Goal: Task Accomplishment & Management: Use online tool/utility

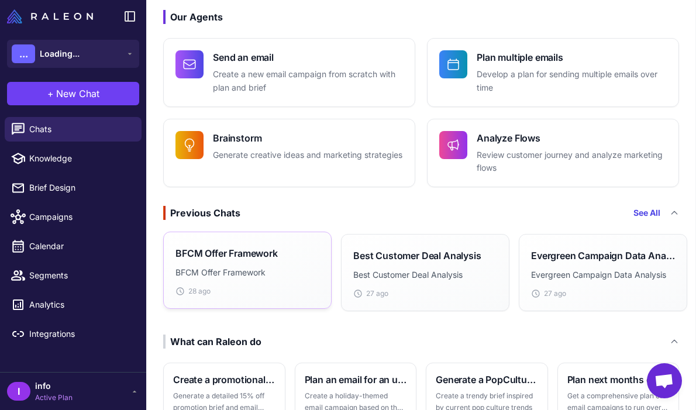
scroll to position [86, 0]
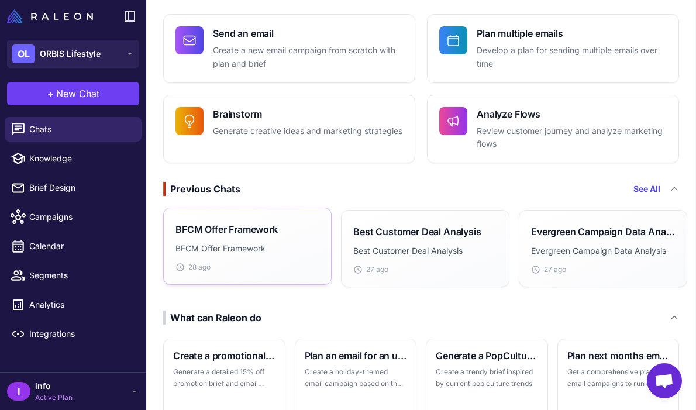
click at [246, 273] on div "BFCM Offer Framework BFCM Offer Framework 28 ago" at bounding box center [247, 246] width 168 height 77
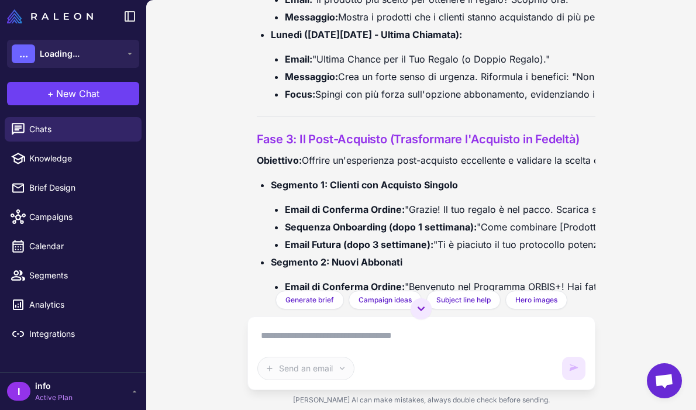
scroll to position [3171, 0]
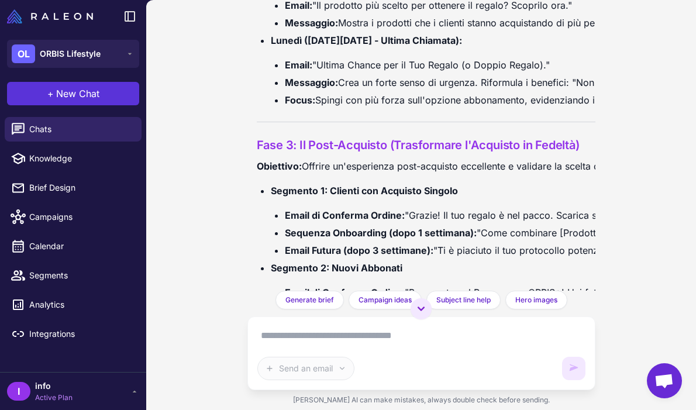
click at [71, 94] on span "New Chat" at bounding box center [77, 94] width 43 height 14
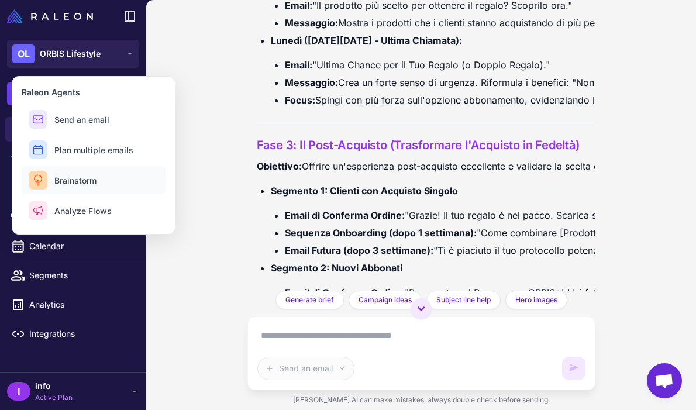
click at [98, 184] on button "Brainstorm" at bounding box center [94, 180] width 144 height 28
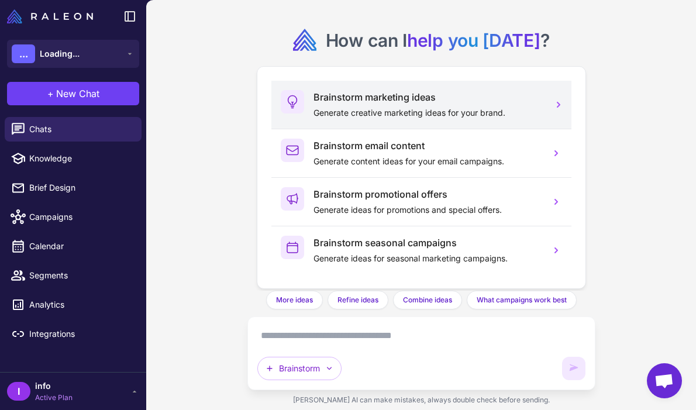
scroll to position [30, 0]
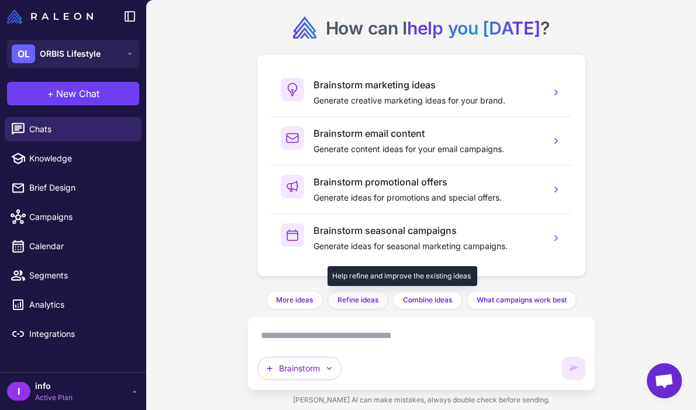
click at [355, 301] on span "Refine ideas" at bounding box center [357, 300] width 41 height 11
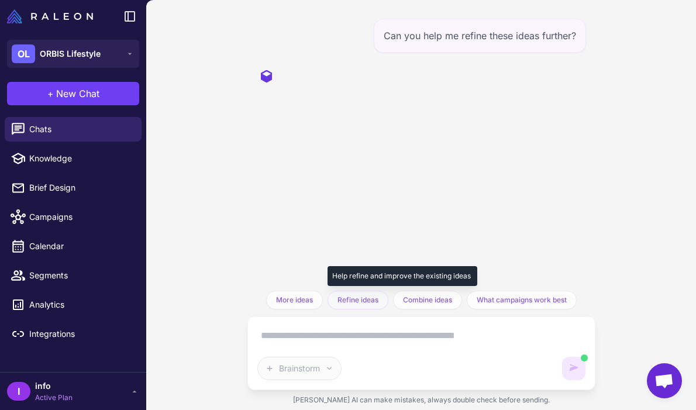
scroll to position [0, 0]
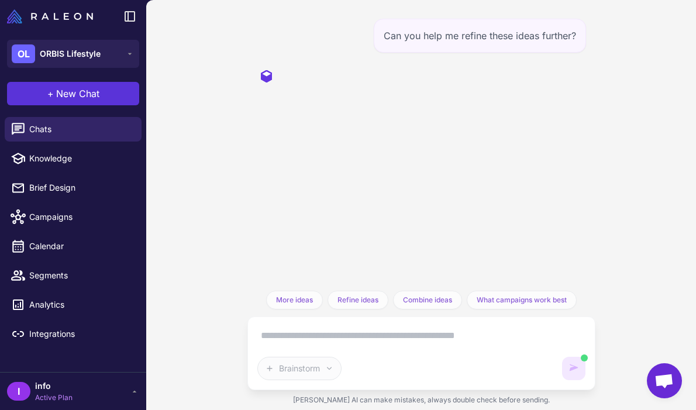
click at [88, 97] on span "New Chat" at bounding box center [77, 94] width 43 height 14
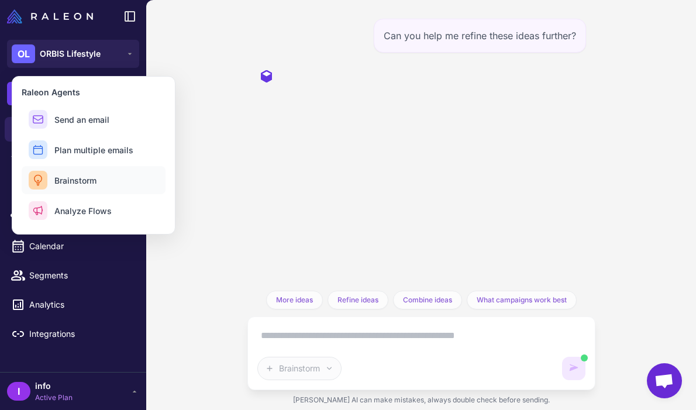
click at [111, 178] on button "Brainstorm" at bounding box center [94, 180] width 144 height 28
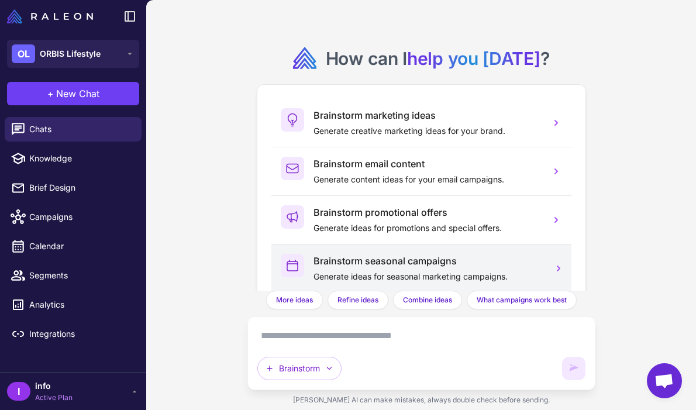
scroll to position [30, 0]
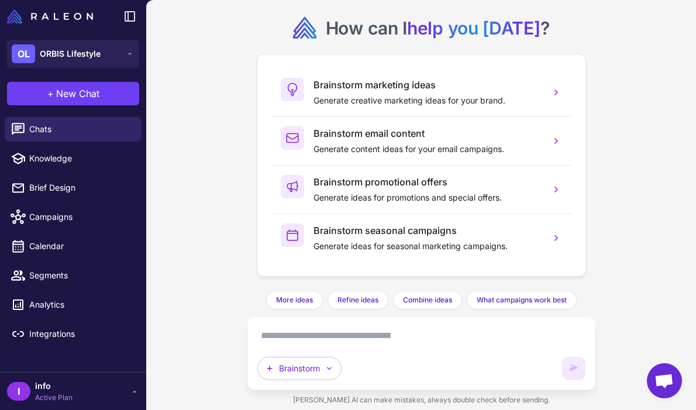
click at [363, 332] on textarea at bounding box center [421, 335] width 328 height 19
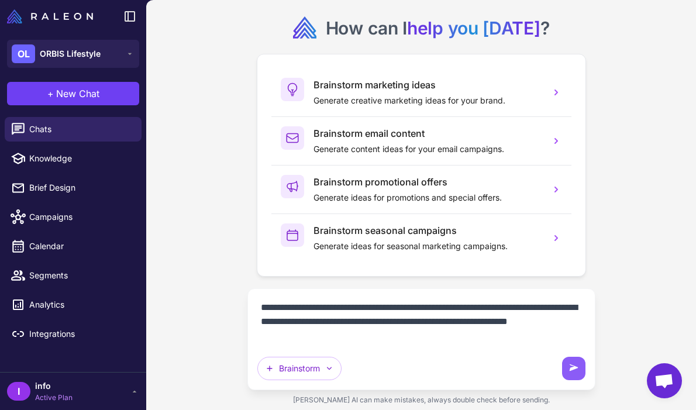
drag, startPoint x: 264, startPoint y: 307, endPoint x: 310, endPoint y: 312, distance: 46.4
click at [310, 312] on textarea "**********" at bounding box center [421, 321] width 328 height 47
click at [344, 334] on textarea "**********" at bounding box center [421, 321] width 328 height 47
click at [259, 308] on textarea "**********" at bounding box center [421, 321] width 328 height 47
paste textarea "**********"
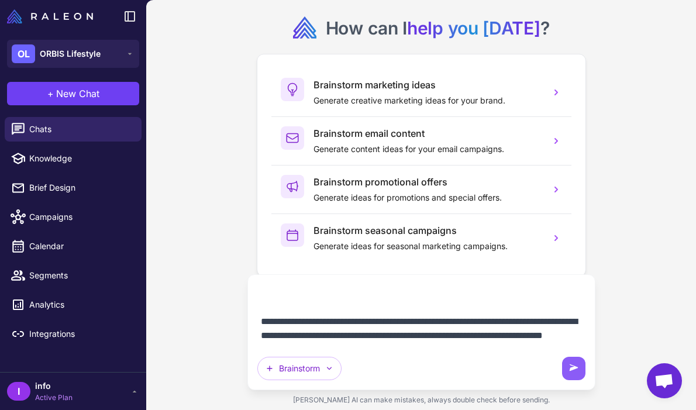
scroll to position [2821, 0]
click at [388, 333] on textarea at bounding box center [421, 314] width 328 height 61
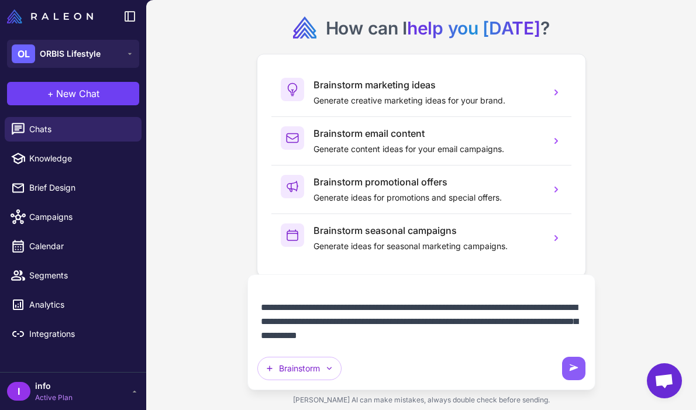
scroll to position [2844, 0]
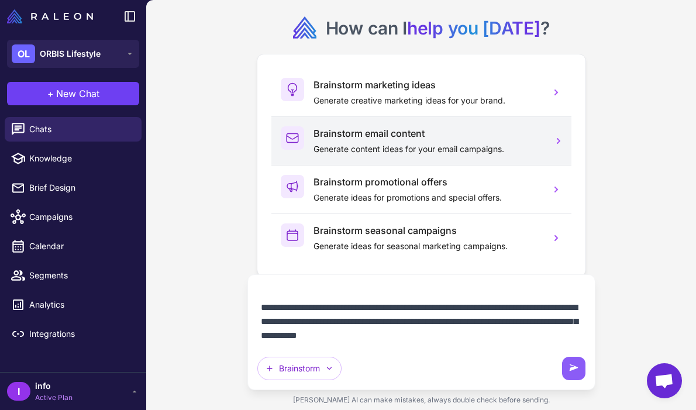
paste textarea "**********"
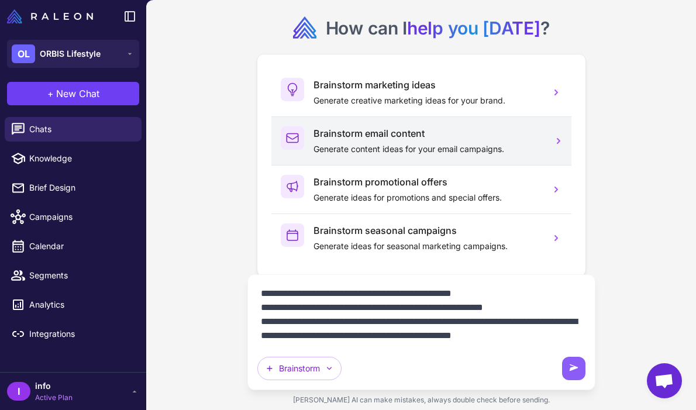
scroll to position [3083, 0]
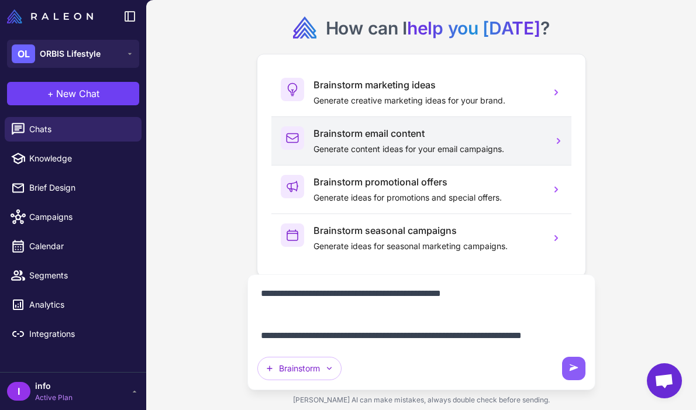
type textarea "**********"
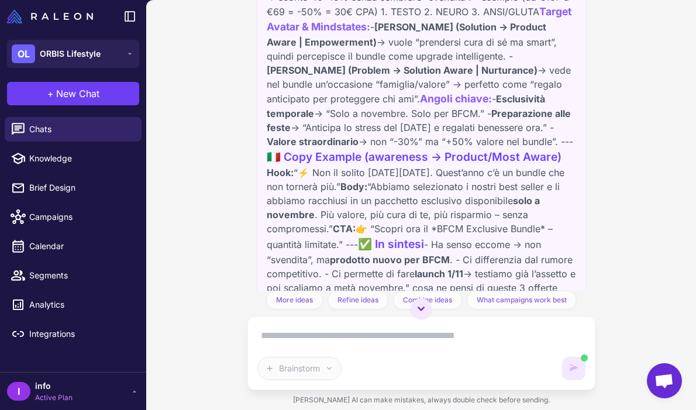
scroll to position [1328, 0]
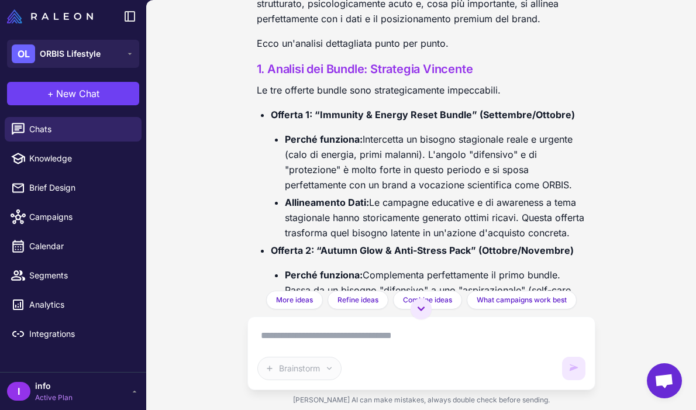
scroll to position [1639, 0]
click at [462, 217] on li "Allineamento Dati: Le campagne educative e di awareness a tema stagionale hanno…" at bounding box center [435, 218] width 301 height 46
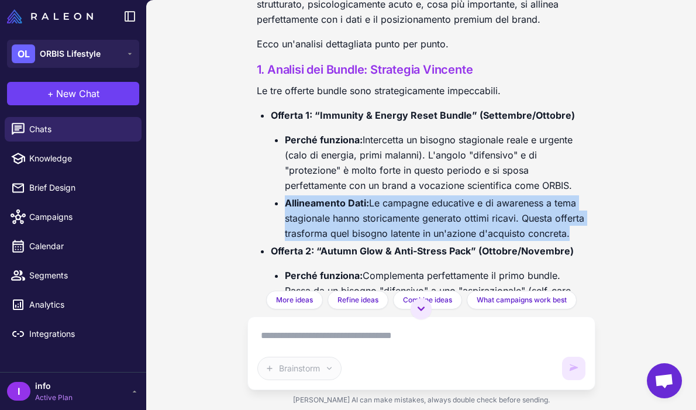
click at [462, 217] on li "Allineamento Dati: Le campagne educative e di awareness a tema stagionale hanno…" at bounding box center [435, 218] width 301 height 46
click at [453, 227] on li "Allineamento Dati: Le campagne educative e di awareness a tema stagionale hanno…" at bounding box center [435, 218] width 301 height 46
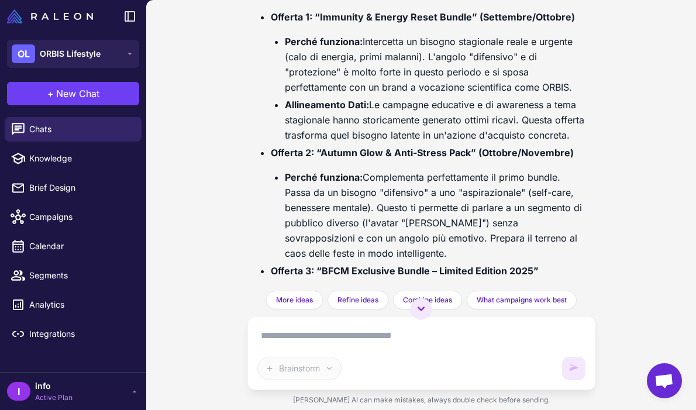
scroll to position [1737, 0]
click at [439, 211] on li "Perché funziona: Complementa perfettamente il primo bundle. Passa da un bisogno…" at bounding box center [435, 215] width 301 height 91
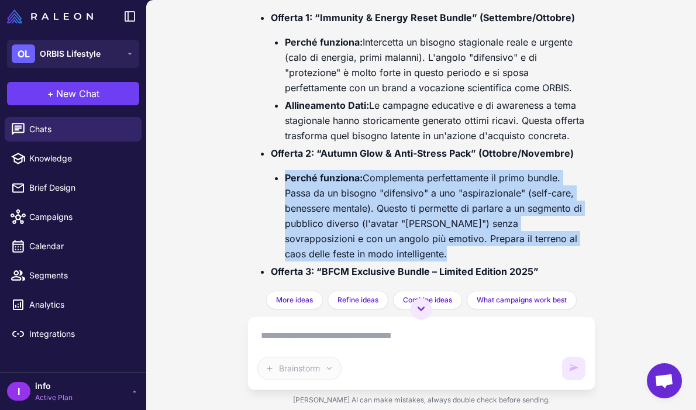
click at [439, 211] on li "Perché funziona: Complementa perfettamente il primo bundle. Passa da un bisogno…" at bounding box center [435, 215] width 301 height 91
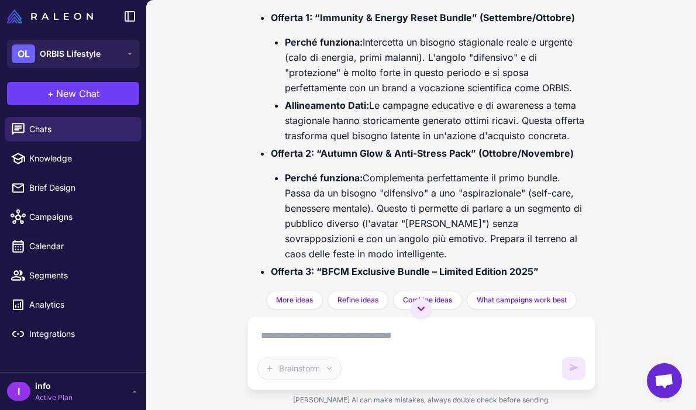
click at [448, 218] on li "Perché funziona: Complementa perfettamente il primo bundle. Passa da un bisogno…" at bounding box center [435, 215] width 301 height 91
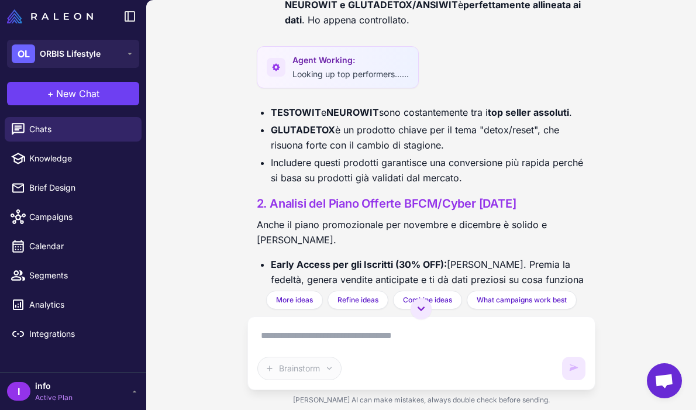
scroll to position [2136, 0]
click at [403, 167] on li "Includere questi prodotti garantisce una conversione più rapida perché si basa …" at bounding box center [428, 170] width 315 height 30
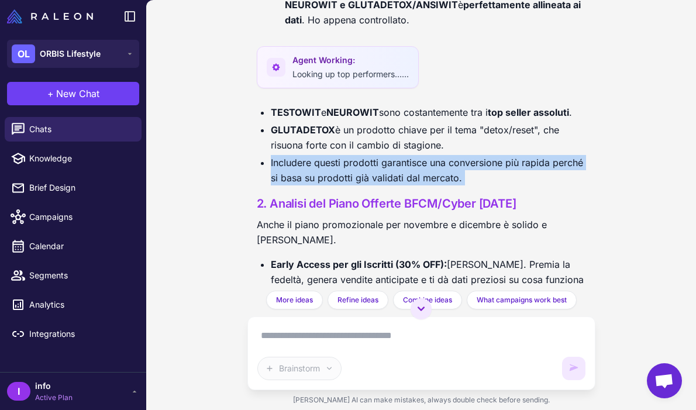
click at [403, 167] on li "Includere questi prodotti garantisce una conversione più rapida perché si basa …" at bounding box center [428, 170] width 315 height 30
drag, startPoint x: 403, startPoint y: 167, endPoint x: 410, endPoint y: 167, distance: 7.0
click at [407, 167] on li "Includere questi prodotti garantisce una conversione più rapida perché si basa …" at bounding box center [428, 170] width 315 height 30
click at [410, 167] on li "Includere questi prodotti garantisce una conversione più rapida perché si basa …" at bounding box center [428, 170] width 315 height 30
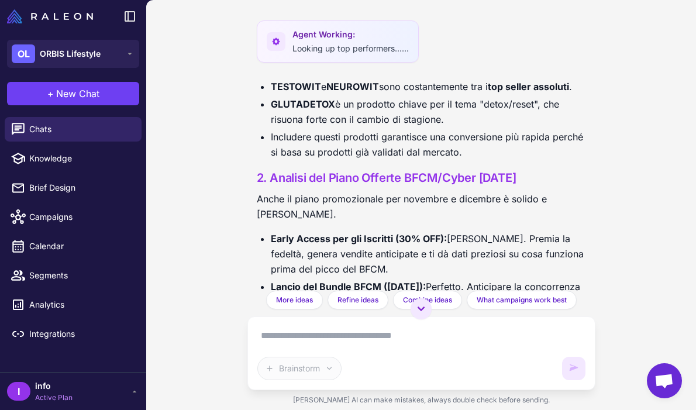
scroll to position [2210, 0]
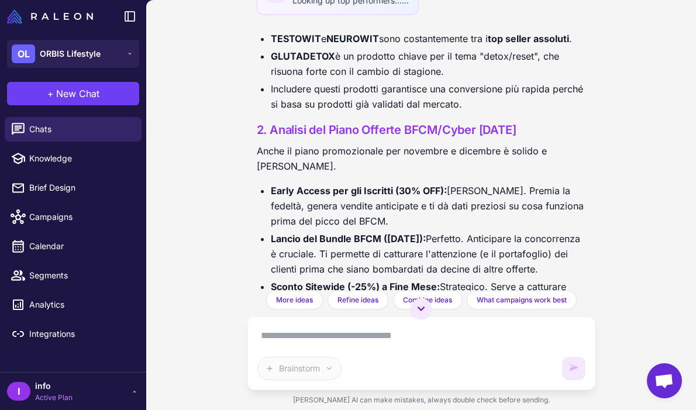
click at [355, 121] on h3 "2. Analisi del Piano Offerte BFCM/Cyber [DATE]" at bounding box center [421, 130] width 329 height 18
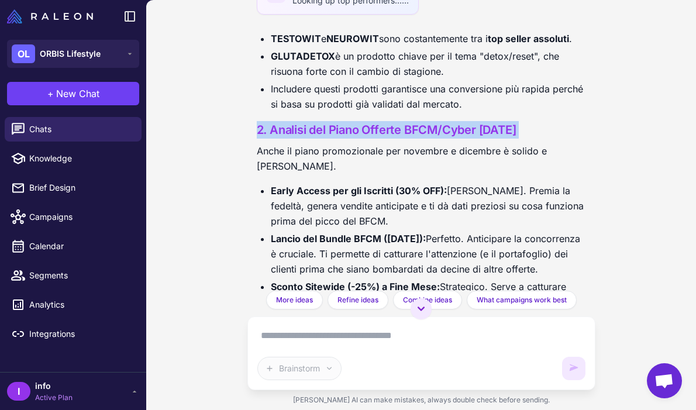
click at [355, 121] on h3 "2. Analisi del Piano Offerte BFCM/Cyber [DATE]" at bounding box center [421, 130] width 329 height 18
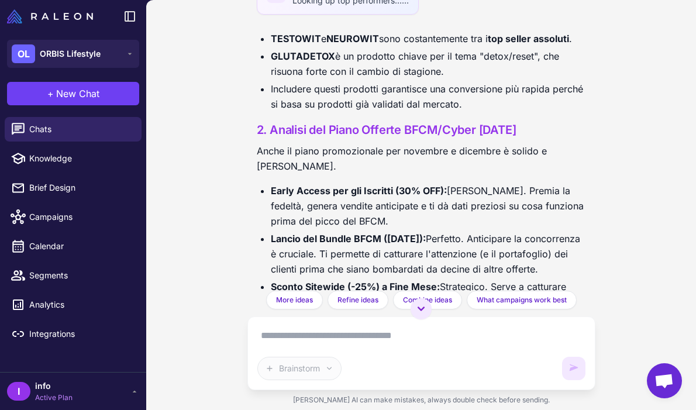
click at [355, 143] on p "Anche il piano promozionale per novembre e dicembre è solido e [PERSON_NAME]." at bounding box center [421, 158] width 329 height 30
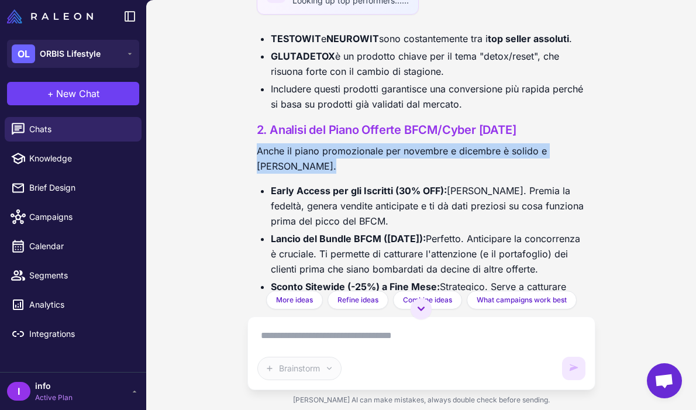
click at [355, 143] on p "Anche il piano promozionale per novembre e dicembre è solido e [PERSON_NAME]." at bounding box center [421, 158] width 329 height 30
click at [367, 158] on p "Anche il piano promozionale per novembre e dicembre è solido e [PERSON_NAME]." at bounding box center [421, 158] width 329 height 30
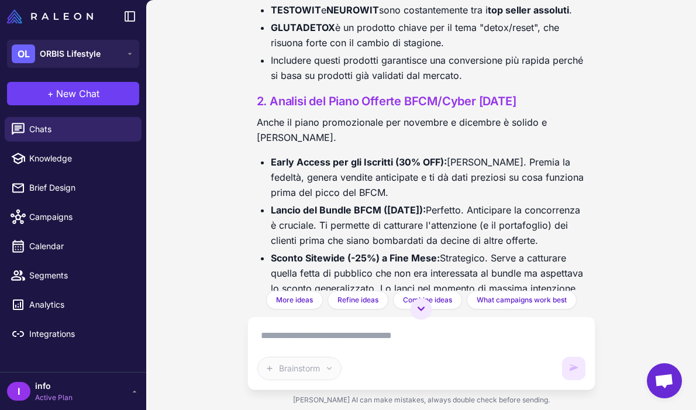
scroll to position [2259, 0]
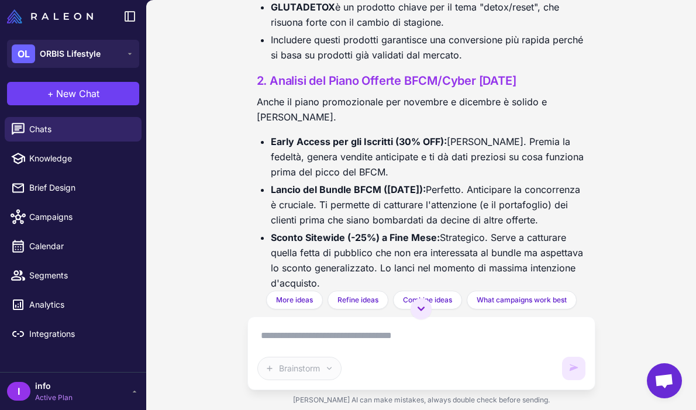
click at [369, 146] on li "Early Access per gli Iscritti (30% OFF): Ottima mossa. Premia la fedeltà, gener…" at bounding box center [428, 157] width 315 height 46
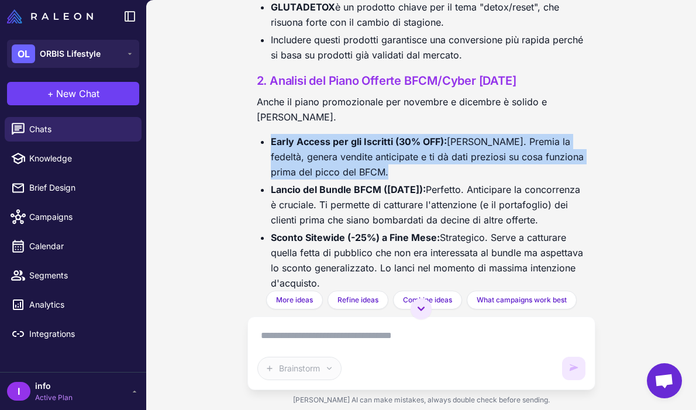
click at [369, 146] on li "Early Access per gli Iscritti (30% OFF): Ottima mossa. Premia la fedeltà, gener…" at bounding box center [428, 157] width 315 height 46
click at [369, 152] on li "Early Access per gli Iscritti (30% OFF): Ottima mossa. Premia la fedeltà, gener…" at bounding box center [428, 157] width 315 height 46
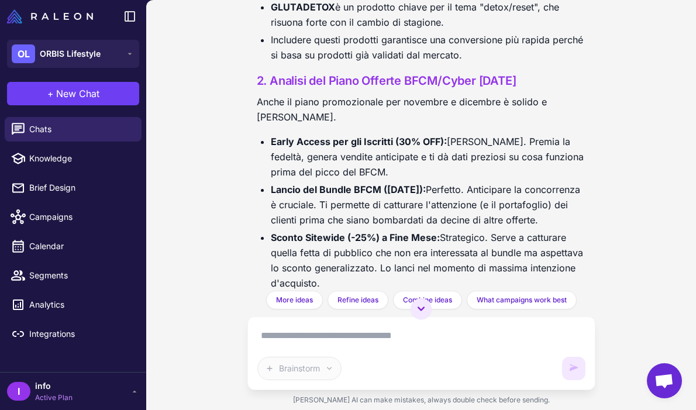
click at [371, 191] on li "Lancio del Bundle BFCM (1 Novembre): Perfetto. Anticipare la concorrenza è cruc…" at bounding box center [428, 205] width 315 height 46
click at [367, 206] on li "Lancio del Bundle BFCM (1 Novembre): Perfetto. Anticipare la concorrenza è cruc…" at bounding box center [428, 205] width 315 height 46
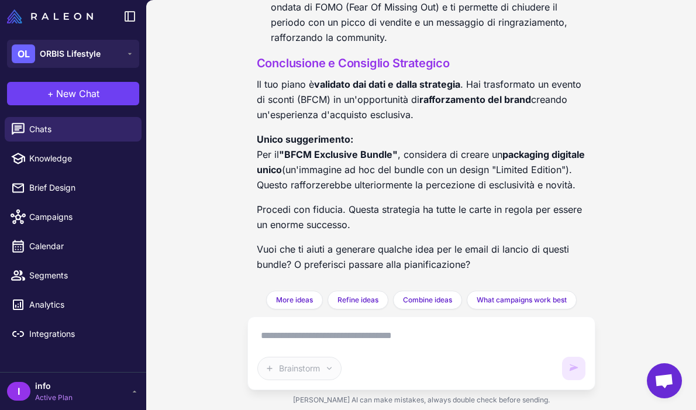
scroll to position [2618, 0]
click at [422, 154] on p "Unico suggerimento: Per il "BFCM Exclusive Bundle" , considera di creare un pac…" at bounding box center [421, 162] width 329 height 61
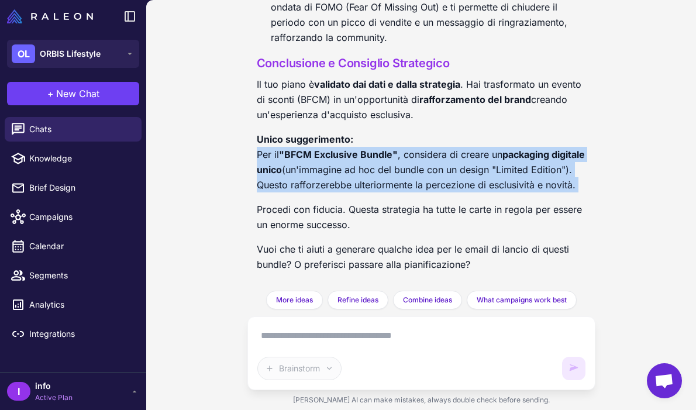
click at [422, 154] on p "Unico suggerimento: Per il "BFCM Exclusive Bundle" , considera di creare un pac…" at bounding box center [421, 162] width 329 height 61
click at [419, 171] on p "Unico suggerimento: Per il "BFCM Exclusive Bundle" , considera di creare un pac…" at bounding box center [421, 162] width 329 height 61
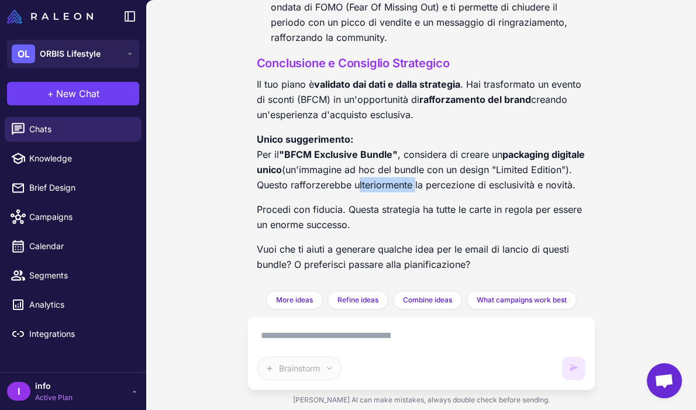
click at [419, 171] on p "Unico suggerimento: Per il "BFCM Exclusive Bundle" , considera di creare un pac…" at bounding box center [421, 162] width 329 height 61
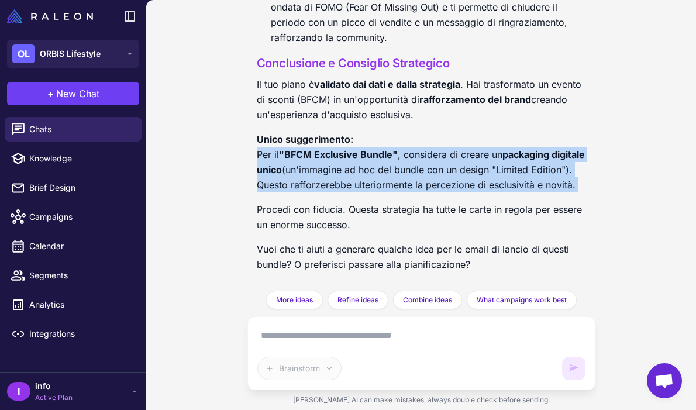
click at [419, 171] on p "Unico suggerimento: Per il "BFCM Exclusive Bundle" , considera di creare un pac…" at bounding box center [421, 162] width 329 height 61
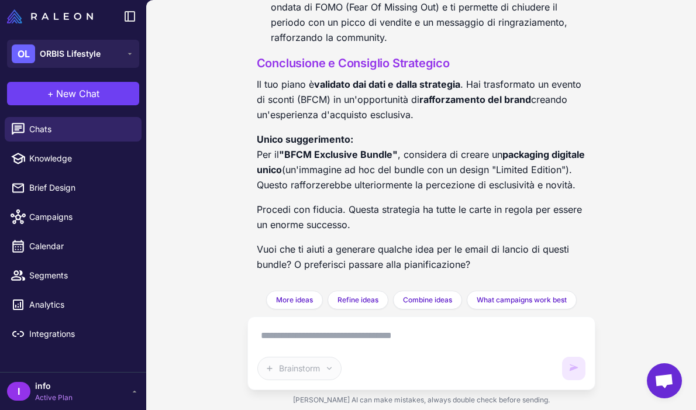
click at [435, 163] on p "Unico suggerimento: Per il "BFCM Exclusive Bundle" , considera di creare un pac…" at bounding box center [421, 162] width 329 height 61
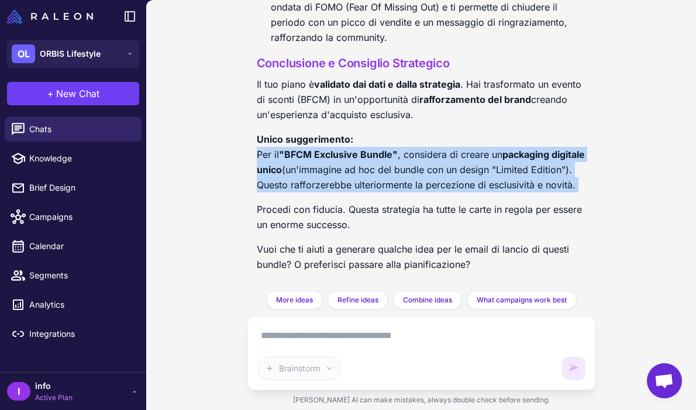
click at [435, 163] on p "Unico suggerimento: Per il "BFCM Exclusive Bundle" , considera di creare un pac…" at bounding box center [421, 162] width 329 height 61
click at [427, 171] on p "Unico suggerimento: Per il "BFCM Exclusive Bundle" , considera di creare un pac…" at bounding box center [421, 162] width 329 height 61
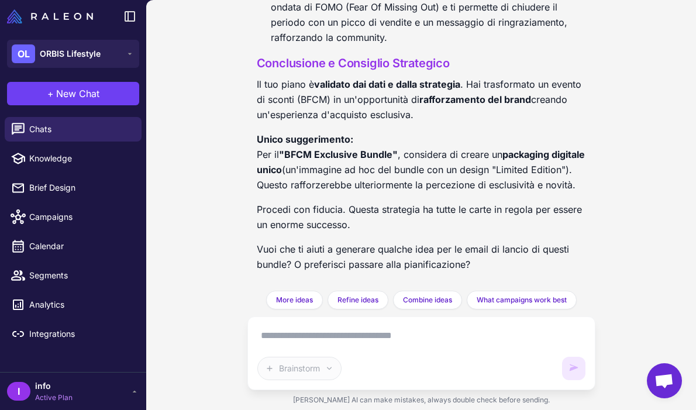
click at [378, 351] on div "Brainstorm" at bounding box center [421, 353] width 328 height 54
click at [374, 333] on textarea at bounding box center [421, 335] width 328 height 19
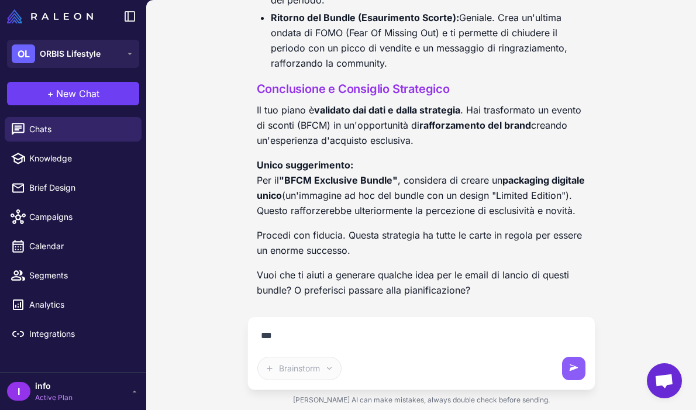
scroll to position [2592, 0]
type textarea "**********"
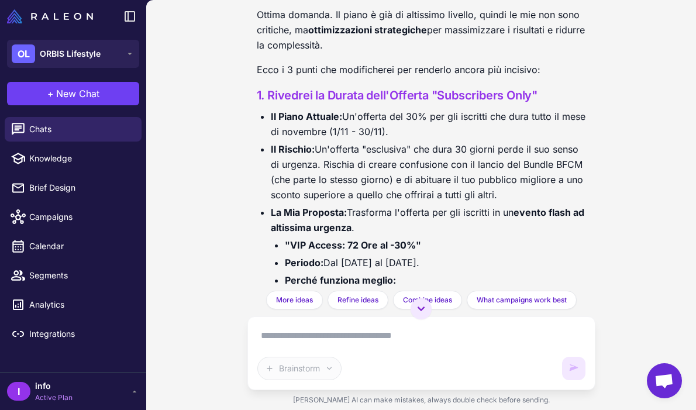
scroll to position [2954, 0]
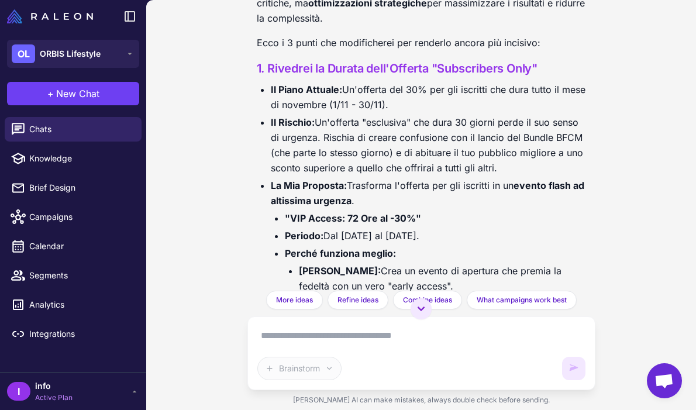
click at [341, 112] on li "Il Piano Attuale: Un'offerta del 30% per gli iscritti che dura tutto il mese di…" at bounding box center [428, 97] width 315 height 30
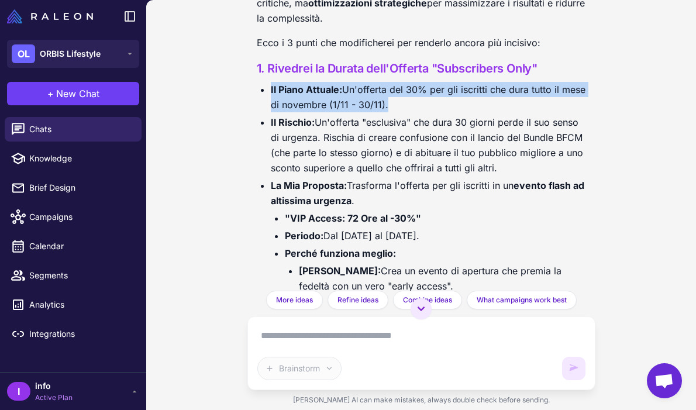
click at [341, 112] on li "Il Piano Attuale: Un'offerta del 30% per gli iscritti che dura tutto il mese di…" at bounding box center [428, 97] width 315 height 30
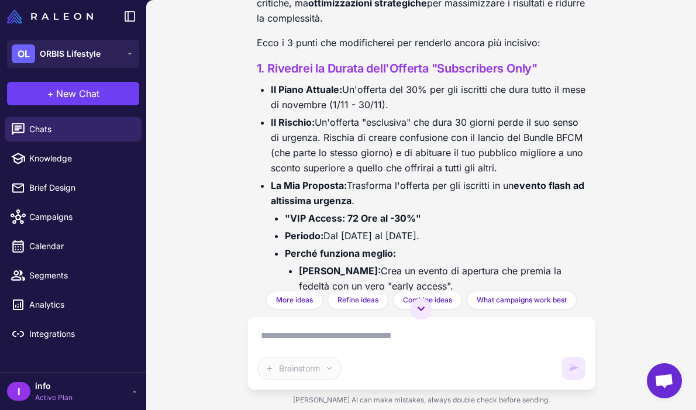
click at [341, 112] on li "Il Piano Attuale: Un'offerta del 30% per gli iscritti che dura tutto il mese di…" at bounding box center [428, 97] width 315 height 30
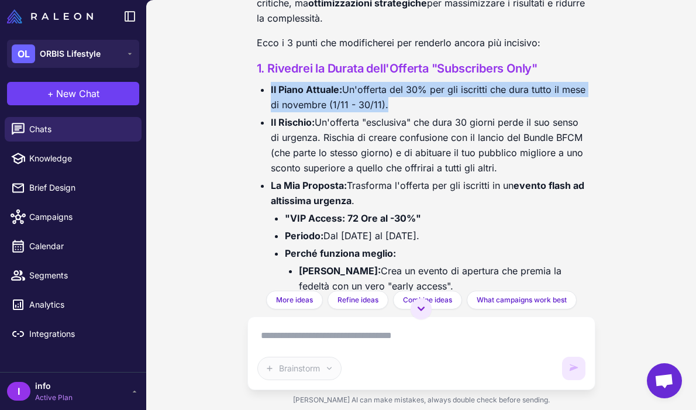
click at [341, 112] on li "Il Piano Attuale: Un'offerta del 30% per gli iscritti che dura tutto il mese di…" at bounding box center [428, 97] width 315 height 30
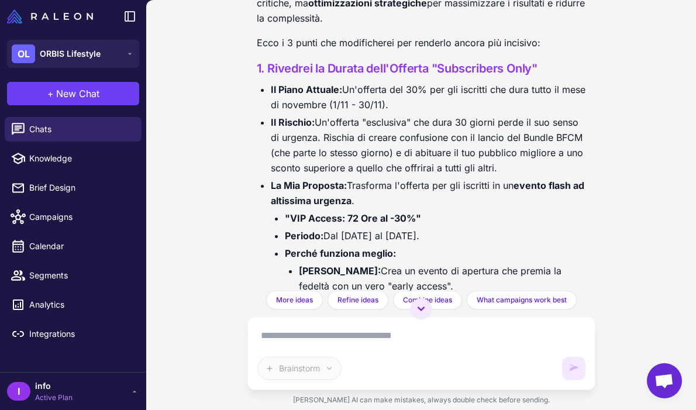
click at [334, 140] on li "Il Rischio: Un'offerta "esclusiva" che dura 30 giorni perde il suo senso di urg…" at bounding box center [428, 145] width 315 height 61
click at [338, 165] on li "Il Rischio: Un'offerta "esclusiva" che dura 30 giorni perde il suo senso di urg…" at bounding box center [428, 145] width 315 height 61
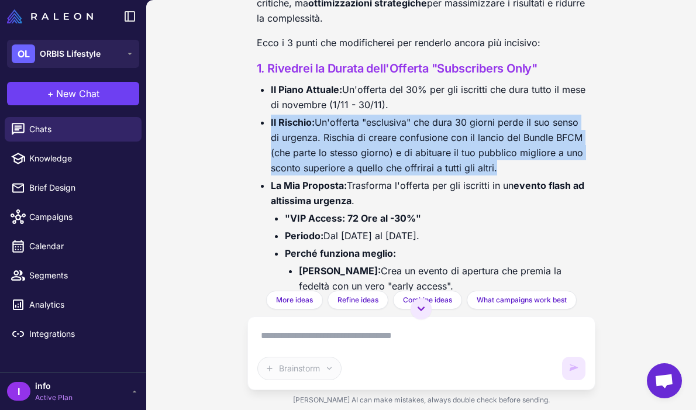
click at [338, 165] on li "Il Rischio: Un'offerta "esclusiva" che dura 30 giorni perde il suo senso di urg…" at bounding box center [428, 145] width 315 height 61
click at [360, 168] on li "Il Rischio: Un'offerta "esclusiva" che dura 30 giorni perde il suo senso di urg…" at bounding box center [428, 145] width 315 height 61
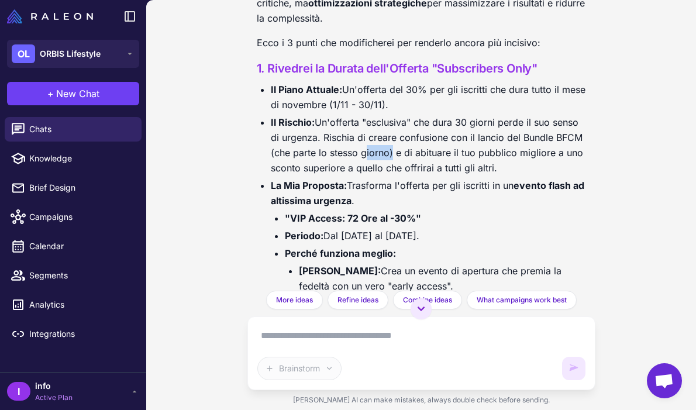
click at [360, 168] on li "Il Rischio: Un'offerta "esclusiva" che dura 30 giorni perde il suo senso di urg…" at bounding box center [428, 145] width 315 height 61
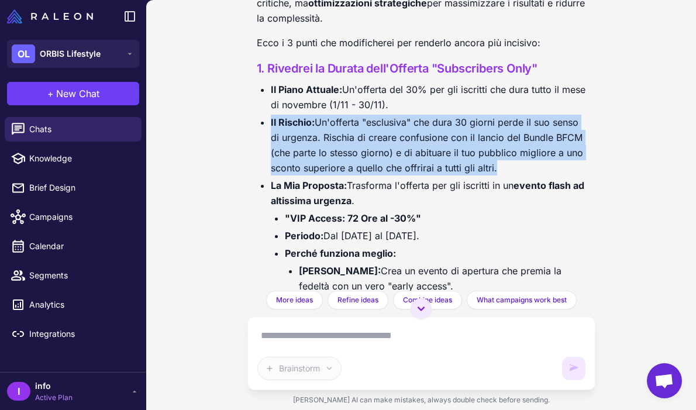
click at [360, 168] on li "Il Rischio: Un'offerta "esclusiva" che dura 30 giorni perde il suo senso di urg…" at bounding box center [428, 145] width 315 height 61
click at [386, 169] on li "Il Rischio: Un'offerta "esclusiva" che dura 30 giorni perde il suo senso di urg…" at bounding box center [428, 145] width 315 height 61
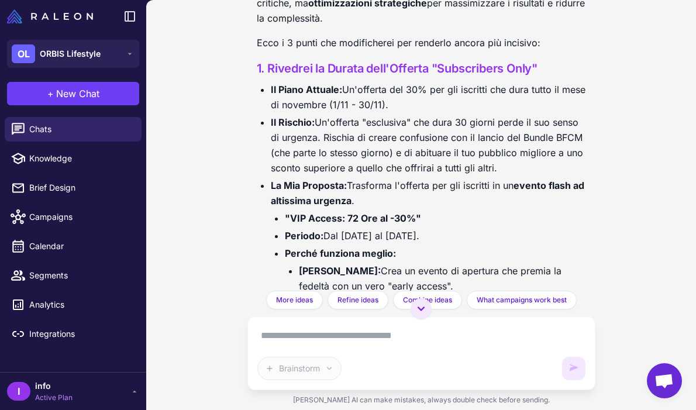
click at [346, 137] on li "Il Rischio: Un'offerta "esclusiva" che dura 30 giorni perde il suo senso di urg…" at bounding box center [428, 145] width 315 height 61
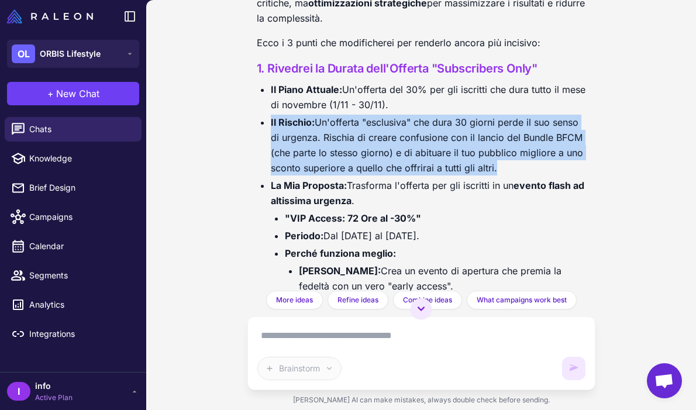
click at [346, 137] on li "Il Rischio: Un'offerta "esclusiva" che dura 30 giorni perde il suo senso di urg…" at bounding box center [428, 145] width 315 height 61
click at [356, 155] on li "Il Rischio: Un'offerta "esclusiva" che dura 30 giorni perde il suo senso di urg…" at bounding box center [428, 145] width 315 height 61
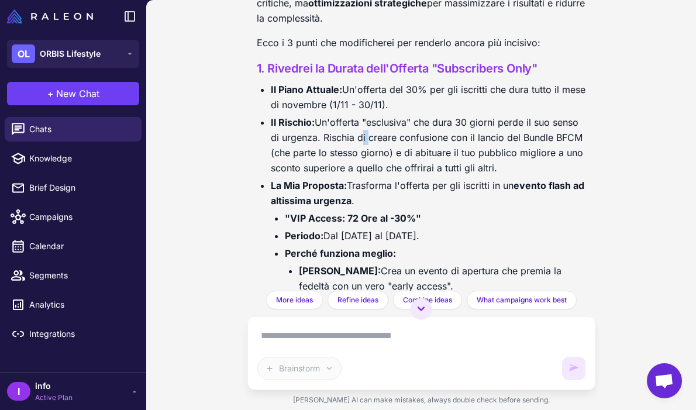
click at [356, 155] on li "Il Rischio: Un'offerta "esclusiva" che dura 30 giorni perde il suo senso di urg…" at bounding box center [428, 145] width 315 height 61
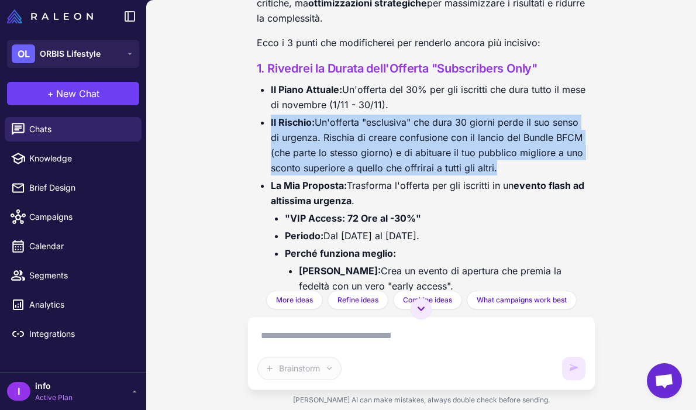
click at [356, 155] on li "Il Rischio: Un'offerta "esclusiva" che dura 30 giorni perde il suo senso di urg…" at bounding box center [428, 145] width 315 height 61
click at [372, 164] on li "Il Rischio: Un'offerta "esclusiva" che dura 30 giorni perde il suo senso di urg…" at bounding box center [428, 145] width 315 height 61
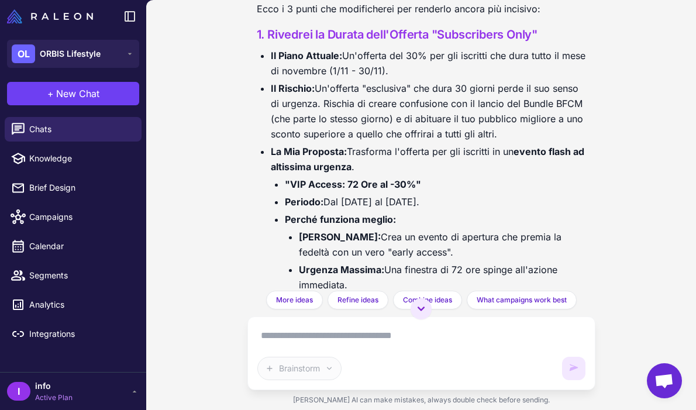
scroll to position [2989, 0]
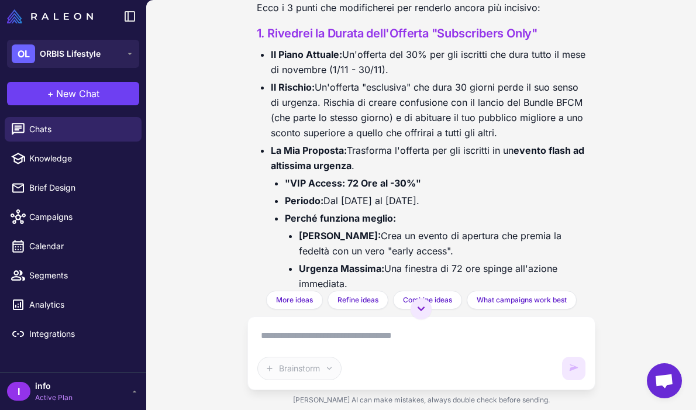
click at [364, 171] on strong "evento flash ad altissima urgenza" at bounding box center [427, 157] width 313 height 27
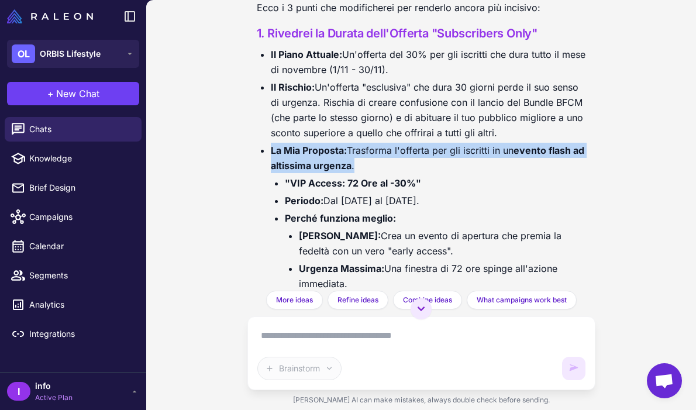
click at [364, 171] on strong "evento flash ad altissima urgenza" at bounding box center [427, 157] width 313 height 27
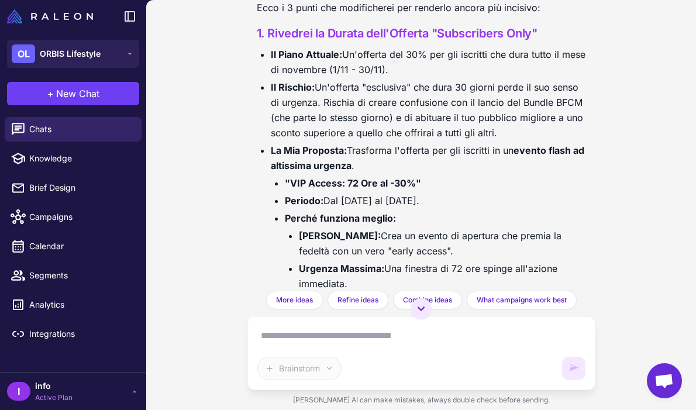
click at [374, 189] on strong ""VIP Access: 72 Ore al -30%"" at bounding box center [353, 183] width 136 height 12
click at [370, 208] on li "Periodo: Dal 1 al 3 novembre." at bounding box center [435, 200] width 301 height 15
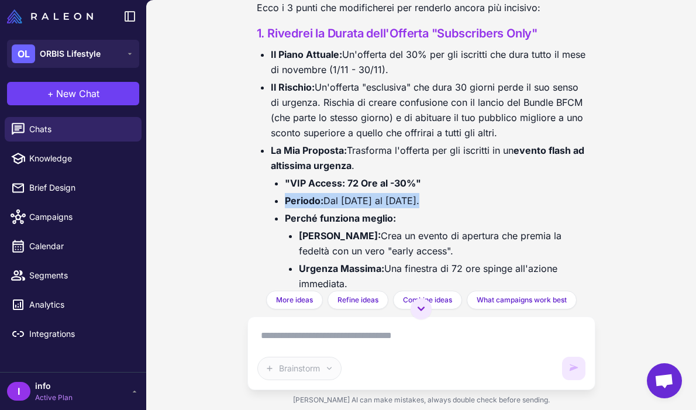
click at [370, 208] on li "Periodo: Dal 1 al 3 novembre." at bounding box center [435, 200] width 301 height 15
click at [374, 224] on strong "Perché funziona meglio:" at bounding box center [340, 218] width 111 height 12
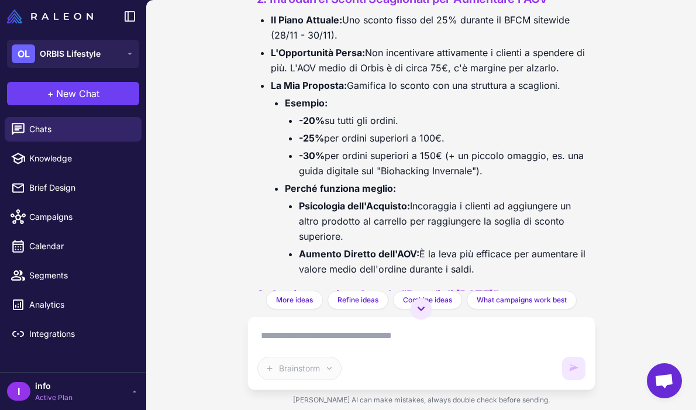
scroll to position [3332, 0]
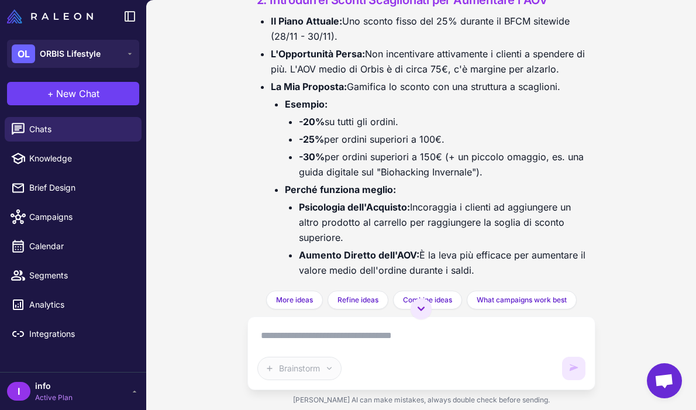
click at [320, 44] on li "Il Piano Attuale: Uno sconto fisso del 25% durante il BFCM sitewide (28/11 - 30…" at bounding box center [428, 28] width 315 height 30
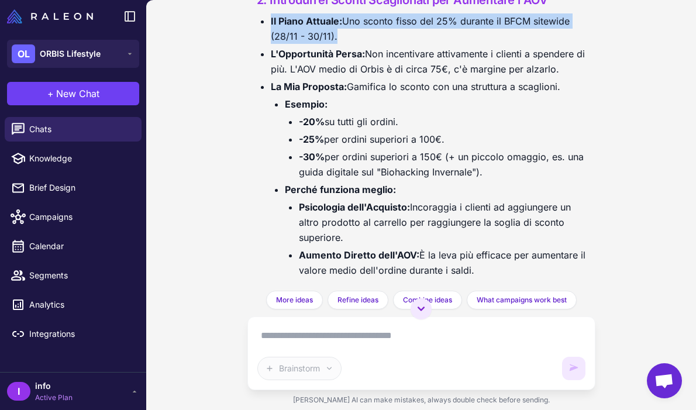
click at [320, 44] on li "Il Piano Attuale: Uno sconto fisso del 25% durante il BFCM sitewide (28/11 - 30…" at bounding box center [428, 28] width 315 height 30
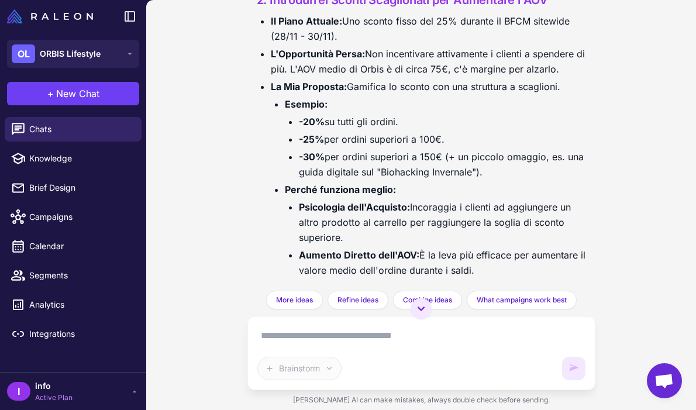
click at [338, 63] on ul "Il Piano Attuale: Uno sconto fisso del 25% durante il BFCM sitewide (28/11 - 30…" at bounding box center [421, 145] width 329 height 264
click at [353, 77] on li "L'Opportunità Persa: Non incentivare attivamente i clienti a spendere di più. L…" at bounding box center [428, 61] width 315 height 30
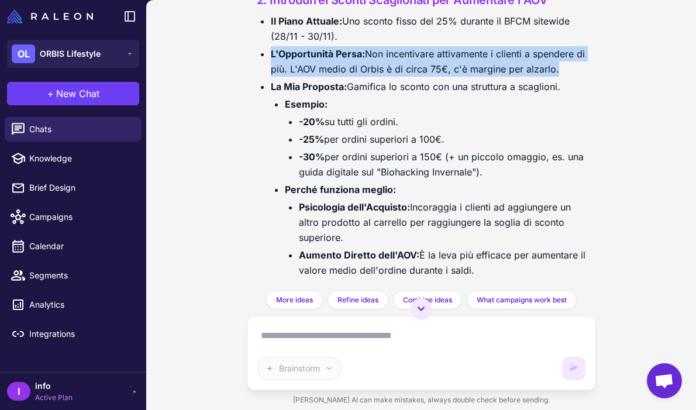
click at [353, 77] on li "L'Opportunità Persa: Non incentivare attivamente i clienti a spendere di più. L…" at bounding box center [428, 61] width 315 height 30
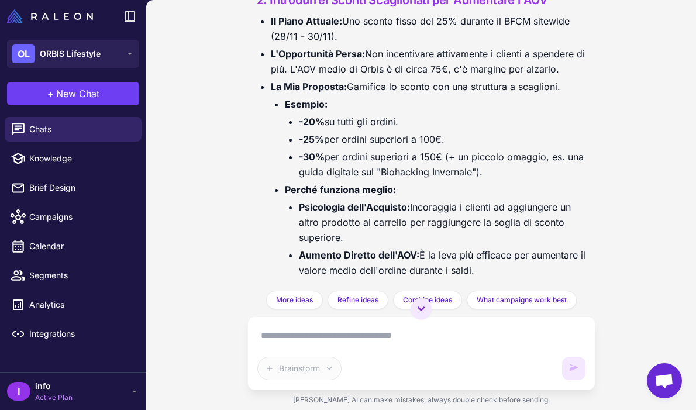
click at [355, 102] on li "La Mia Proposta: Gamifica lo sconto con una struttura a scaglioni. Esempio: -20…" at bounding box center [428, 178] width 315 height 199
click at [346, 77] on li "L'Opportunità Persa: Non incentivare attivamente i clienti a spendere di più. L…" at bounding box center [428, 61] width 315 height 30
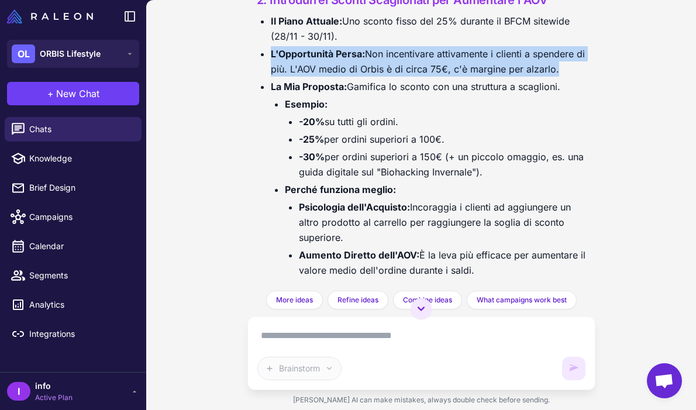
click at [346, 77] on li "L'Opportunità Persa: Non incentivare attivamente i clienti a spendere di più. L…" at bounding box center [428, 61] width 315 height 30
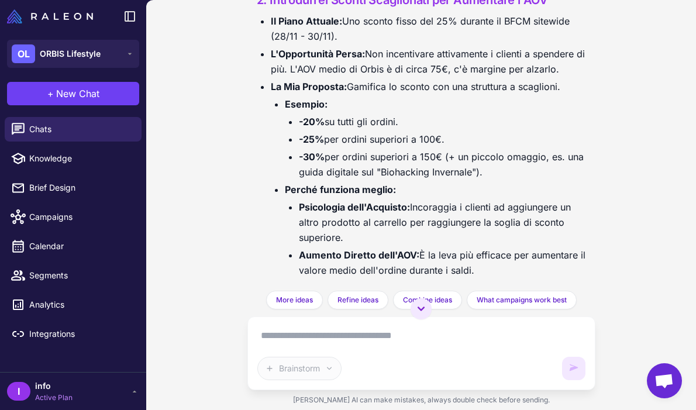
click at [351, 118] on li "Esempio: -20% su tutti gli ordini. -25% per ordini superiori a 100€. -30% per o…" at bounding box center [435, 137] width 301 height 83
click at [351, 106] on li "La Mia Proposta: Gamifica lo sconto con una struttura a scaglioni. Esempio: -20…" at bounding box center [428, 178] width 315 height 199
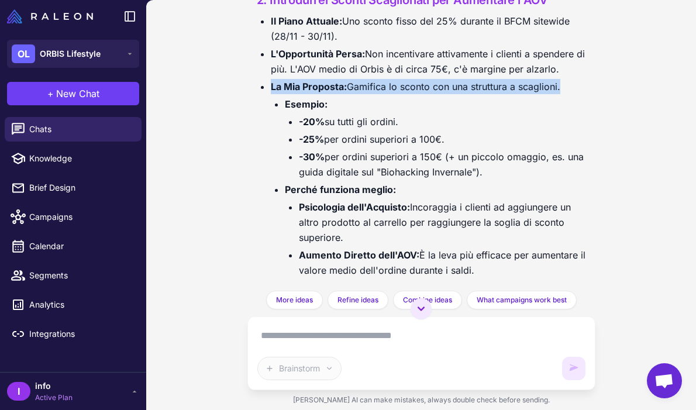
click at [351, 106] on li "La Mia Proposta: Gamifica lo sconto con una struttura a scaglioni. Esempio: -20…" at bounding box center [428, 178] width 315 height 199
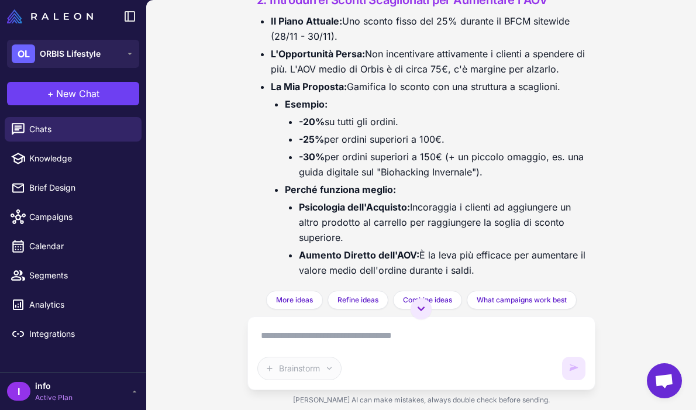
click at [374, 77] on li "L'Opportunità Persa: Non incentivare attivamente i clienti a spendere di più. L…" at bounding box center [428, 61] width 315 height 30
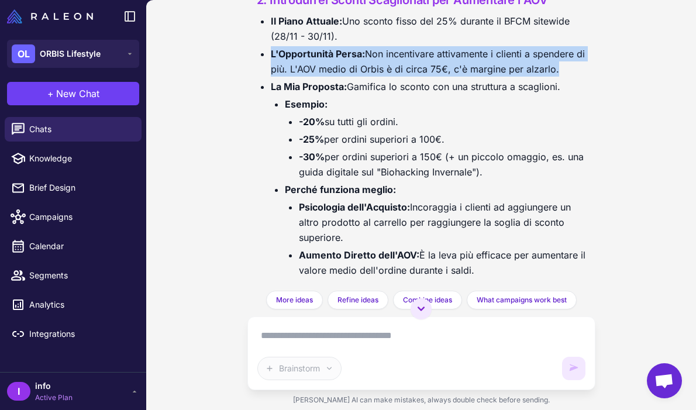
click at [374, 77] on li "L'Opportunità Persa: Non incentivare attivamente i clienti a spendere di più. L…" at bounding box center [428, 61] width 315 height 30
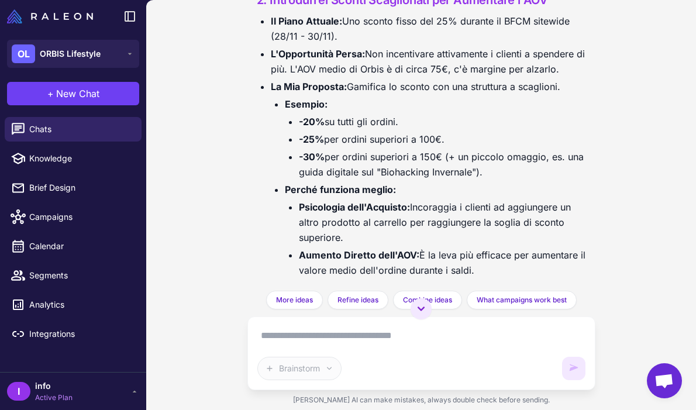
click at [368, 102] on li "La Mia Proposta: Gamifica lo sconto con una struttura a scaglioni. Esempio: -20…" at bounding box center [428, 178] width 315 height 199
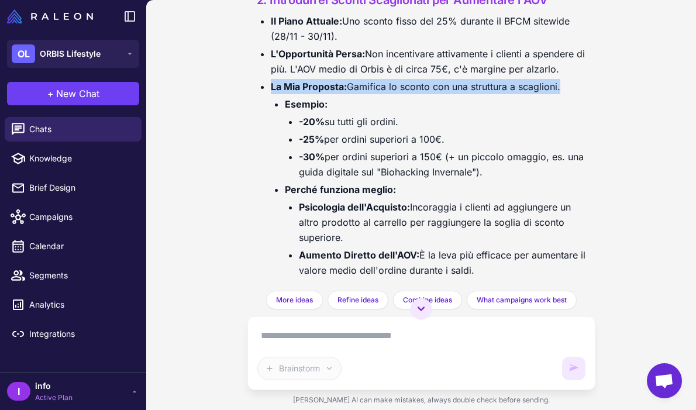
click at [368, 102] on li "La Mia Proposta: Gamifica lo sconto con una struttura a scaglioni. Esempio: -20…" at bounding box center [428, 178] width 315 height 199
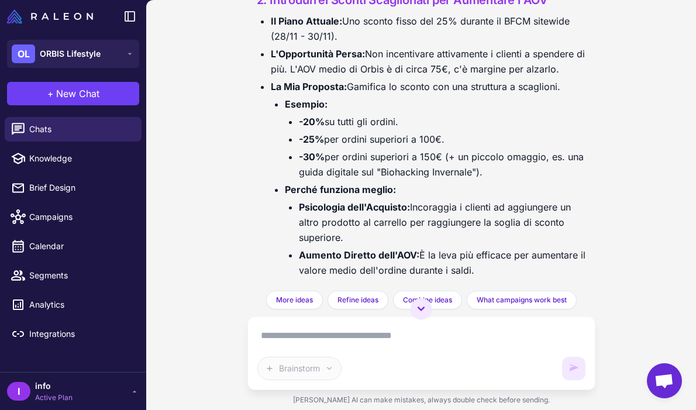
click at [383, 77] on li "L'Opportunità Persa: Non incentivare attivamente i clienti a spendere di più. L…" at bounding box center [428, 61] width 315 height 30
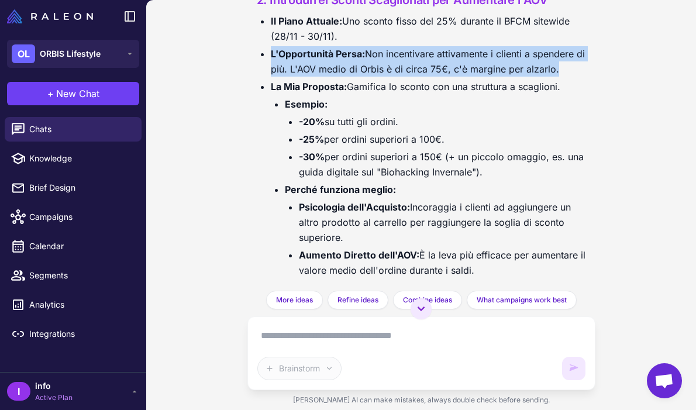
click at [383, 77] on li "L'Opportunità Persa: Non incentivare attivamente i clienti a spendere di più. L…" at bounding box center [428, 61] width 315 height 30
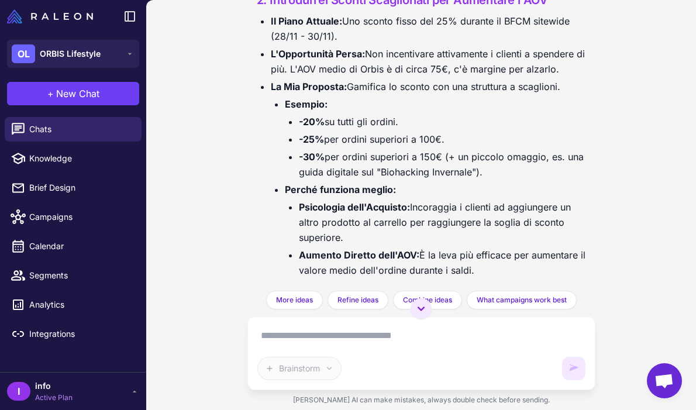
click at [375, 100] on li "La Mia Proposta: Gamifica lo sconto con una struttura a scaglioni. Esempio: -20…" at bounding box center [428, 178] width 315 height 199
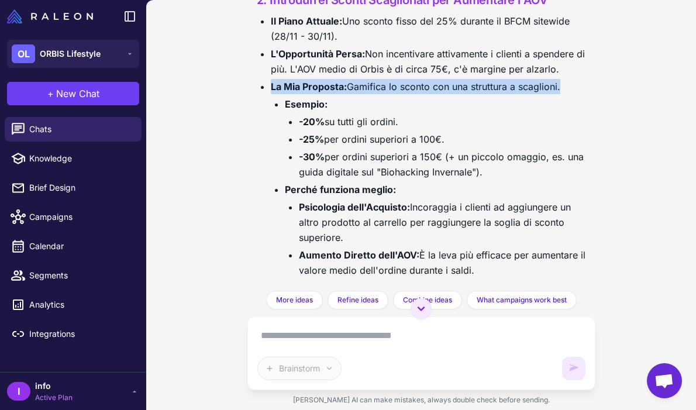
click at [375, 100] on li "La Mia Proposta: Gamifica lo sconto con una struttura a scaglioni. Esempio: -20…" at bounding box center [428, 178] width 315 height 199
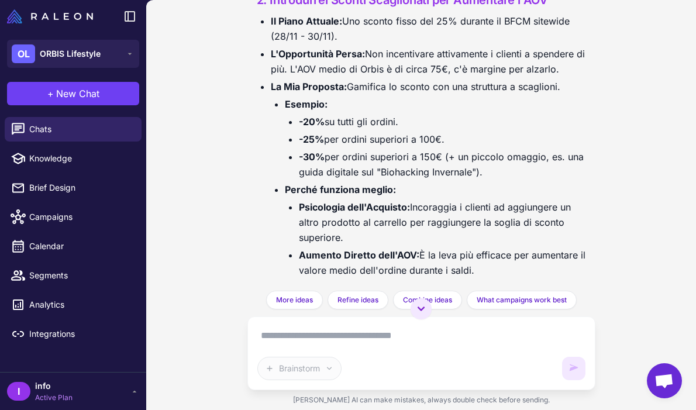
click at [387, 129] on li "-20% su tutti gli ordini." at bounding box center [442, 121] width 287 height 15
click at [366, 129] on li "-20% su tutti gli ordini." at bounding box center [442, 121] width 287 height 15
click at [377, 147] on li "-25% per ordini superiori a 100€." at bounding box center [442, 139] width 287 height 15
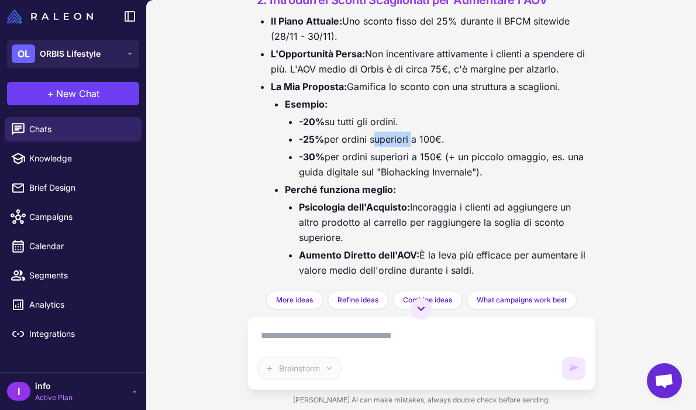
click at [377, 147] on li "-25% per ordini superiori a 100€." at bounding box center [442, 139] width 287 height 15
click at [381, 172] on li "-30% per ordini superiori a 150€ (+ un piccolo omaggio, es. una guida digitale …" at bounding box center [442, 164] width 287 height 30
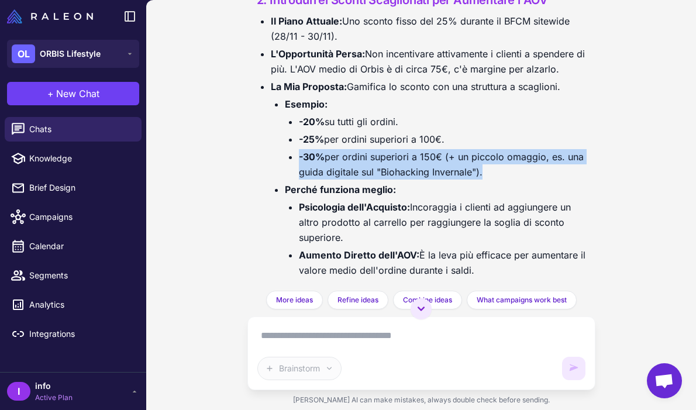
click at [381, 172] on li "-30% per ordini superiori a 150€ (+ un piccolo omaggio, es. una guida digitale …" at bounding box center [442, 164] width 287 height 30
click at [382, 179] on li "-30% per ordini superiori a 150€ (+ un piccolo omaggio, es. una guida digitale …" at bounding box center [442, 164] width 287 height 30
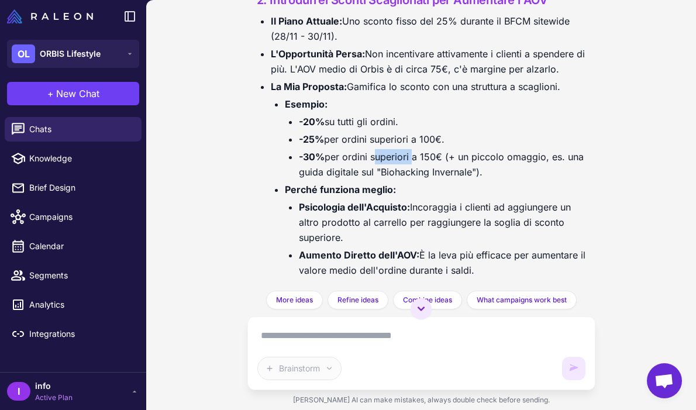
click at [382, 179] on li "-30% per ordini superiori a 150€ (+ un piccolo omaggio, es. una guida digitale …" at bounding box center [442, 164] width 287 height 30
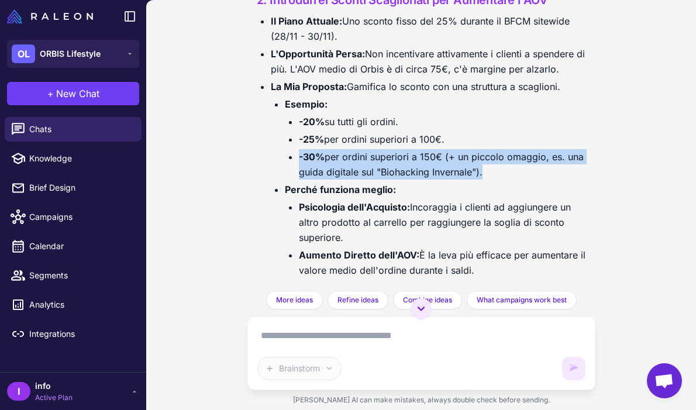
click at [382, 179] on li "-30% per ordini superiori a 150€ (+ un piccolo omaggio, es. una guida digitale …" at bounding box center [442, 164] width 287 height 30
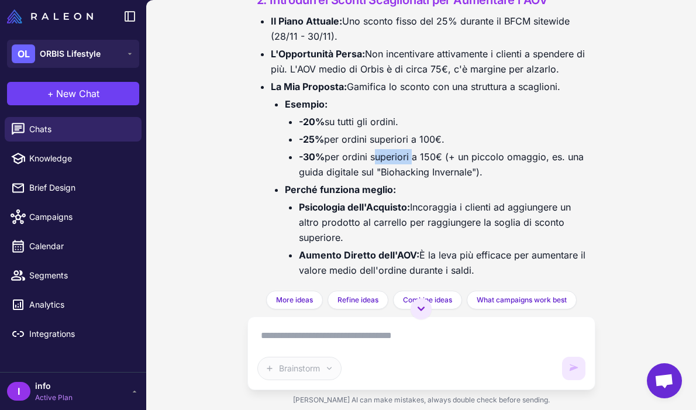
click at [382, 179] on li "-30% per ordini superiori a 150€ (+ un piccolo omaggio, es. una guida digitale …" at bounding box center [442, 164] width 287 height 30
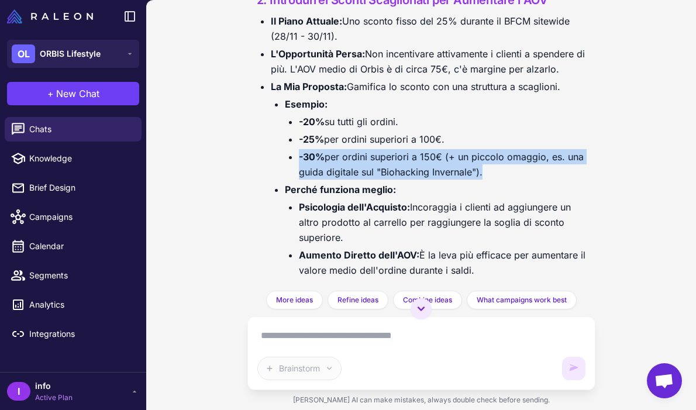
click at [382, 179] on li "-30% per ordini superiori a 150€ (+ un piccolo omaggio, es. una guida digitale …" at bounding box center [442, 164] width 287 height 30
click at [397, 179] on li "-30% per ordini superiori a 150€ (+ un piccolo omaggio, es. una guida digitale …" at bounding box center [442, 164] width 287 height 30
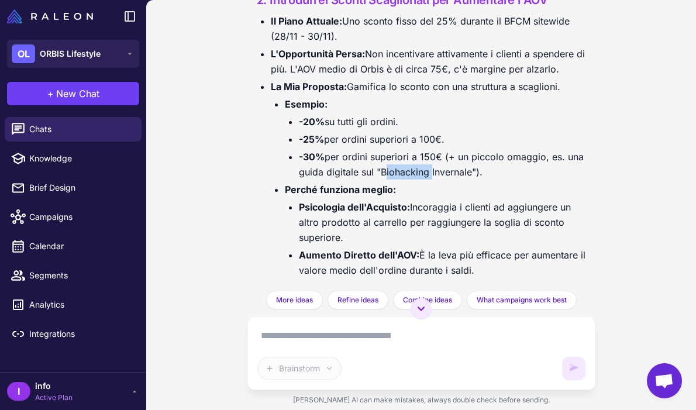
click at [397, 179] on li "-30% per ordini superiori a 150€ (+ un piccolo omaggio, es. una guida digitale …" at bounding box center [442, 164] width 287 height 30
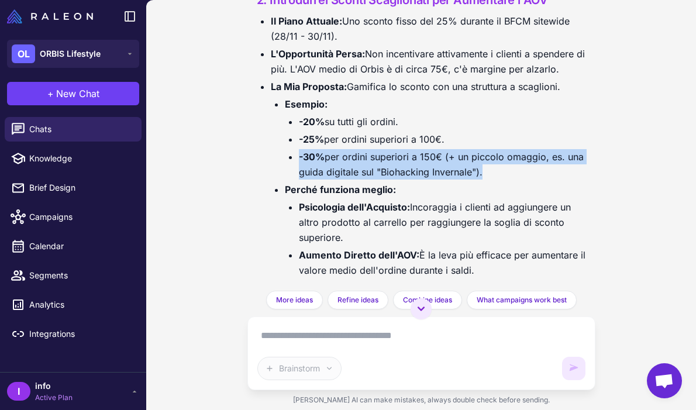
click at [397, 179] on li "-30% per ordini superiori a 150€ (+ un piccolo omaggio, es. una guida digitale …" at bounding box center [442, 164] width 287 height 30
click at [396, 170] on li "-30% per ordini superiori a 150€ (+ un piccolo omaggio, es. una guida digitale …" at bounding box center [442, 164] width 287 height 30
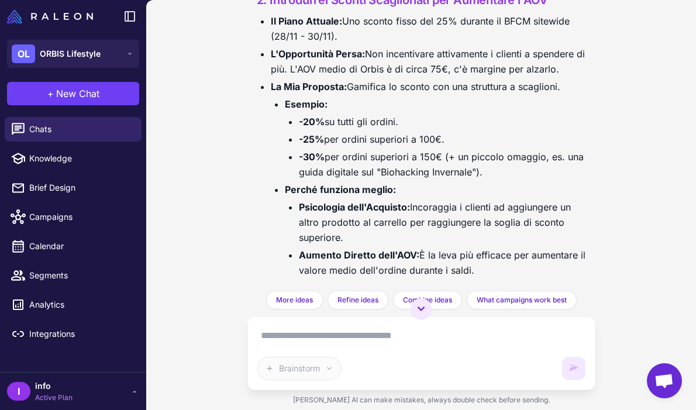
click at [376, 147] on li "-25% per ordini superiori a 100€." at bounding box center [442, 139] width 287 height 15
click at [344, 129] on li "-20% su tutti gli ordini." at bounding box center [442, 121] width 287 height 15
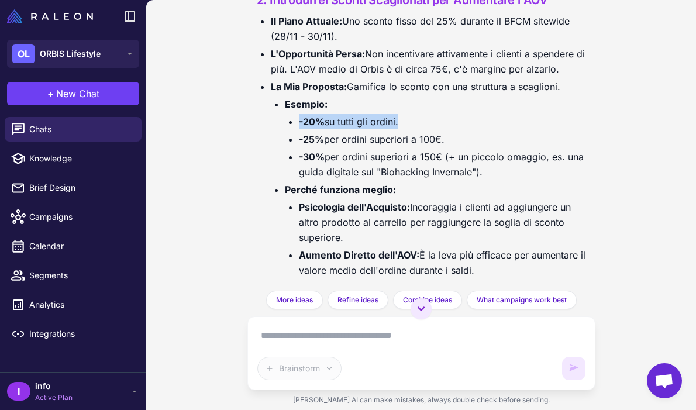
click at [344, 129] on li "-20% su tutti gli ordini." at bounding box center [442, 121] width 287 height 15
click at [344, 147] on li "-25% per ordini superiori a 100€." at bounding box center [442, 139] width 287 height 15
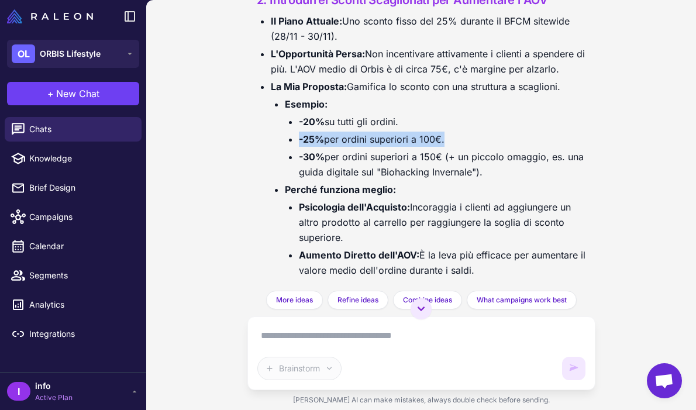
click at [344, 147] on li "-25% per ordini superiori a 100€." at bounding box center [442, 139] width 287 height 15
click at [351, 171] on li "-30% per ordini superiori a 150€ (+ un piccolo omaggio, es. una guida digitale …" at bounding box center [442, 164] width 287 height 30
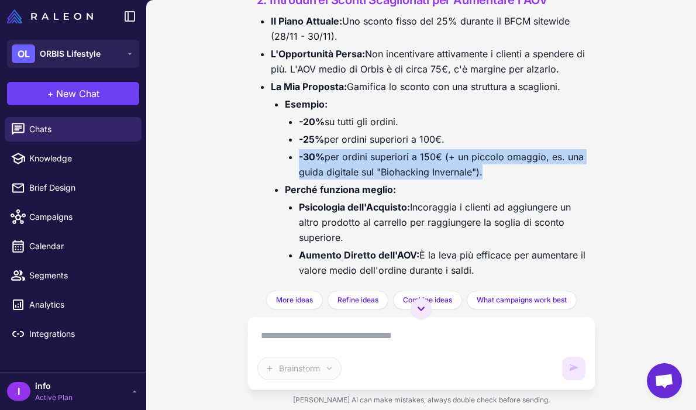
click at [351, 171] on li "-30% per ordini superiori a 150€ (+ un piccolo omaggio, es. una guida digitale …" at bounding box center [442, 164] width 287 height 30
click at [355, 179] on li "-30% per ordini superiori a 150€ (+ un piccolo omaggio, es. una guida digitale …" at bounding box center [442, 164] width 287 height 30
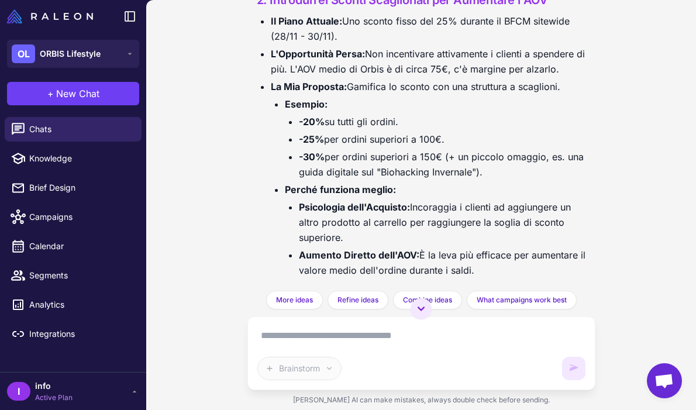
click at [338, 213] on strong "Psicologia dell'Acquisto:" at bounding box center [354, 207] width 111 height 12
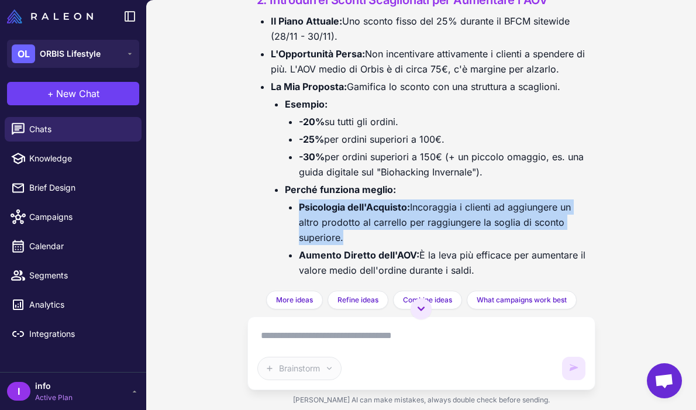
click at [338, 213] on strong "Psicologia dell'Acquisto:" at bounding box center [354, 207] width 111 height 12
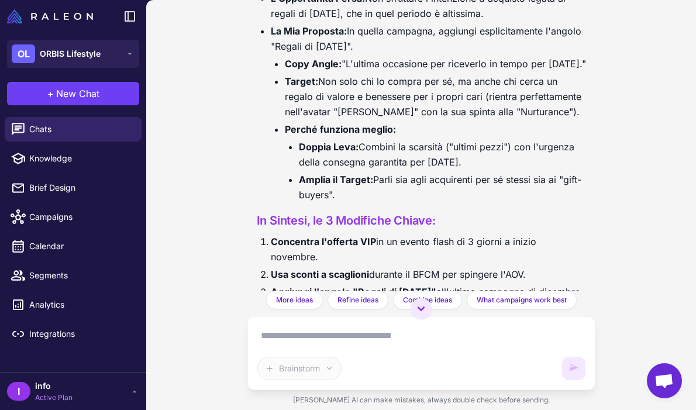
scroll to position [3792, 0]
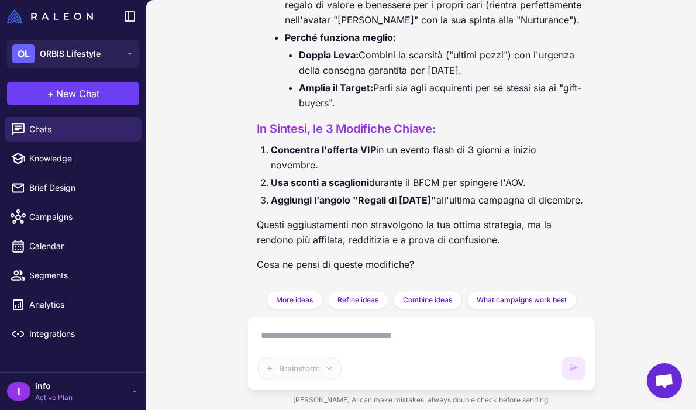
click at [329, 327] on textarea at bounding box center [421, 335] width 328 height 19
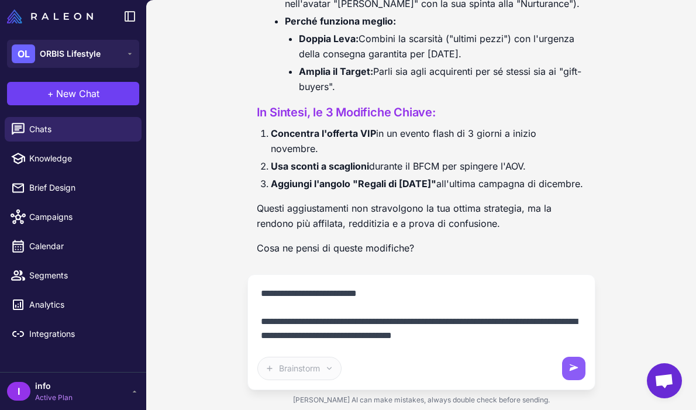
scroll to position [24, 0]
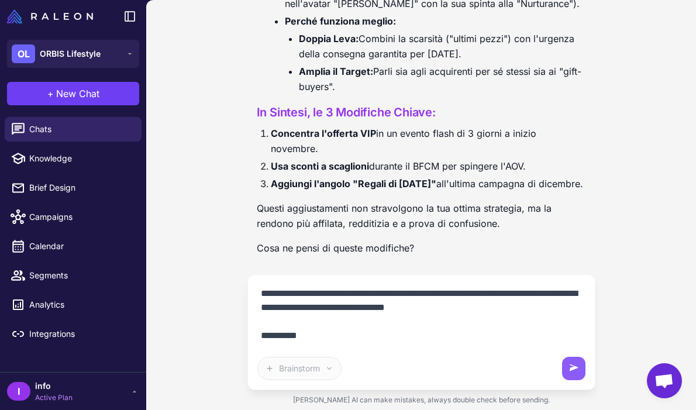
paste textarea "**********"
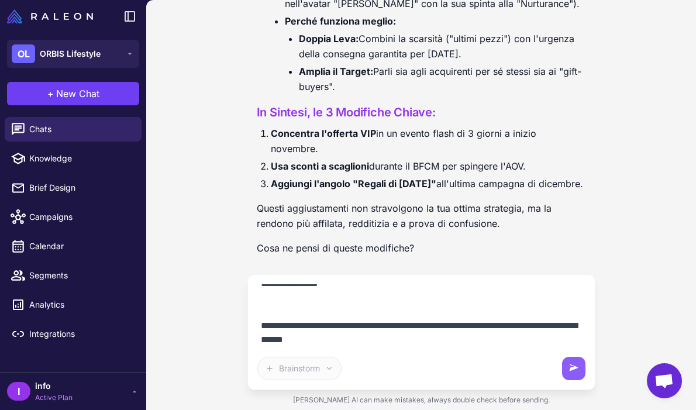
scroll to position [529, 0]
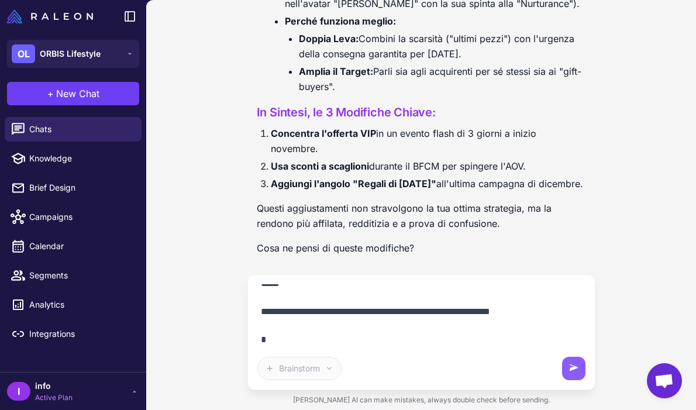
paste textarea "**********"
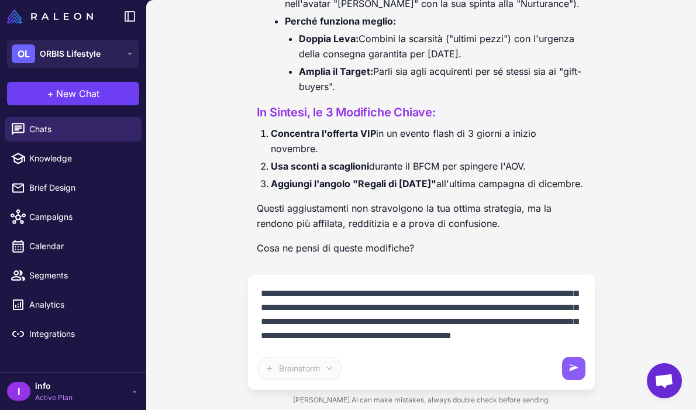
scroll to position [1104, 0]
paste textarea "**********"
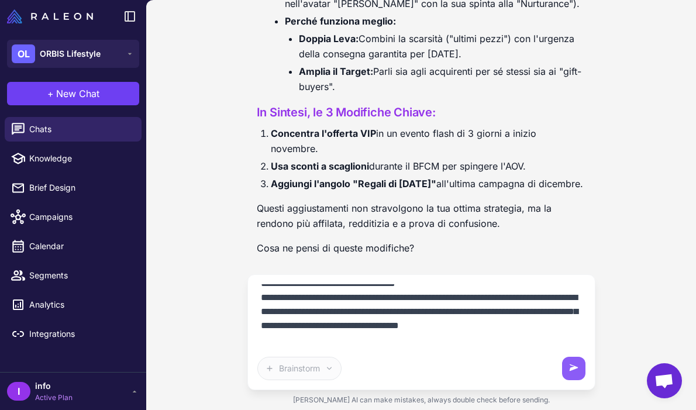
scroll to position [2129, 0]
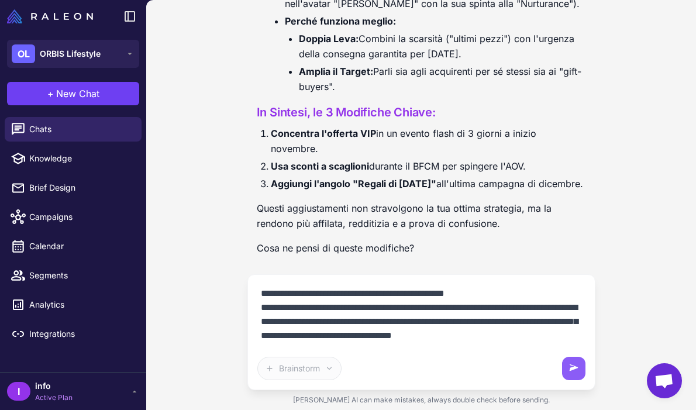
type textarea "**********"
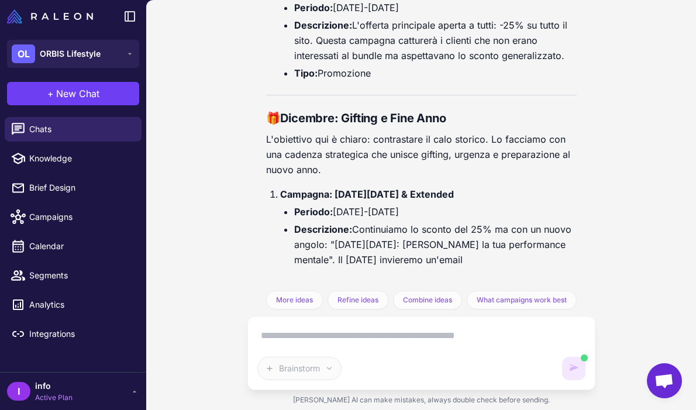
scroll to position [6688, 0]
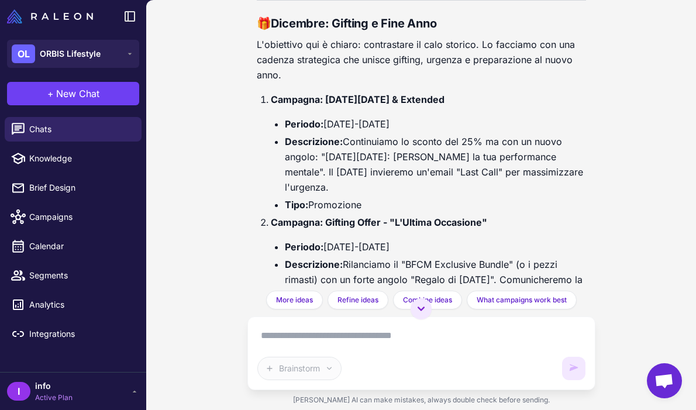
click at [377, 170] on li "Descrizione: Continuiamo lo sconto del 25% ma con un nuovo angolo: "Cyber Monda…" at bounding box center [435, 164] width 301 height 61
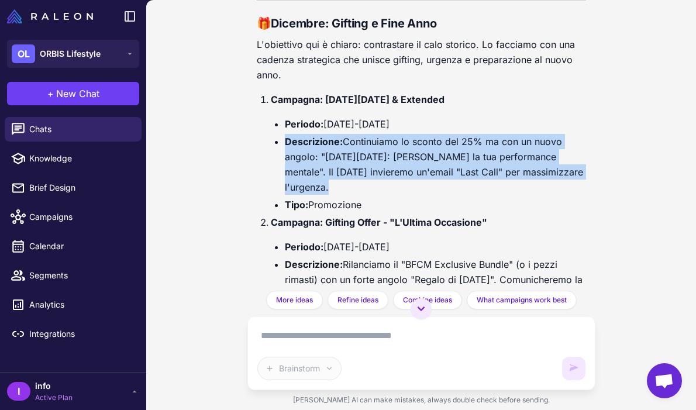
click at [377, 170] on li "Descrizione: Continuiamo lo sconto del 25% ma con un nuovo angolo: "Cyber Monda…" at bounding box center [435, 164] width 301 height 61
click at [386, 195] on li "Descrizione: Continuiamo lo sconto del 25% ma con un nuovo angolo: "Cyber Monda…" at bounding box center [435, 164] width 301 height 61
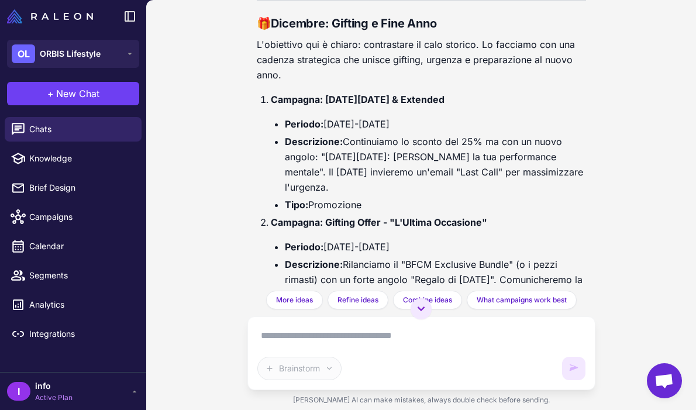
click at [376, 185] on li "Descrizione: Continuiamo lo sconto del 25% ma con un nuovo angolo: "Cyber Monda…" at bounding box center [435, 164] width 301 height 61
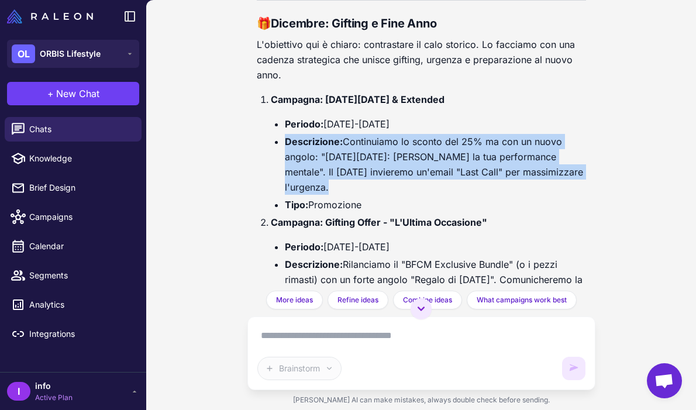
click at [376, 185] on li "Descrizione: Continuiamo lo sconto del 25% ma con un nuovo angolo: "Cyber Monda…" at bounding box center [435, 164] width 301 height 61
click at [380, 195] on li "Descrizione: Continuiamo lo sconto del 25% ma con un nuovo angolo: "Cyber Monda…" at bounding box center [435, 164] width 301 height 61
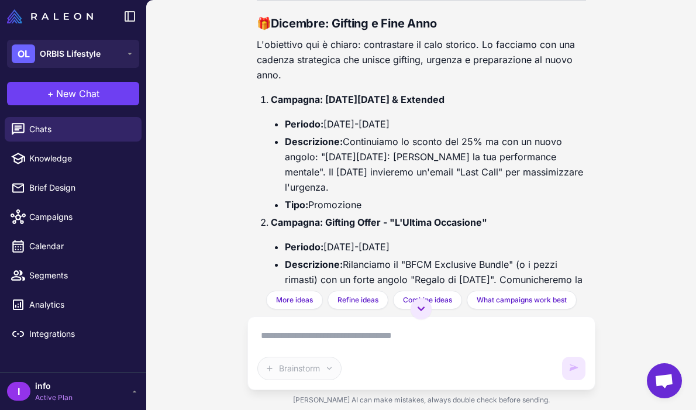
click at [365, 178] on li "Descrizione: Continuiamo lo sconto del 25% ma con un nuovo angolo: "Cyber Monda…" at bounding box center [435, 164] width 301 height 61
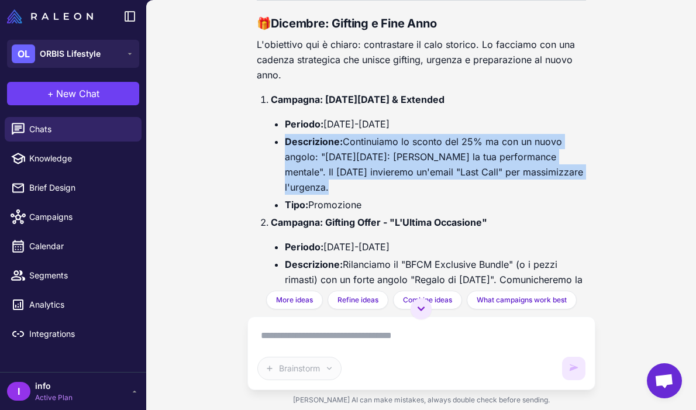
click at [365, 178] on li "Descrizione: Continuiamo lo sconto del 25% ma con un nuovo angolo: "Cyber Monda…" at bounding box center [435, 164] width 301 height 61
click at [365, 195] on li "Descrizione: Continuiamo lo sconto del 25% ma con un nuovo angolo: "Cyber Monda…" at bounding box center [435, 164] width 301 height 61
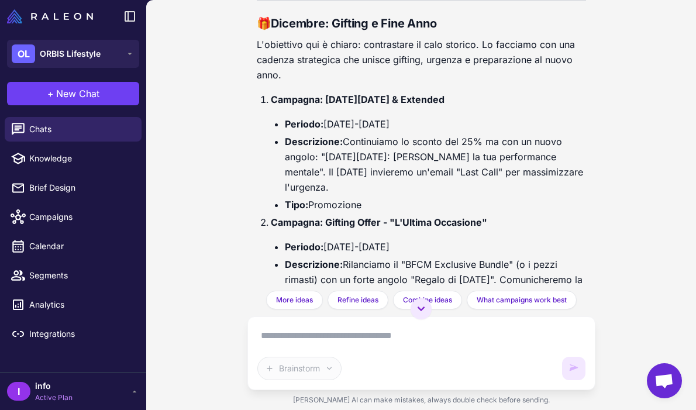
click at [365, 195] on li "Descrizione: Continuiamo lo sconto del 25% ma con un nuovo angolo: "Cyber Monda…" at bounding box center [435, 164] width 301 height 61
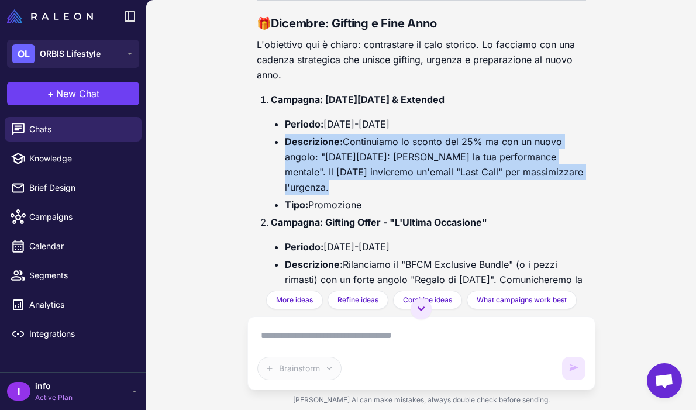
click at [365, 195] on li "Descrizione: Continuiamo lo sconto del 25% ma con un nuovo angolo: "Cyber Monda…" at bounding box center [435, 164] width 301 height 61
click at [374, 195] on li "Descrizione: Continuiamo lo sconto del 25% ma con un nuovo angolo: "Cyber Monda…" at bounding box center [435, 164] width 301 height 61
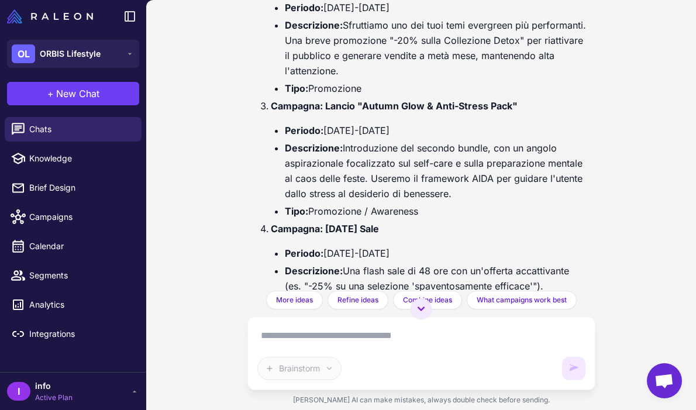
scroll to position [5877, 0]
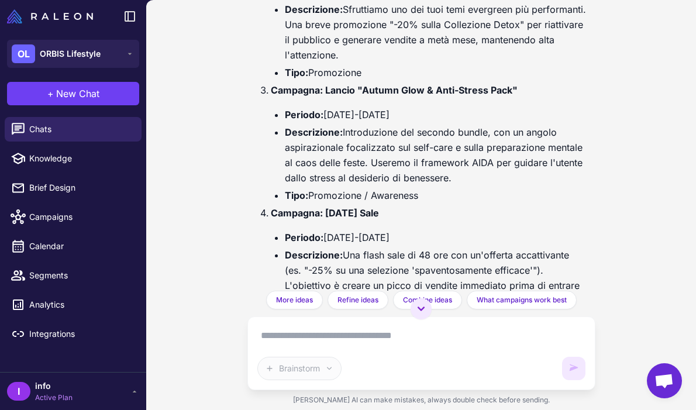
click at [394, 160] on li "Descrizione: Introduzione del secondo bundle, con un angolo aspirazionale focal…" at bounding box center [435, 155] width 301 height 61
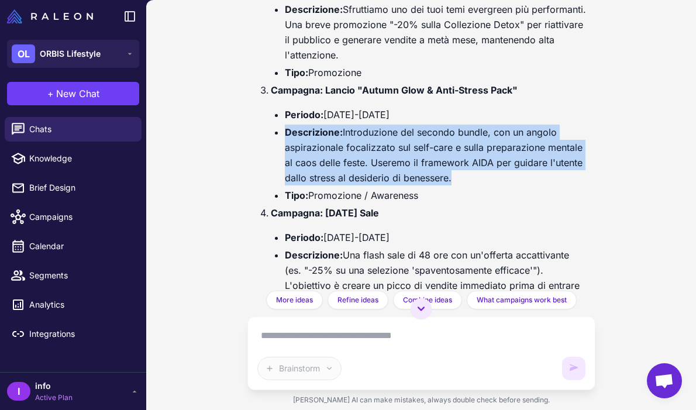
click at [394, 160] on li "Descrizione: Introduzione del secondo bundle, con un angolo aspirazionale focal…" at bounding box center [435, 155] width 301 height 61
click at [392, 177] on li "Descrizione: Introduzione del secondo bundle, con un angolo aspirazionale focal…" at bounding box center [435, 155] width 301 height 61
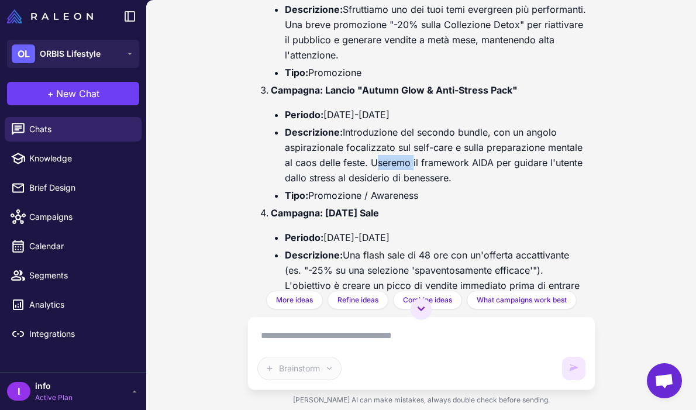
click at [392, 177] on li "Descrizione: Introduzione del secondo bundle, con un angolo aspirazionale focal…" at bounding box center [435, 155] width 301 height 61
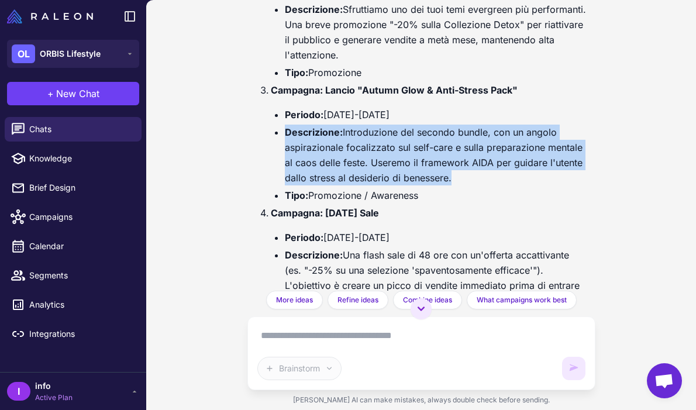
click at [392, 177] on li "Descrizione: Introduzione del secondo bundle, con un angolo aspirazionale focal…" at bounding box center [435, 155] width 301 height 61
click at [392, 185] on li "Descrizione: Introduzione del secondo bundle, con un angolo aspirazionale focal…" at bounding box center [435, 155] width 301 height 61
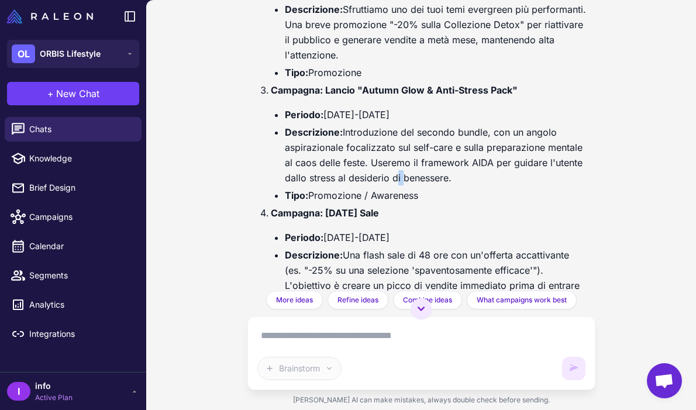
click at [392, 185] on li "Descrizione: Introduzione del secondo bundle, con un angolo aspirazionale focal…" at bounding box center [435, 155] width 301 height 61
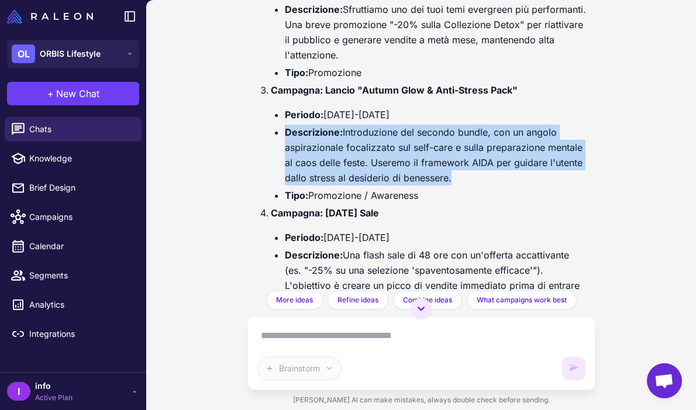
click at [392, 185] on li "Descrizione: Introduzione del secondo bundle, con un angolo aspirazionale focal…" at bounding box center [435, 155] width 301 height 61
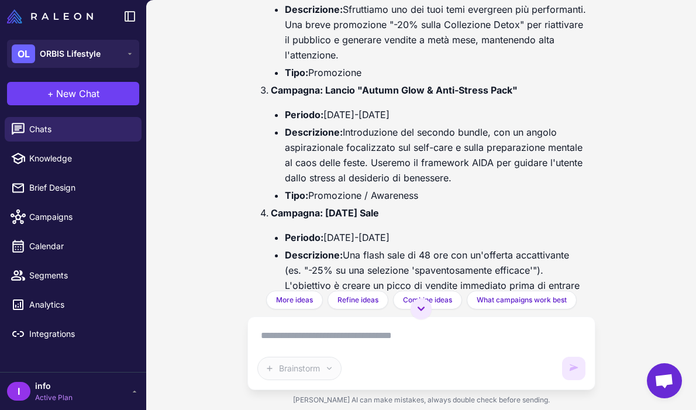
click at [378, 185] on li "Descrizione: Introduzione del secondo bundle, con un angolo aspirazionale focal…" at bounding box center [435, 155] width 301 height 61
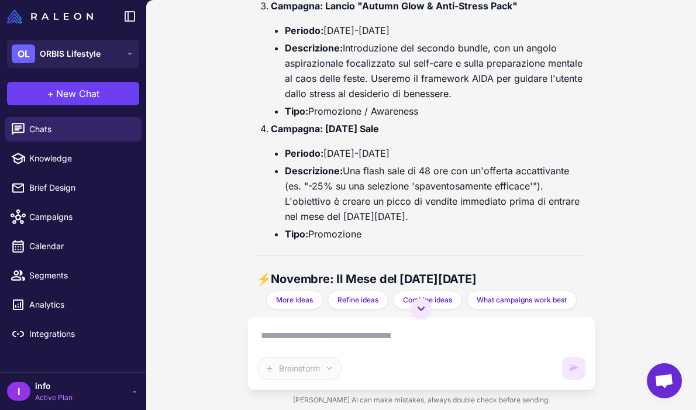
click at [378, 213] on li "Descrizione: Una flash sale di 48 ore con un'offerta accattivante (es. "-25% su…" at bounding box center [435, 193] width 301 height 61
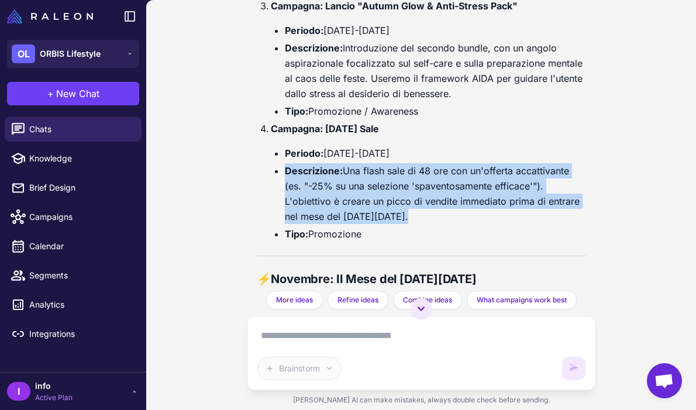
click at [378, 213] on li "Descrizione: Una flash sale di 48 ore con un'offerta accattivante (es. "-25% su…" at bounding box center [435, 193] width 301 height 61
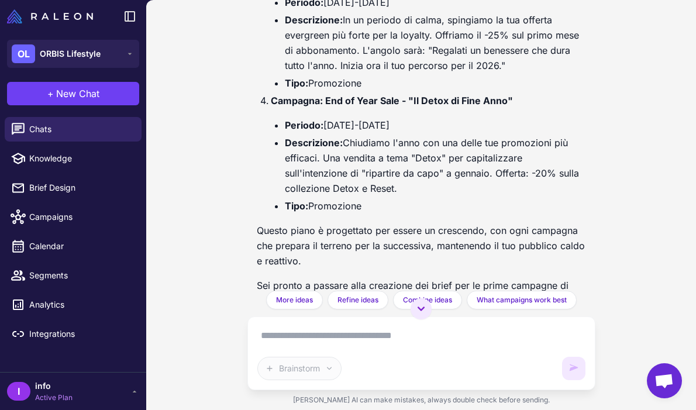
scroll to position [7109, 0]
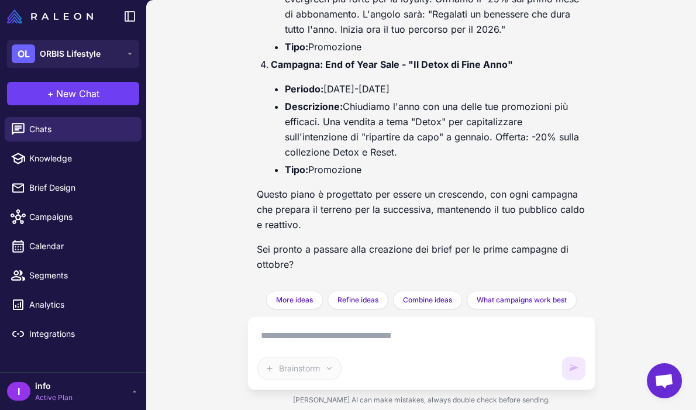
click at [344, 346] on div "Brainstorm" at bounding box center [421, 353] width 328 height 54
click at [357, 335] on textarea at bounding box center [421, 335] width 328 height 19
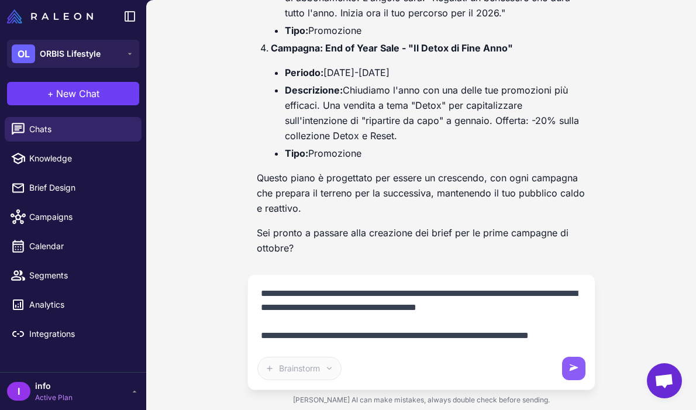
scroll to position [10, 0]
type textarea "**********"
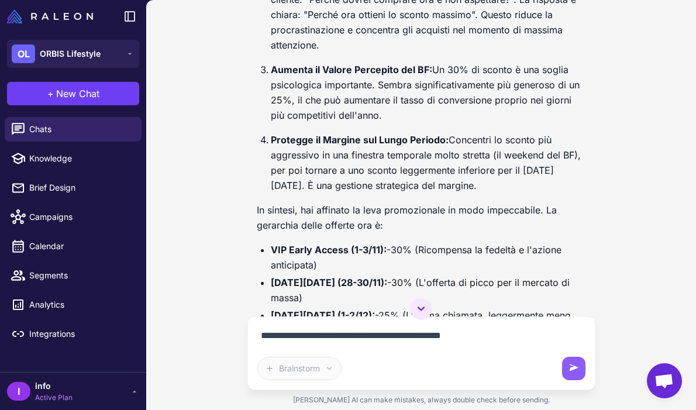
scroll to position [7778, 0]
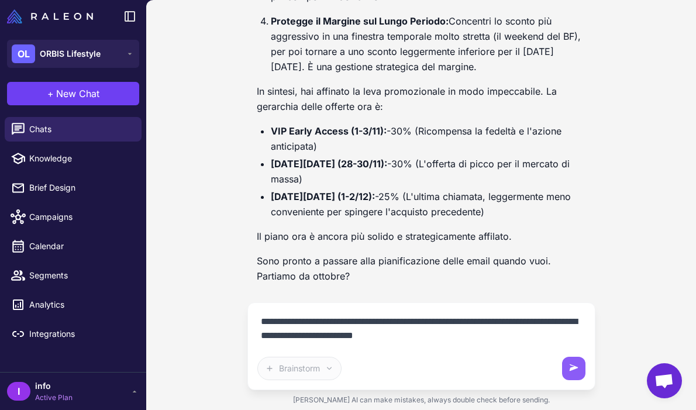
type textarea "**********"
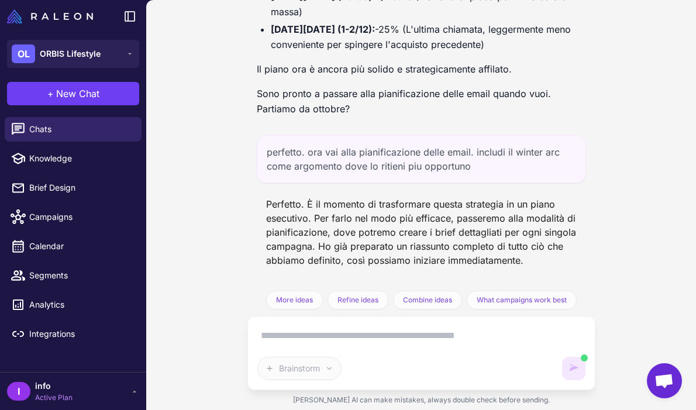
scroll to position [8124, 0]
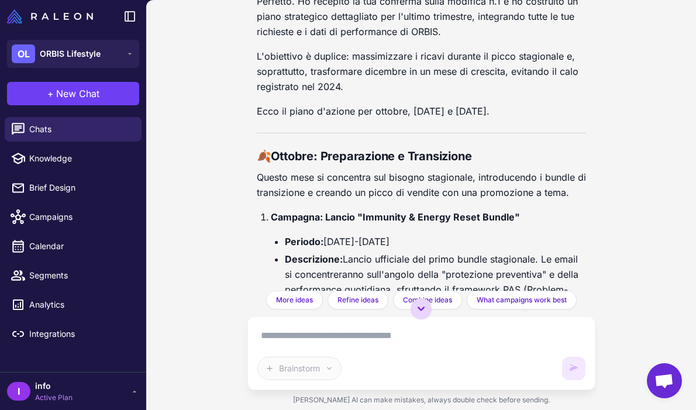
click at [422, 310] on icon at bounding box center [421, 309] width 14 height 14
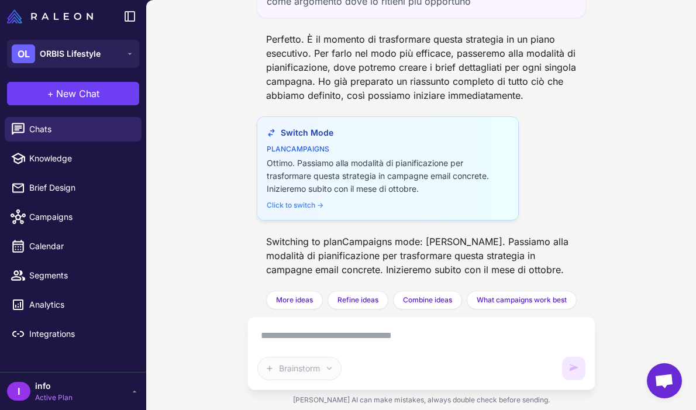
click at [310, 206] on div "Click to switch →" at bounding box center [388, 205] width 242 height 11
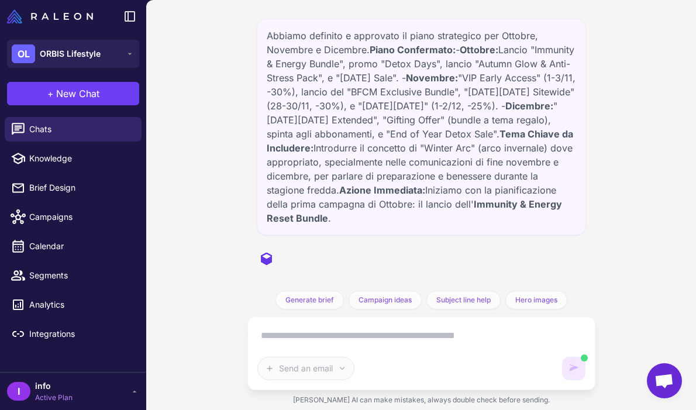
scroll to position [5, 0]
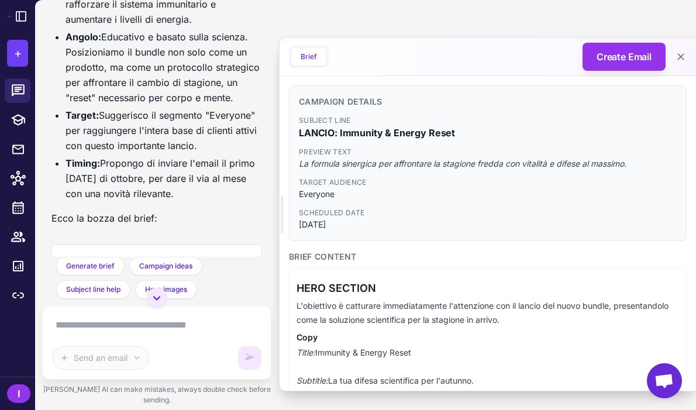
scroll to position [834, 0]
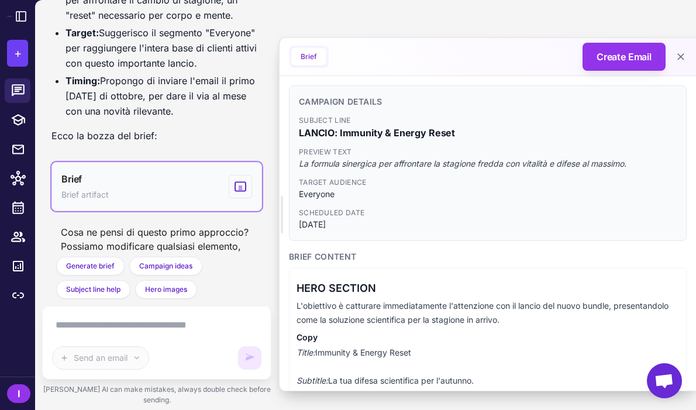
click at [158, 177] on button "Brief Brief artifact" at bounding box center [156, 186] width 210 height 49
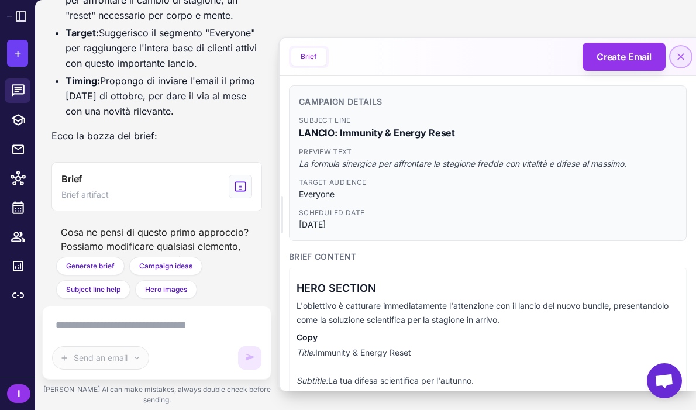
click at [679, 51] on icon at bounding box center [681, 57] width 12 height 12
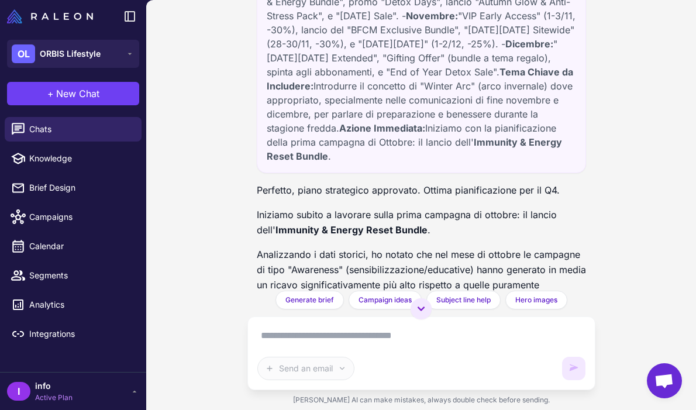
scroll to position [0, 0]
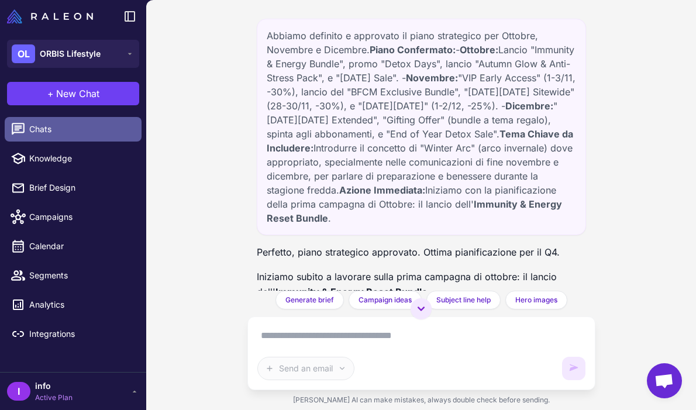
click at [67, 126] on span "Chats" at bounding box center [80, 129] width 103 height 13
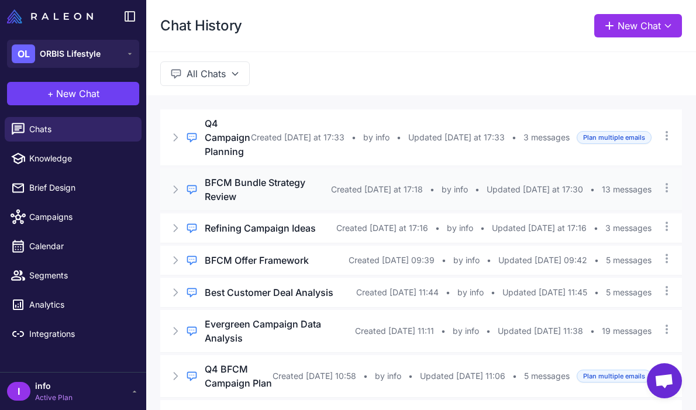
click at [292, 183] on h3 "BFCM Bundle Strategy Review" at bounding box center [268, 189] width 126 height 28
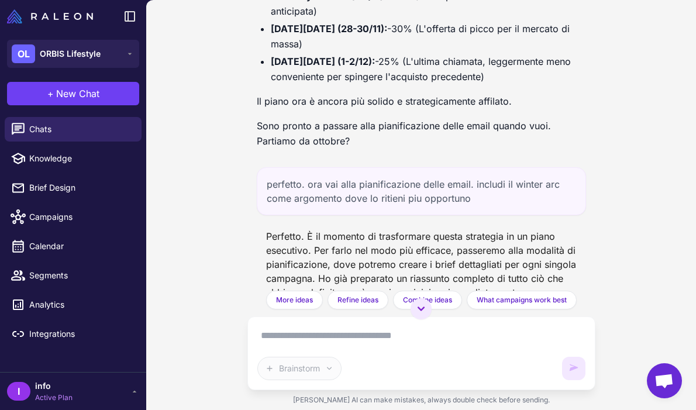
scroll to position [7960, 0]
click at [377, 210] on div "perfetto. ora vai alla pianificazione delle email. includi il winter arc come a…" at bounding box center [421, 191] width 329 height 48
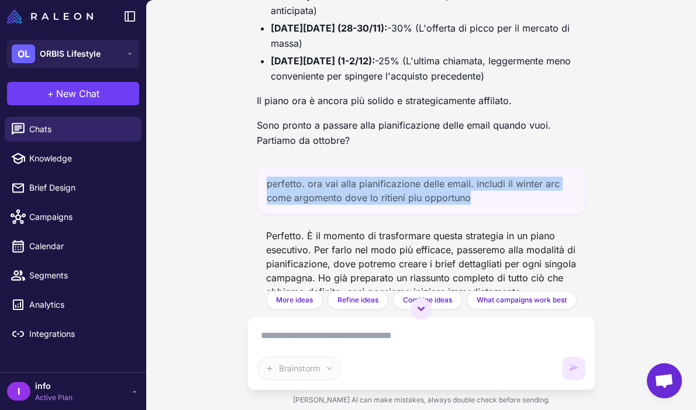
click at [377, 210] on div "perfetto. ora vai alla pianificazione delle email. includi il winter arc come a…" at bounding box center [421, 191] width 329 height 48
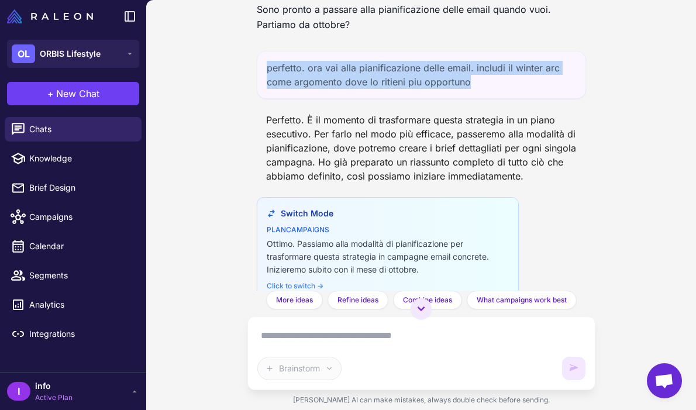
scroll to position [8114, 0]
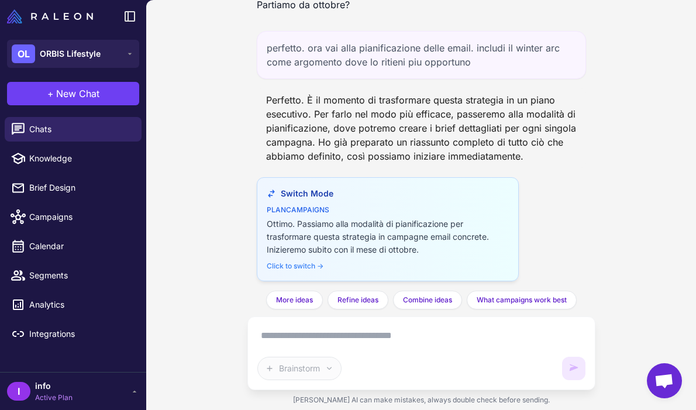
click at [311, 218] on div "Ottimo. Passiamo alla modalità di pianificazione per trasformare questa strateg…" at bounding box center [388, 237] width 242 height 39
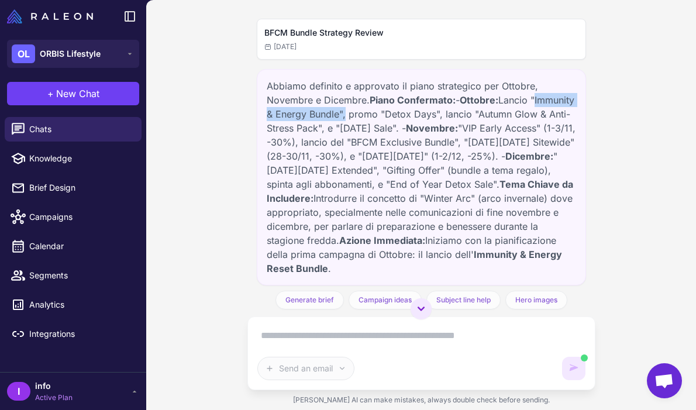
drag, startPoint x: 264, startPoint y: 115, endPoint x: 390, endPoint y: 112, distance: 125.7
click at [390, 112] on div "Abbiamo definito e approvato il piano strategico per Ottobre, Novembre e Dicemb…" at bounding box center [421, 177] width 329 height 216
copy div ""Immunity & Energy Bundle""
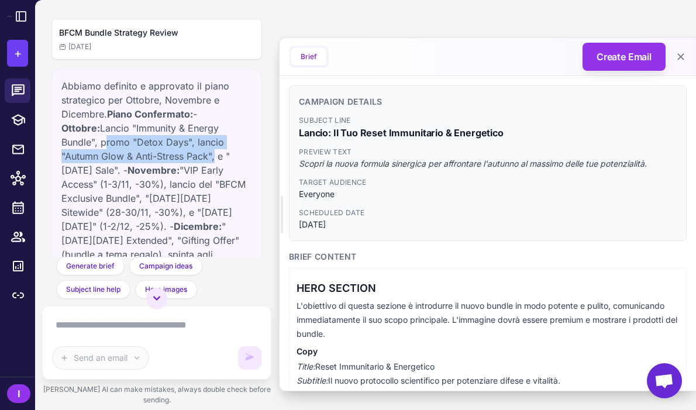
drag, startPoint x: 223, startPoint y: 126, endPoint x: 117, endPoint y: 157, distance: 110.1
click at [117, 157] on div "Abbiamo definito e approvato il piano strategico per Ottobre, Novembre e Dicemb…" at bounding box center [156, 247] width 191 height 337
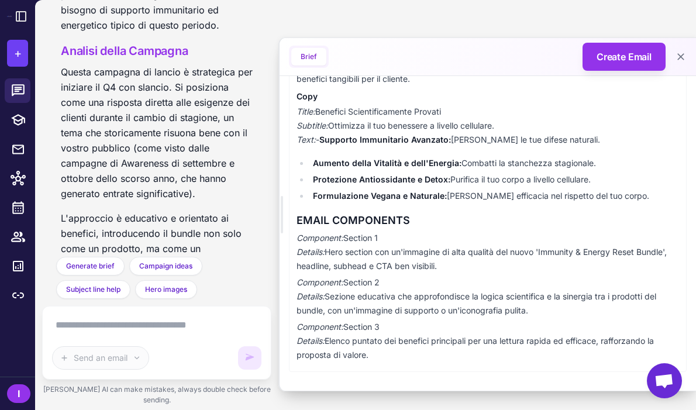
scroll to position [796, 0]
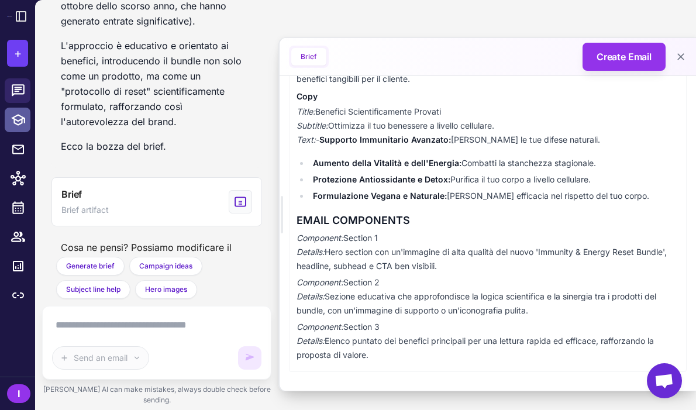
click at [21, 120] on icon at bounding box center [18, 120] width 14 height 12
select select
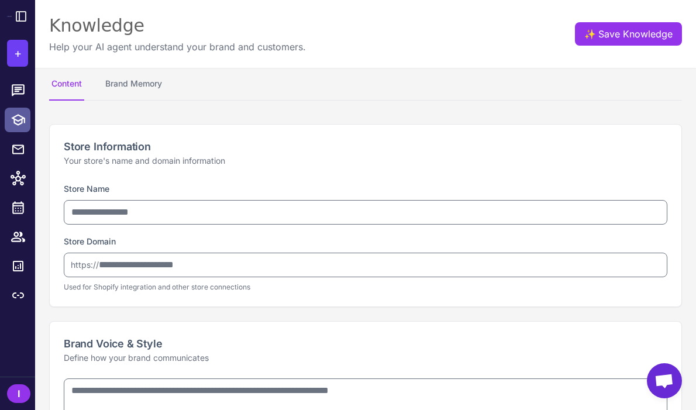
type input "**********"
type textarea "**********"
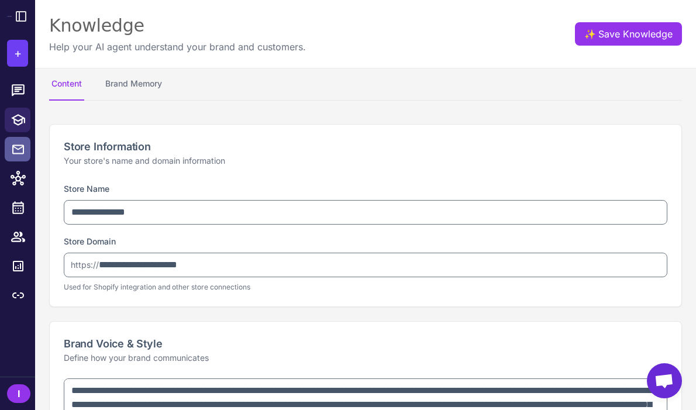
select select "***"
type textarea "**********"
click at [18, 164] on li at bounding box center [17, 178] width 35 height 29
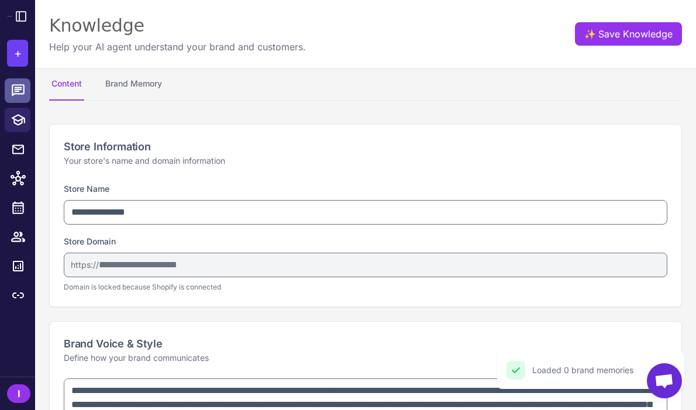
click at [23, 94] on icon at bounding box center [18, 90] width 13 height 12
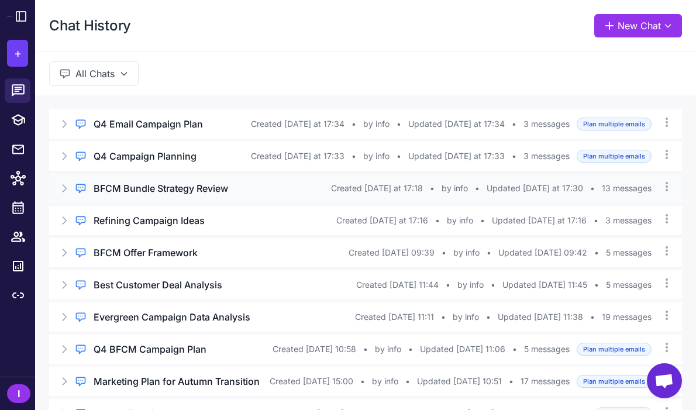
click at [495, 183] on span "Updated Today at 17:30" at bounding box center [534, 188] width 96 height 13
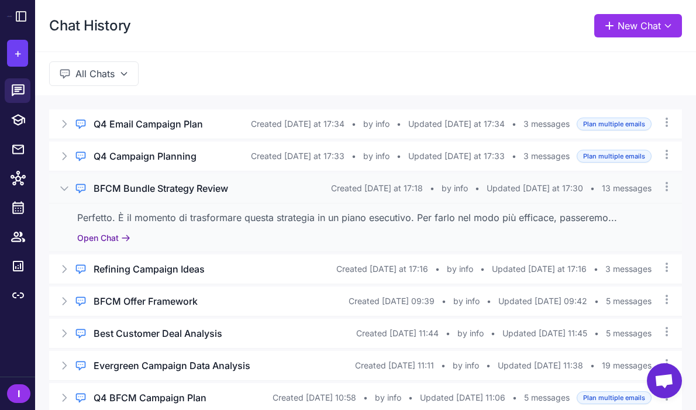
click at [119, 240] on button "Open Chat" at bounding box center [103, 238] width 53 height 13
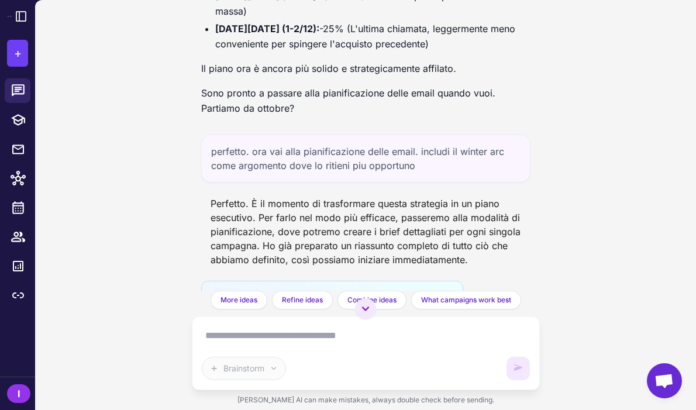
scroll to position [8114, 0]
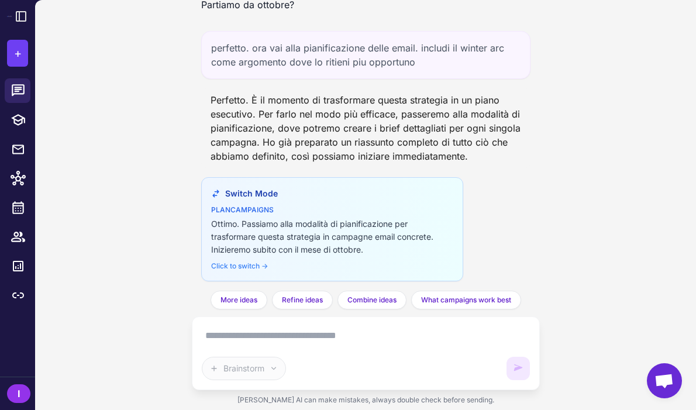
click at [297, 336] on textarea at bounding box center [366, 335] width 328 height 19
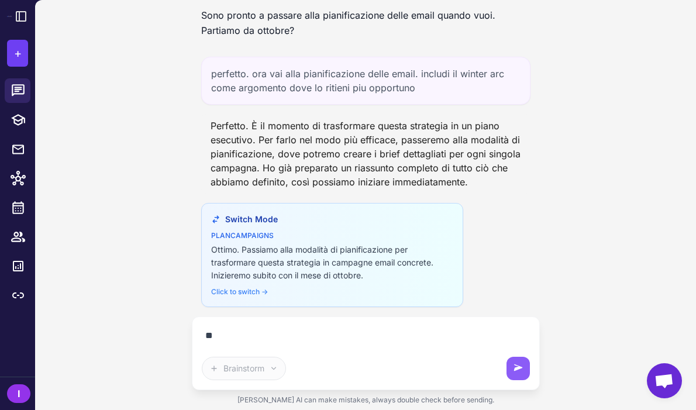
type textarea "*"
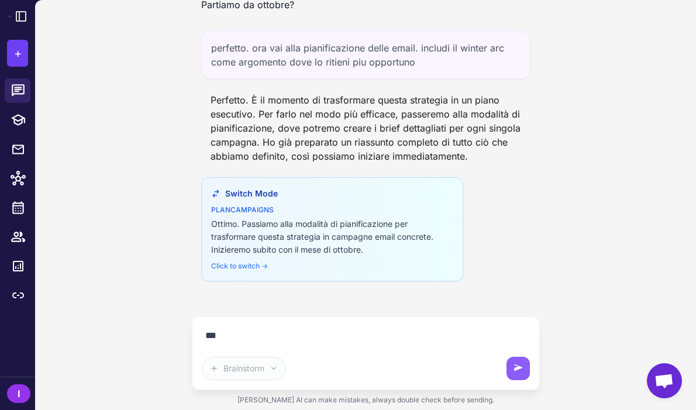
scroll to position [8088, 0]
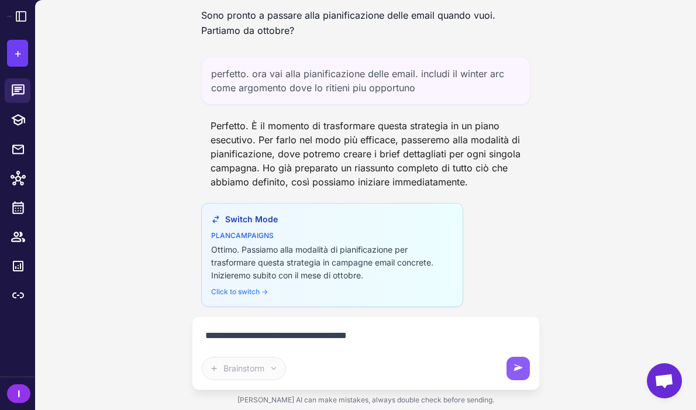
type textarea "**********"
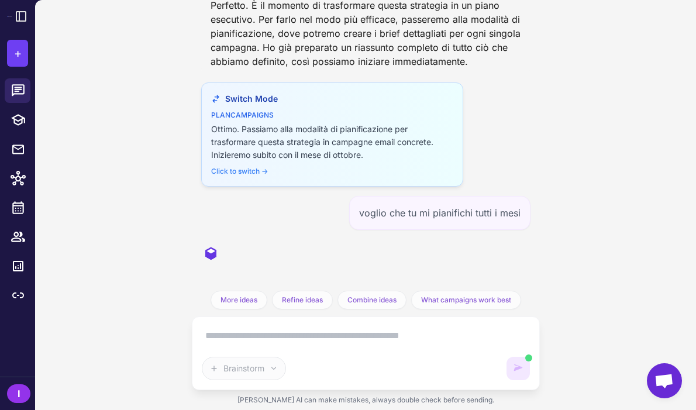
scroll to position [8167, 0]
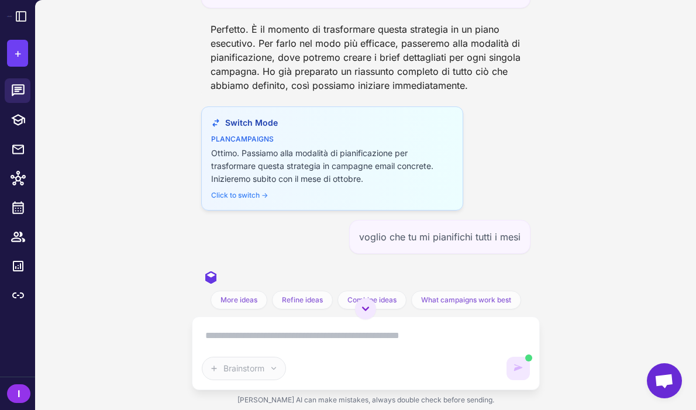
click at [303, 185] on div "Ottimo. Passiamo alla modalità di pianificazione per trasformare questa strateg…" at bounding box center [332, 166] width 242 height 39
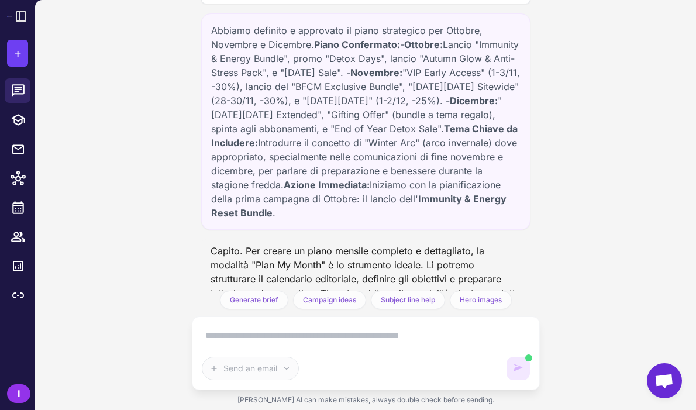
scroll to position [102, 0]
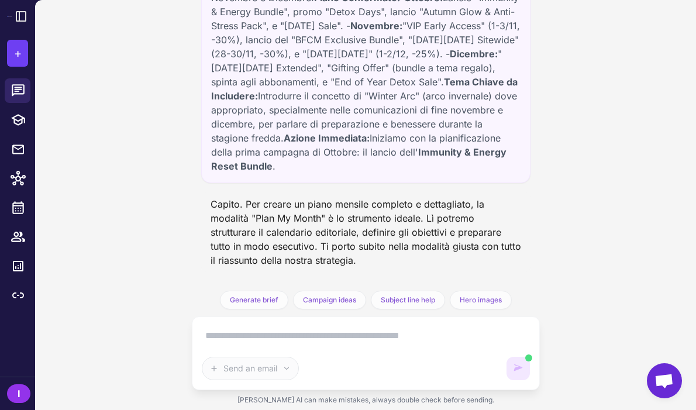
click at [391, 233] on div "Capito. Per creare un piano mensile completo e dettagliato, la modalità "Plan M…" at bounding box center [365, 232] width 329 height 80
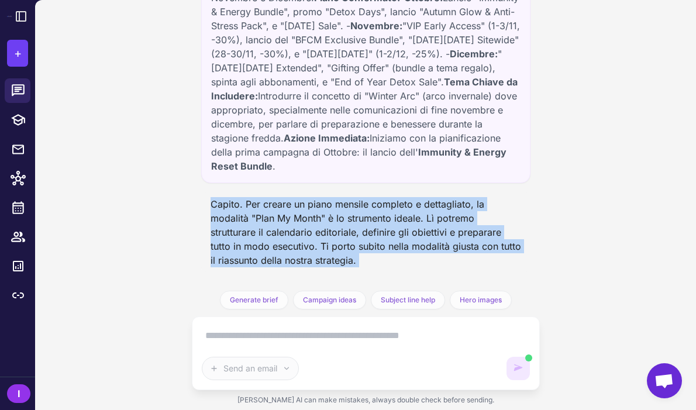
click at [391, 233] on div "Capito. Per creare un piano mensile completo e dettagliato, la modalità "Plan M…" at bounding box center [365, 232] width 329 height 80
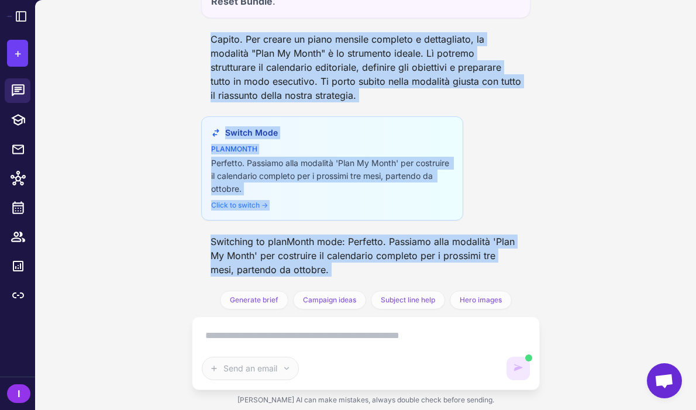
click at [393, 248] on div "Switching to planMonth mode: Perfetto. Passiamo alla modalità 'Plan My Month' p…" at bounding box center [365, 255] width 329 height 51
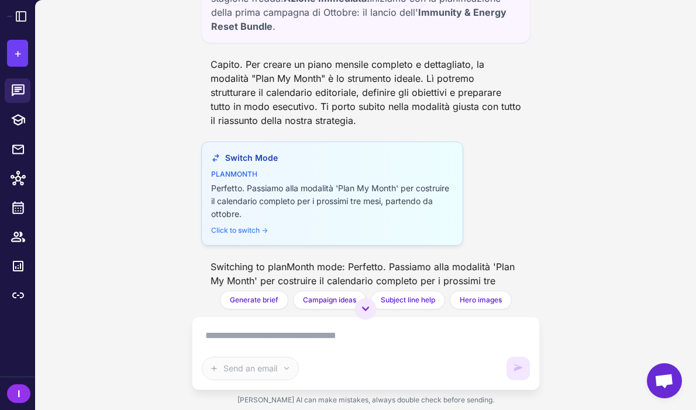
scroll to position [239, 0]
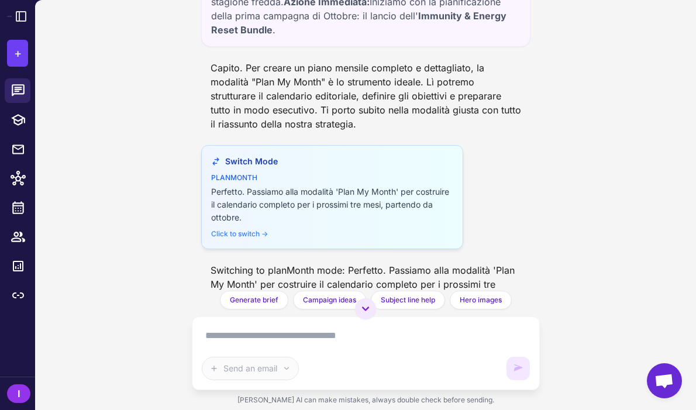
click at [256, 231] on div "Click to switch →" at bounding box center [332, 234] width 242 height 11
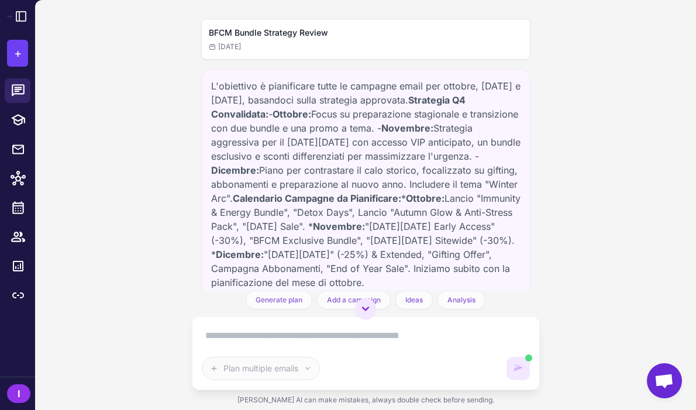
scroll to position [70, 0]
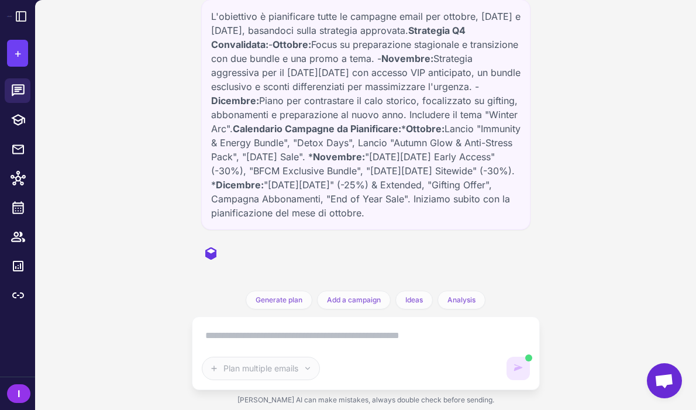
click at [367, 54] on div "L'obiettivo è pianificare tutte le campagne email per ottobre, [DATE] e [DATE],…" at bounding box center [365, 114] width 309 height 210
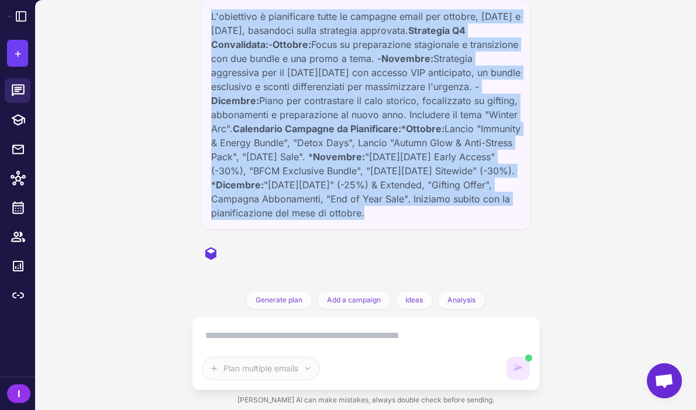
click at [367, 54] on div "L'obiettivo è pianificare tutte le campagne email per ottobre, [DATE] e [DATE],…" at bounding box center [365, 114] width 309 height 210
click at [374, 93] on div "L'obiettivo è pianificare tutte le campagne email per ottobre, [DATE] e [DATE],…" at bounding box center [365, 114] width 309 height 210
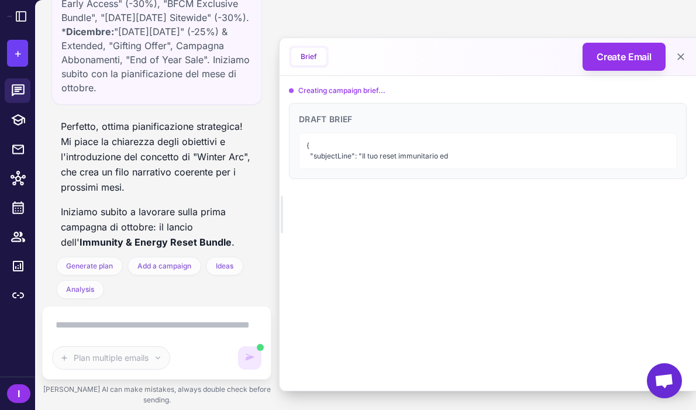
scroll to position [754, 0]
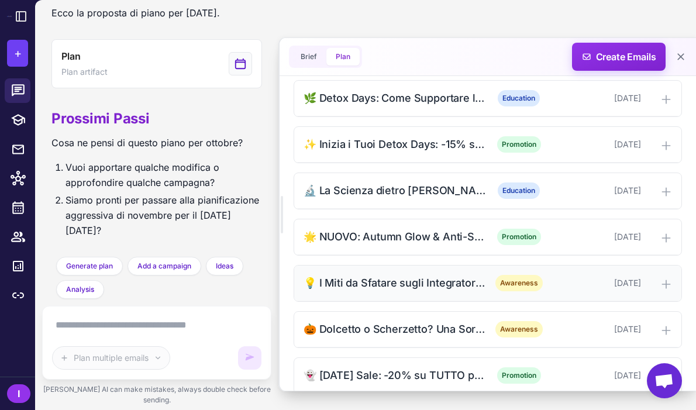
scroll to position [566, 0]
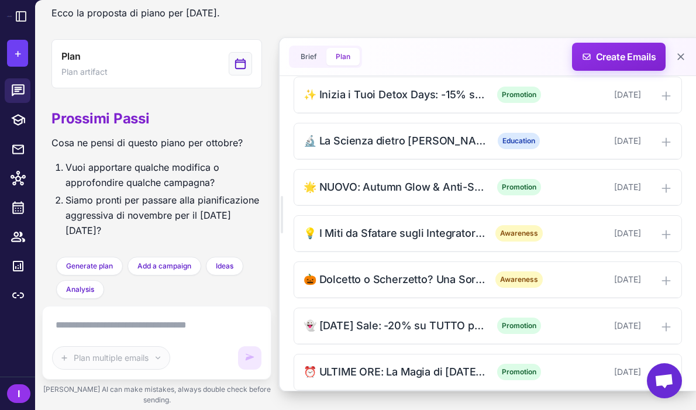
click at [200, 190] on li "Vuoi apportare qualche modifica o approfondire qualche campagna?" at bounding box center [163, 175] width 196 height 30
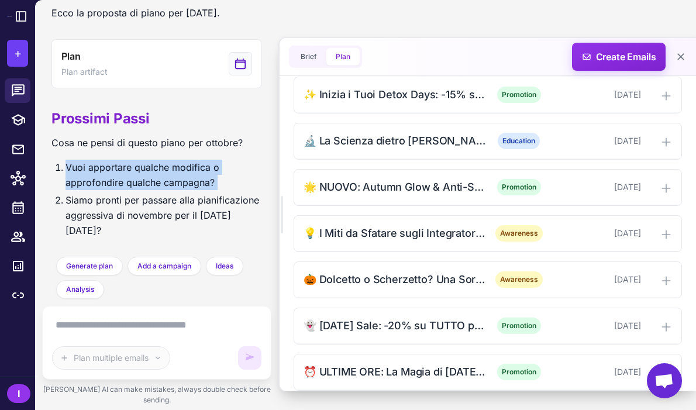
click at [200, 190] on li "Vuoi apportare qualche modifica o approfondire qualche campagna?" at bounding box center [163, 175] width 196 height 30
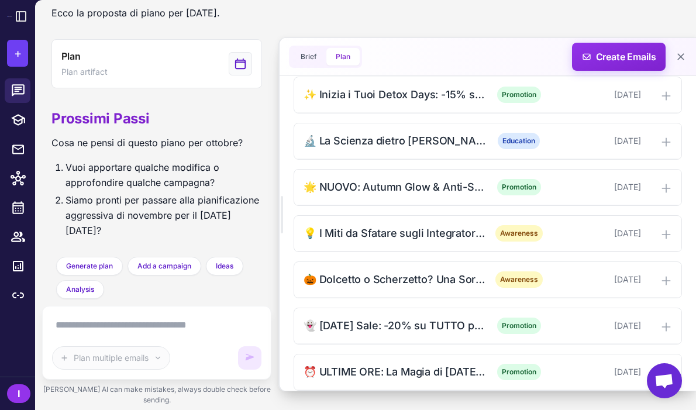
click at [202, 223] on li "Siamo pronti per passare alla pianificazione aggressiva di novembre per il Blac…" at bounding box center [163, 215] width 196 height 46
click at [202, 238] on li "Siamo pronti per passare alla pianificazione aggressiva di novembre per il Blac…" at bounding box center [163, 215] width 196 height 46
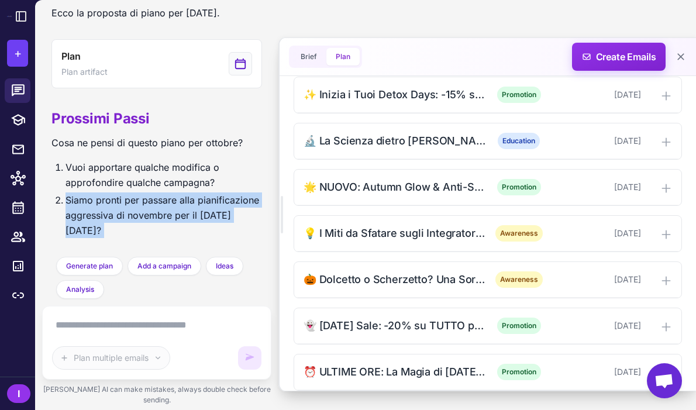
click at [202, 238] on li "Siamo pronti per passare alla pianificazione aggressiva di novembre per il Blac…" at bounding box center [163, 215] width 196 height 46
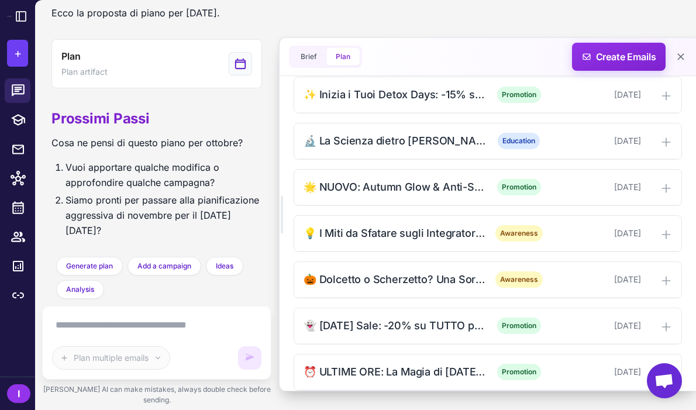
click at [166, 238] on li "Siamo pronti per passare alla pianificazione aggressiva di novembre per il Blac…" at bounding box center [163, 215] width 196 height 46
click at [157, 334] on textarea at bounding box center [156, 325] width 209 height 19
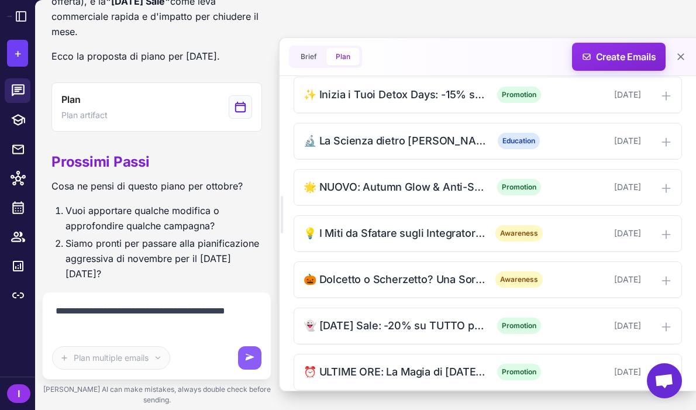
scroll to position [1499, 0]
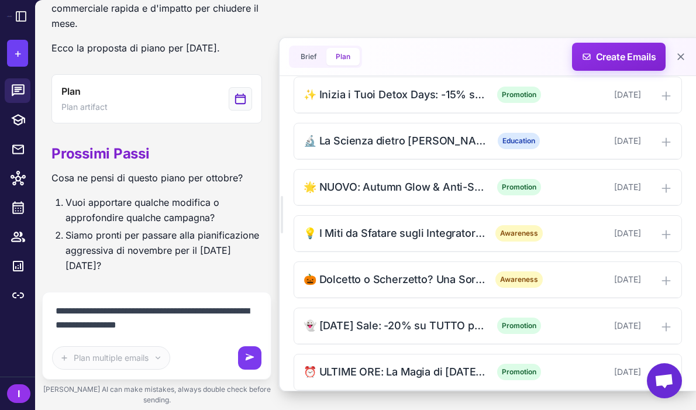
type textarea "**********"
click at [251, 364] on icon at bounding box center [250, 358] width 12 height 12
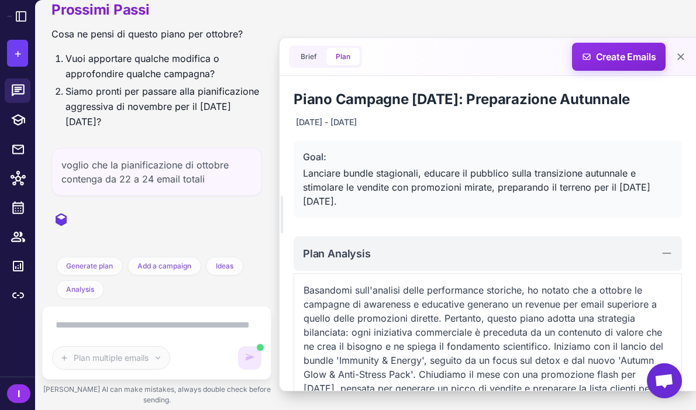
scroll to position [108, 0]
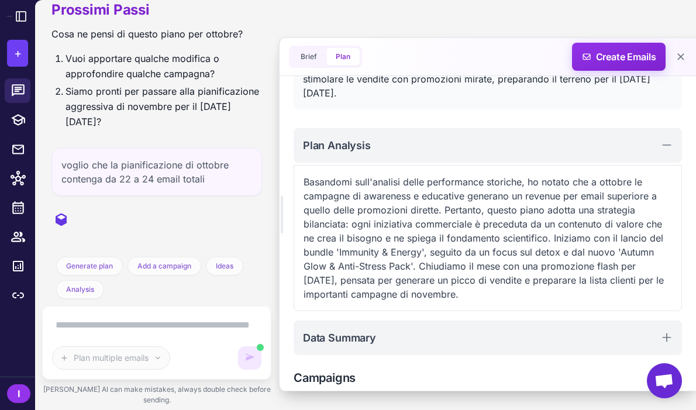
click at [448, 194] on p "Basandomi sull'analisi delle performance storiche, ho notato che a ottobre le c…" at bounding box center [487, 238] width 368 height 126
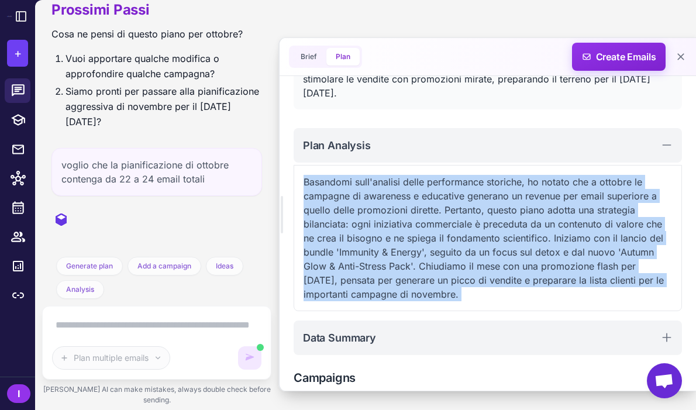
click at [448, 194] on p "Basandomi sull'analisi delle performance storiche, ho notato che a ottobre le c…" at bounding box center [487, 238] width 368 height 126
click at [448, 233] on p "Basandomi sull'analisi delle performance storiche, ho notato che a ottobre le c…" at bounding box center [487, 238] width 368 height 126
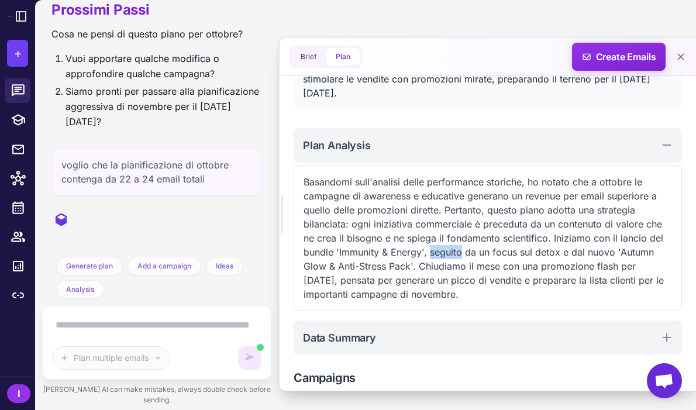
click at [448, 233] on p "Basandomi sull'analisi delle performance storiche, ho notato che a ottobre le c…" at bounding box center [487, 238] width 368 height 126
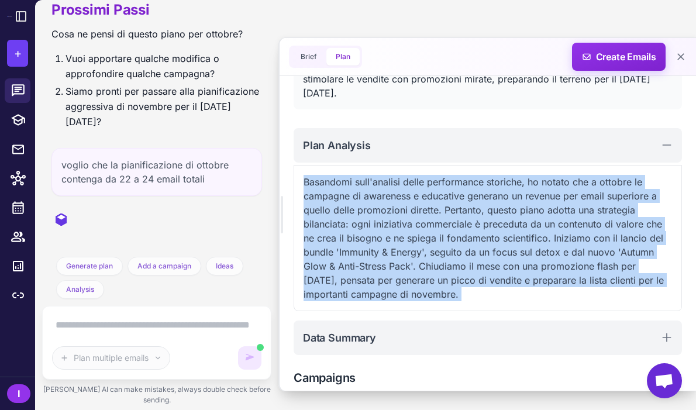
click at [448, 233] on p "Basandomi sull'analisi delle performance storiche, ho notato che a ottobre le c…" at bounding box center [487, 238] width 368 height 126
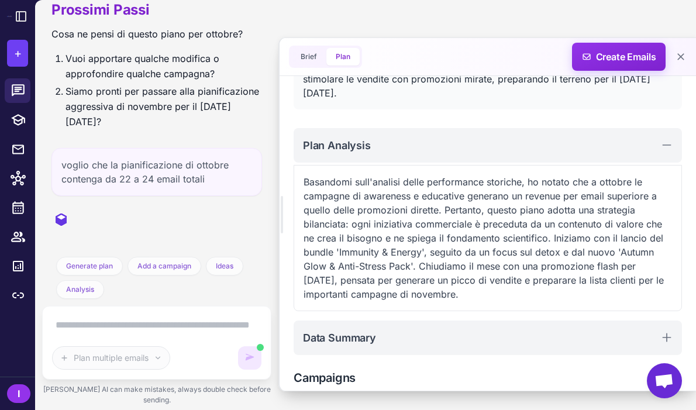
click at [455, 248] on p "Basandomi sull'analisi delle performance storiche, ho notato che a ottobre le c…" at bounding box center [487, 238] width 368 height 126
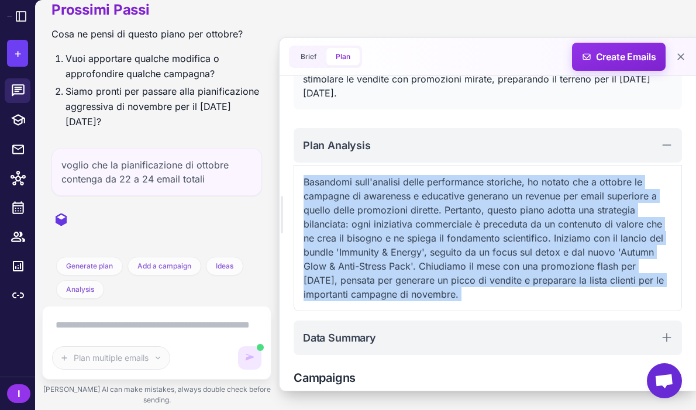
click at [455, 248] on p "Basandomi sull'analisi delle performance storiche, ho notato che a ottobre le c…" at bounding box center [487, 238] width 368 height 126
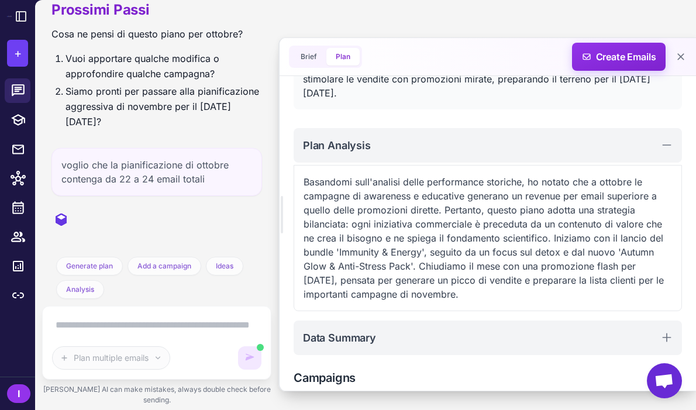
click at [482, 247] on p "Basandomi sull'analisi delle performance storiche, ho notato che a ottobre le c…" at bounding box center [487, 238] width 368 height 126
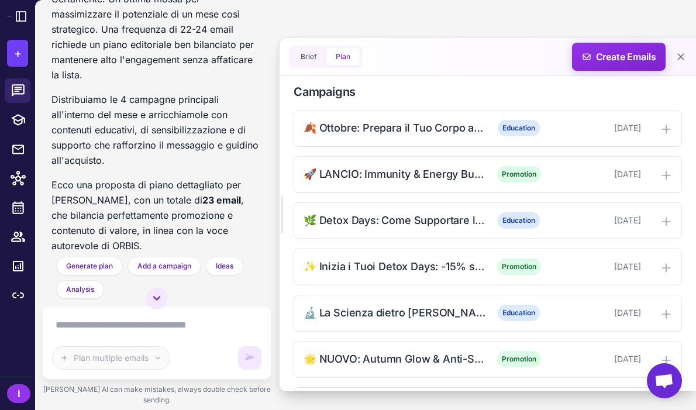
scroll to position [389, 0]
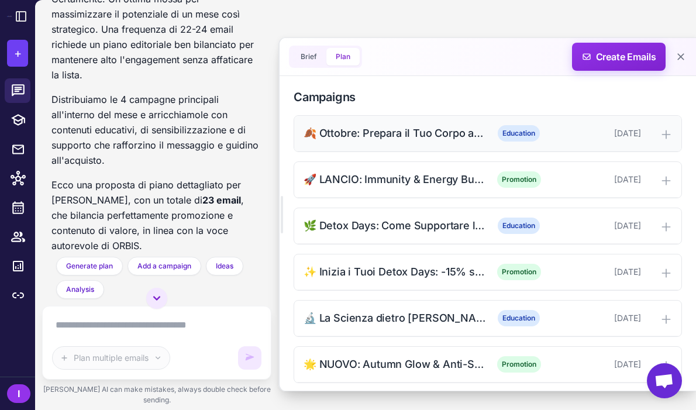
click at [380, 125] on div "🍂 Ottobre: Prepara il Tuo Corpo alla Nuova Stagione" at bounding box center [394, 133] width 182 height 16
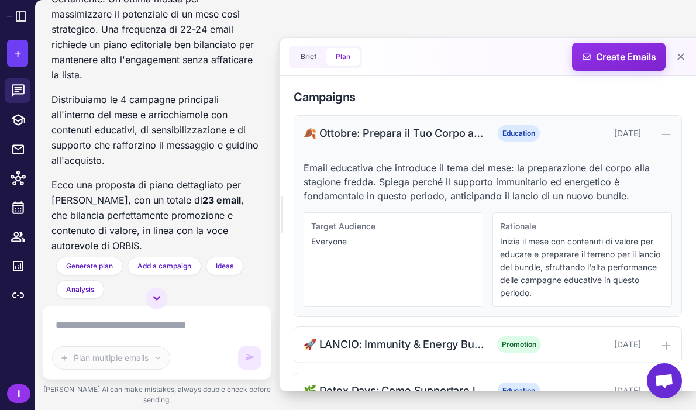
click at [380, 125] on div "🍂 Ottobre: Prepara il Tuo Corpo alla Nuova Stagione" at bounding box center [394, 133] width 182 height 16
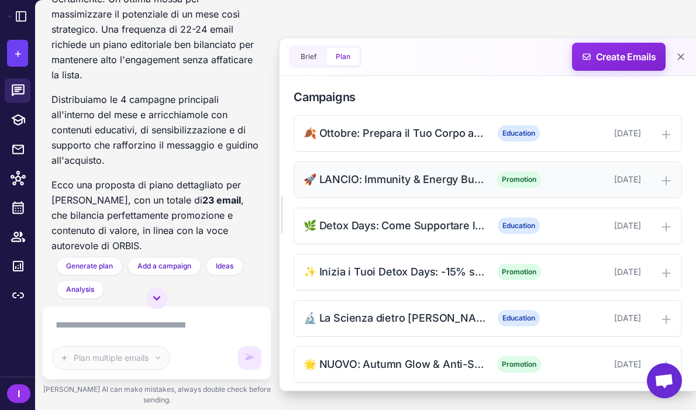
click at [377, 171] on div "🚀 LANCIO: Immunity & Energy Bundle (-20%)" at bounding box center [394, 179] width 182 height 16
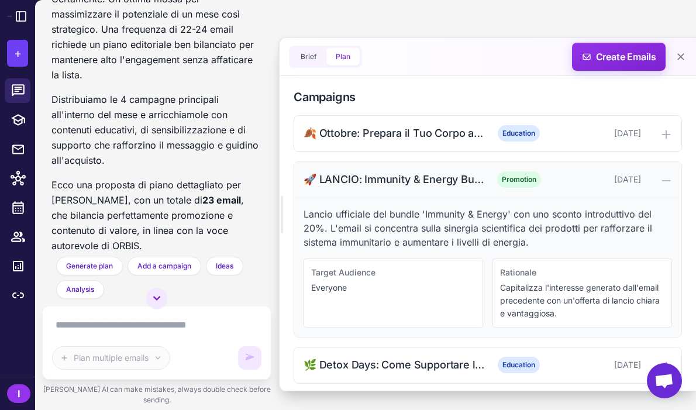
click at [377, 171] on div "🚀 LANCIO: Immunity & Energy Bundle (-20%)" at bounding box center [394, 179] width 182 height 16
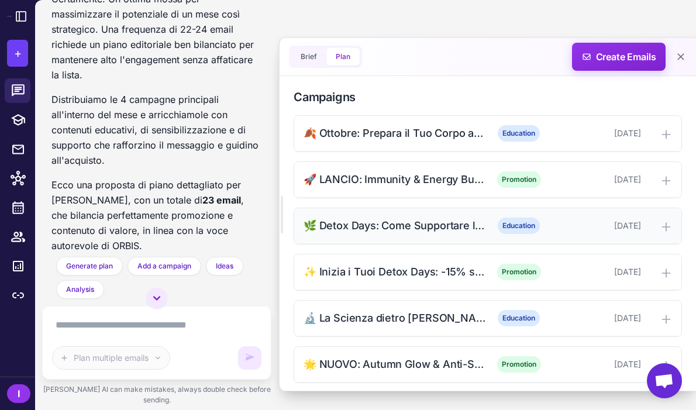
click at [383, 218] on div "🌿 Detox Days: Come Supportare la Purificazione Autunnale" at bounding box center [394, 226] width 182 height 16
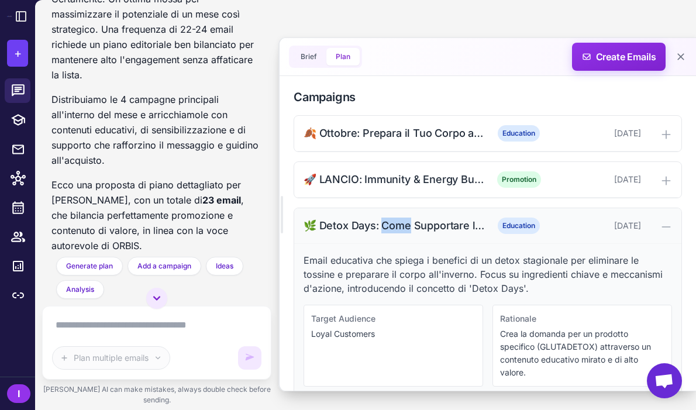
click at [383, 218] on div "🌿 Detox Days: Come Supportare la Purificazione Autunnale" at bounding box center [394, 226] width 182 height 16
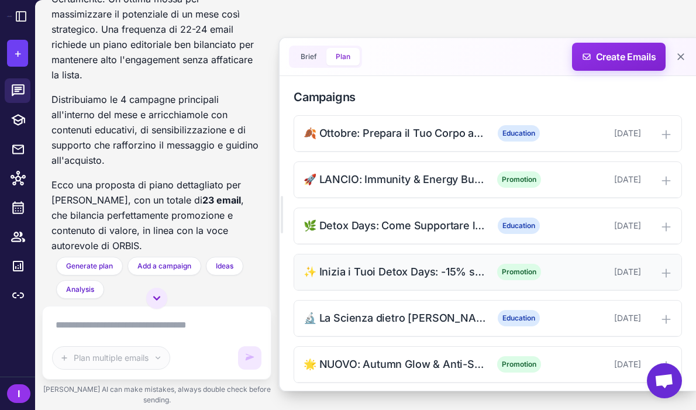
click at [383, 264] on div "✨ Inizia i Tuoi Detox Days: -15% su Prodotti Selezionati" at bounding box center [394, 272] width 182 height 16
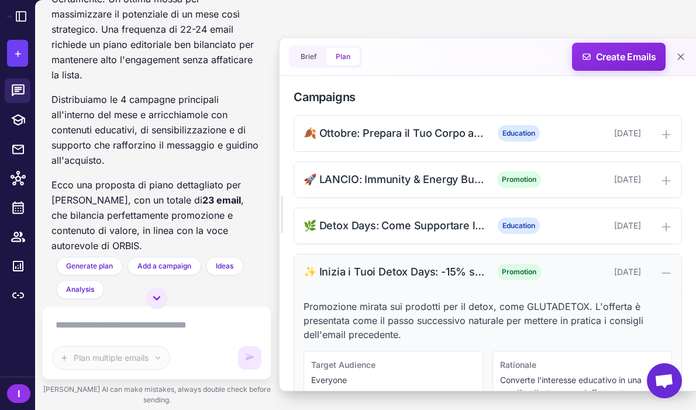
click at [383, 264] on div "✨ Inizia i Tuoi Detox Days: -15% su Prodotti Selezionati" at bounding box center [394, 272] width 182 height 16
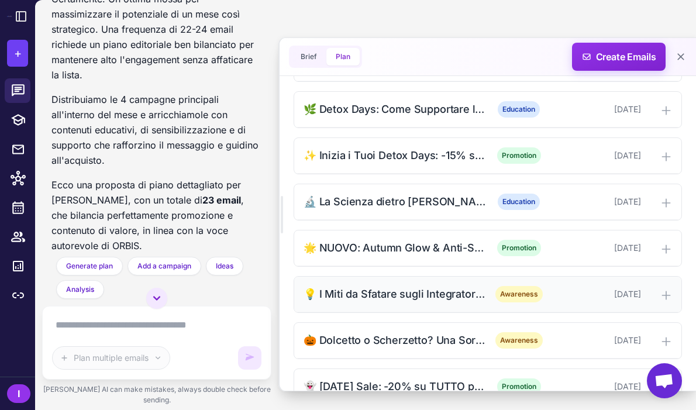
scroll to position [566, 0]
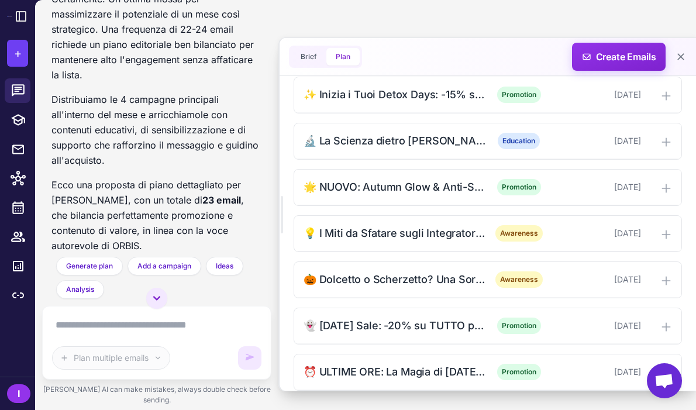
click at [230, 204] on p "Ecco una proposta di piano dettagliato per Ottobre, con un totale di 23 email ,…" at bounding box center [156, 215] width 210 height 76
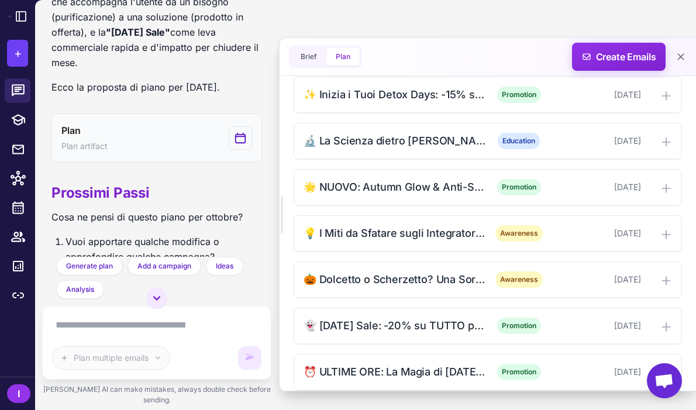
scroll to position [1448, 0]
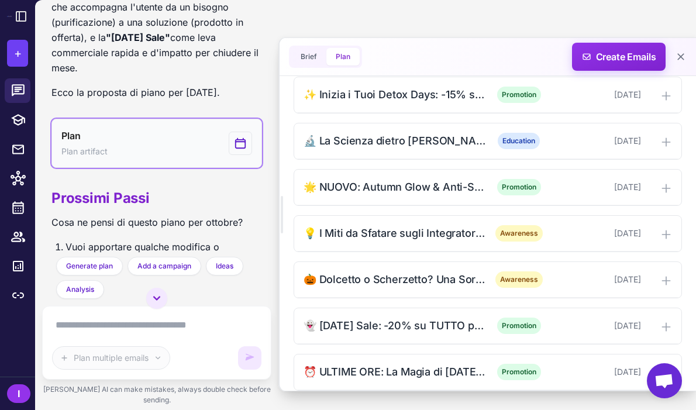
click at [164, 151] on button "Plan Plan artifact" at bounding box center [156, 143] width 210 height 49
click at [166, 168] on button "Plan Plan artifact" at bounding box center [156, 143] width 210 height 49
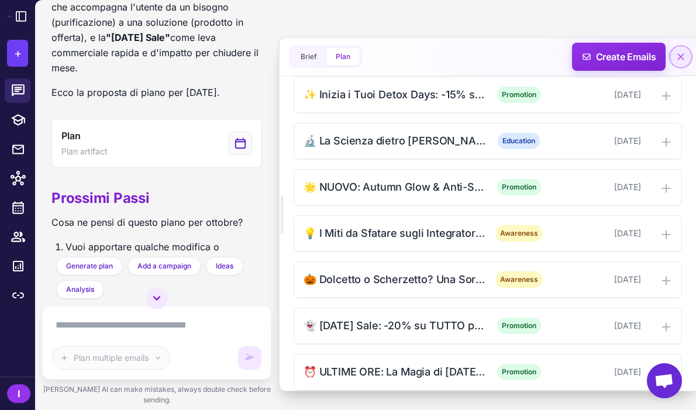
click at [683, 56] on icon at bounding box center [681, 57] width 12 height 12
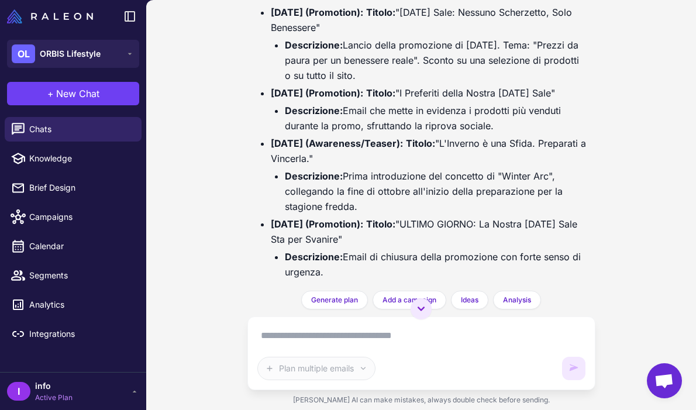
scroll to position [2957, 0]
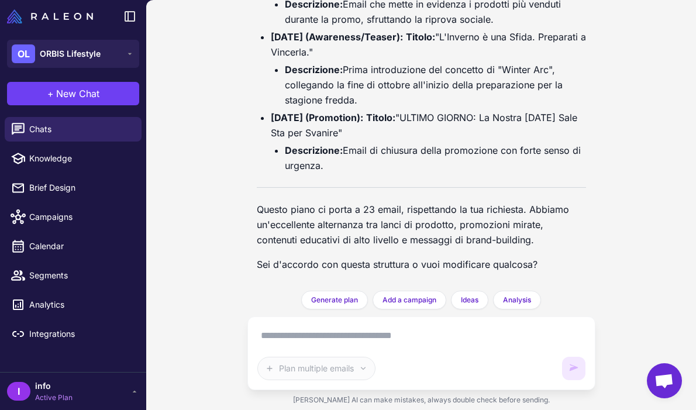
click at [398, 212] on p "Questo piano ci porta a 23 email, rispettando la tua richiesta. Abbiamo un'ecce…" at bounding box center [421, 225] width 329 height 46
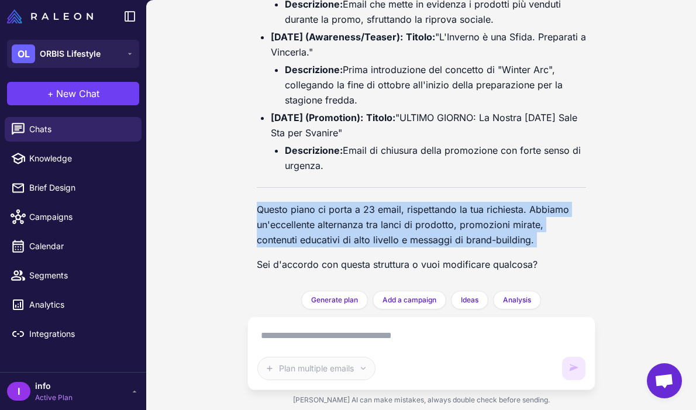
click at [398, 212] on p "Questo piano ci porta a 23 email, rispettando la tua richiesta. Abbiamo un'ecce…" at bounding box center [421, 225] width 329 height 46
click at [397, 226] on p "Questo piano ci porta a 23 email, rispettando la tua richiesta. Abbiamo un'ecce…" at bounding box center [421, 225] width 329 height 46
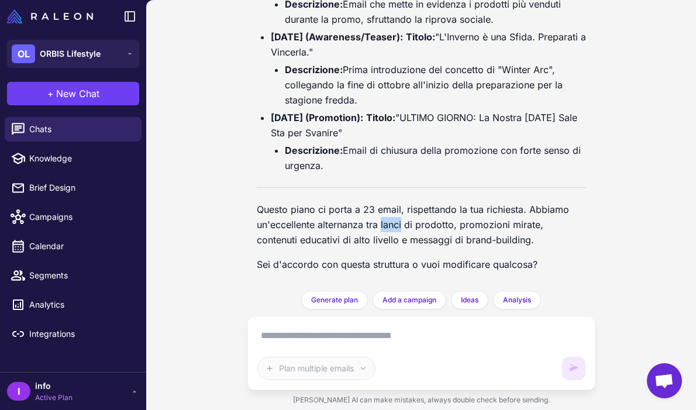
click at [397, 226] on p "Questo piano ci porta a 23 email, rispettando la tua richiesta. Abbiamo un'ecce…" at bounding box center [421, 225] width 329 height 46
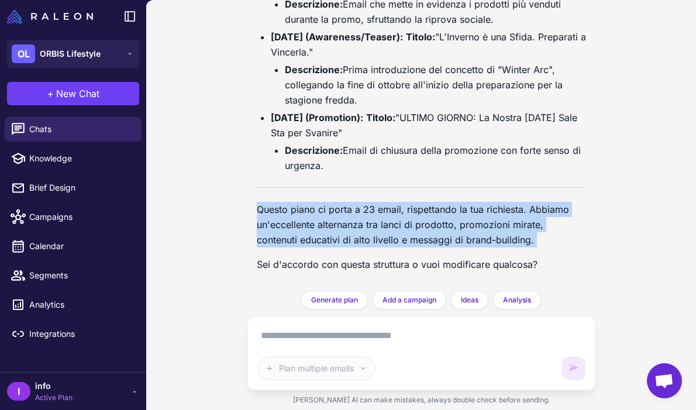
click at [397, 226] on p "Questo piano ci porta a 23 email, rispettando la tua richiesta. Abbiamo un'ecce…" at bounding box center [421, 225] width 329 height 46
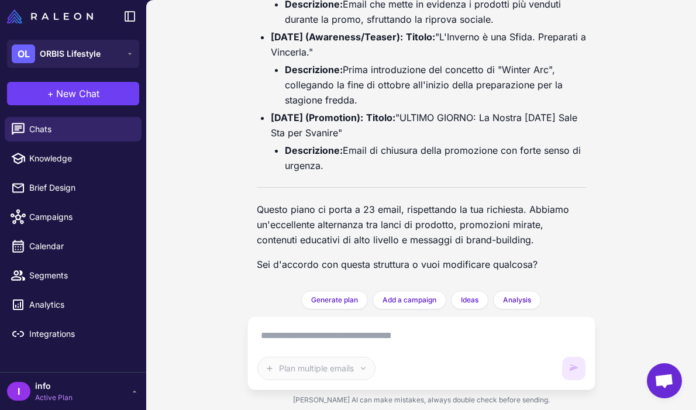
click at [396, 231] on p "Questo piano ci porta a 23 email, rispettando la tua richiesta. Abbiamo un'ecce…" at bounding box center [421, 225] width 329 height 46
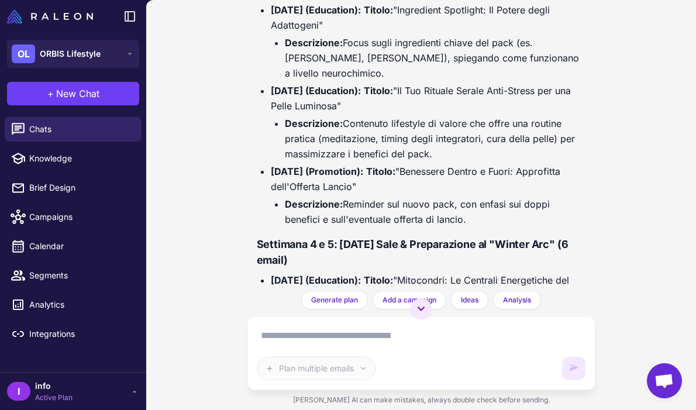
scroll to position [2436, 0]
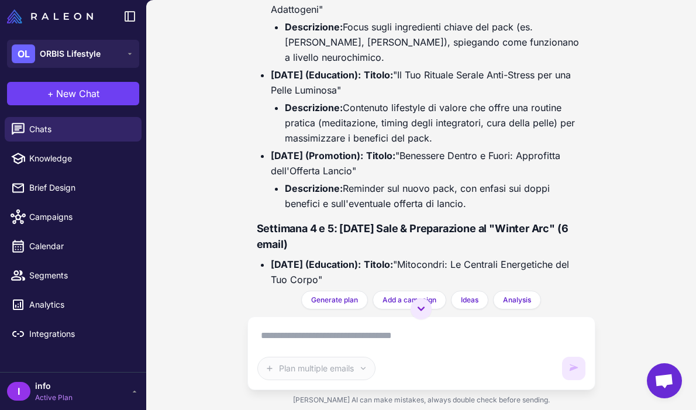
click at [344, 341] on textarea at bounding box center [421, 335] width 328 height 19
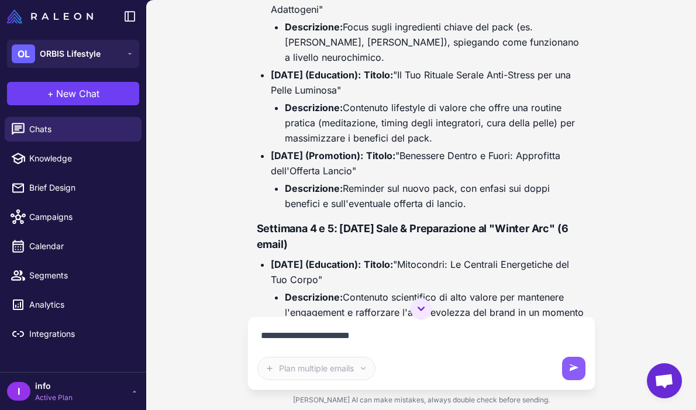
type textarea "**********"
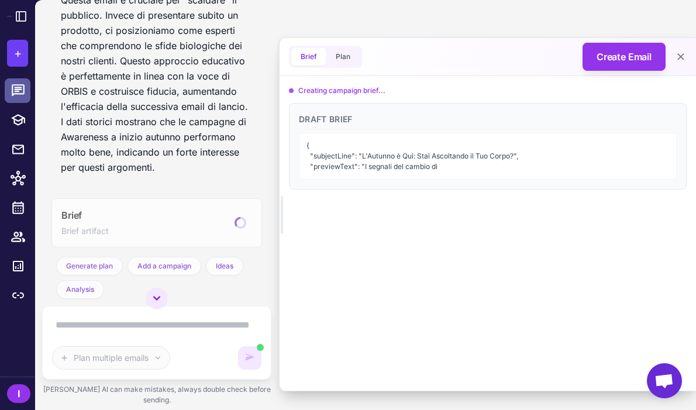
scroll to position [4878, 0]
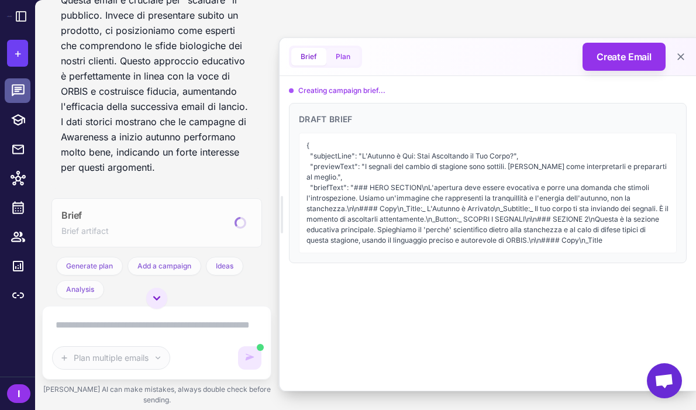
click at [347, 57] on button "Plan" at bounding box center [342, 57] width 33 height 18
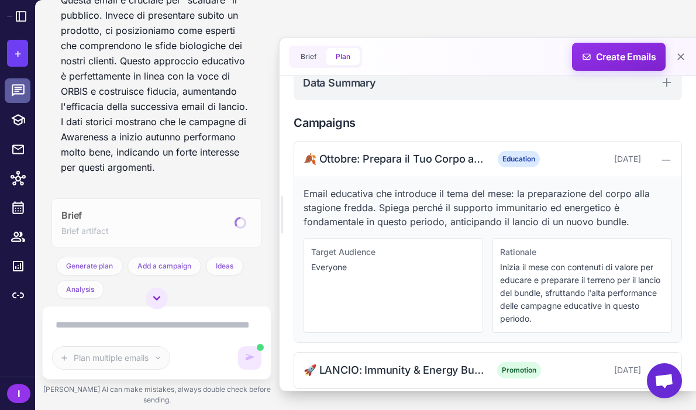
scroll to position [0, 0]
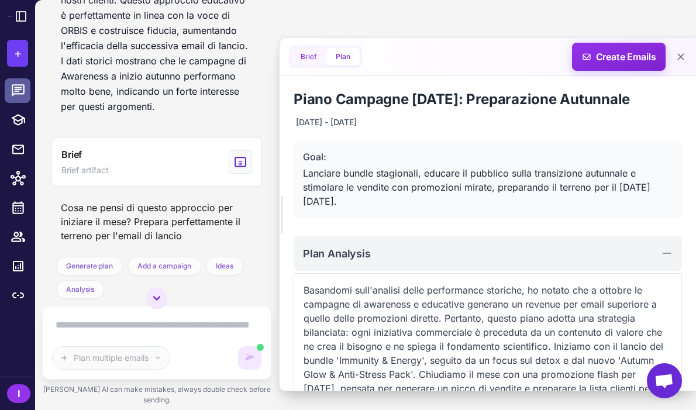
click at [315, 57] on button "Brief" at bounding box center [308, 57] width 35 height 18
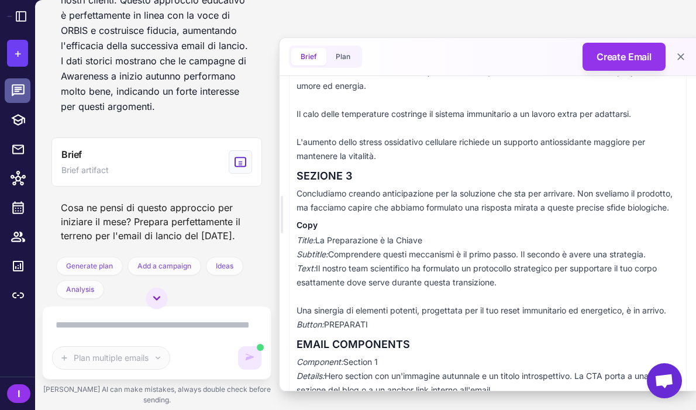
scroll to position [545, 0]
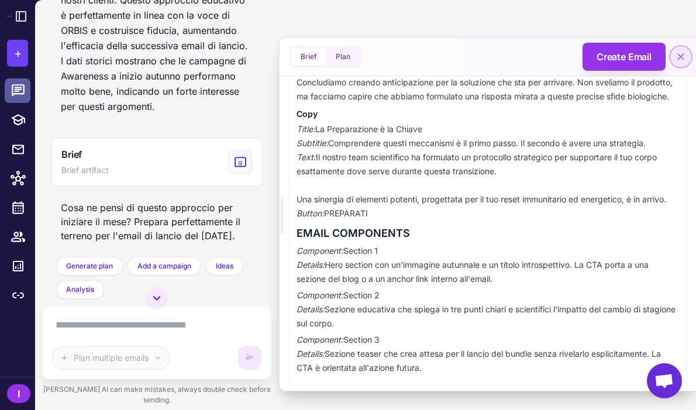
click at [683, 56] on icon at bounding box center [681, 57] width 12 height 12
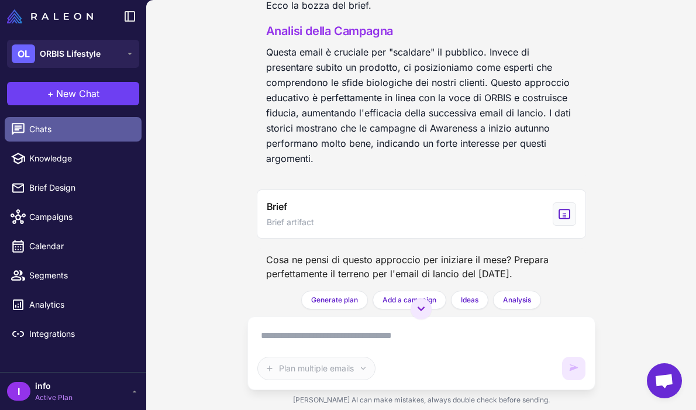
scroll to position [3452, 0]
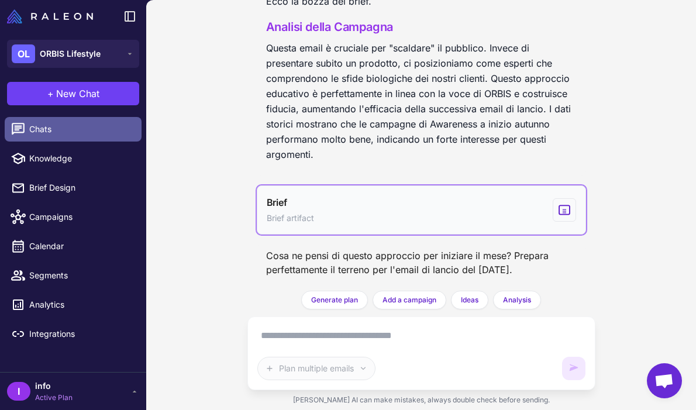
click at [348, 203] on button "Brief Brief artifact" at bounding box center [421, 209] width 329 height 49
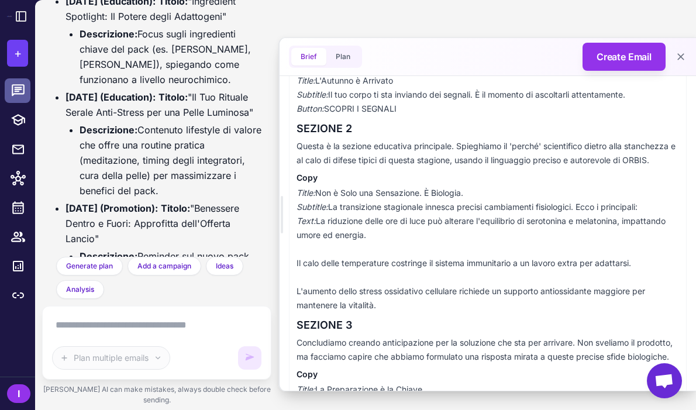
scroll to position [545, 0]
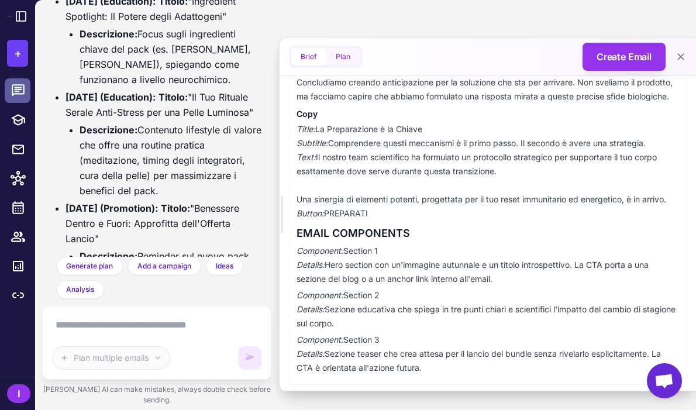
click at [340, 58] on button "Plan" at bounding box center [342, 57] width 33 height 18
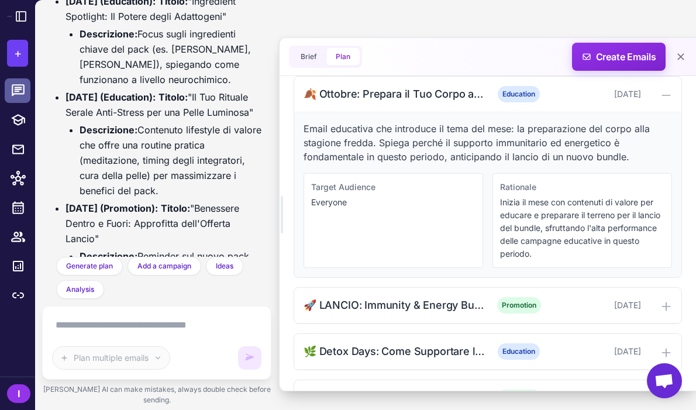
scroll to position [423, 0]
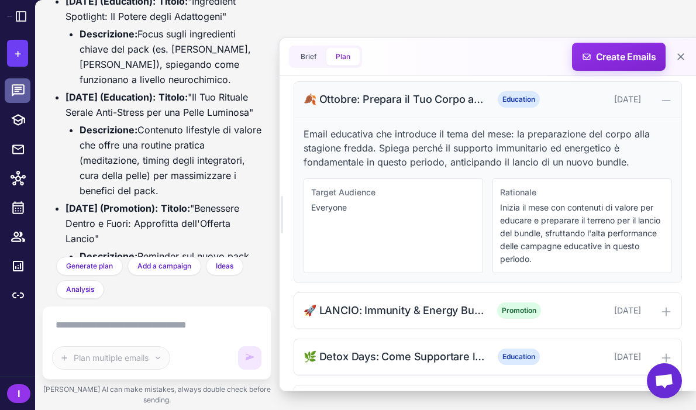
click at [586, 98] on div "🍂 Ottobre: Prepara il Tuo Corpo alla Nuova Stagione Education October 2, 2025" at bounding box center [487, 100] width 387 height 36
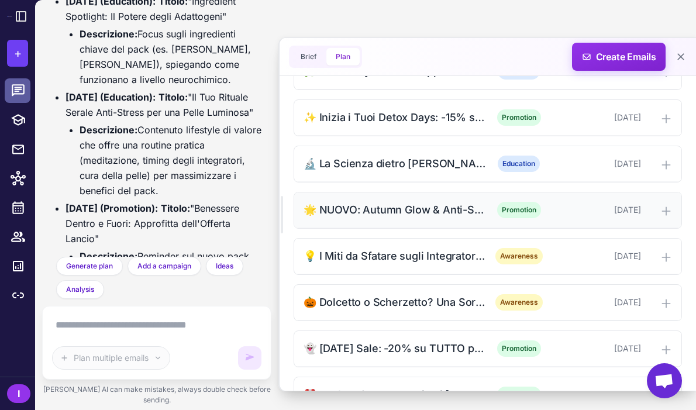
scroll to position [566, 0]
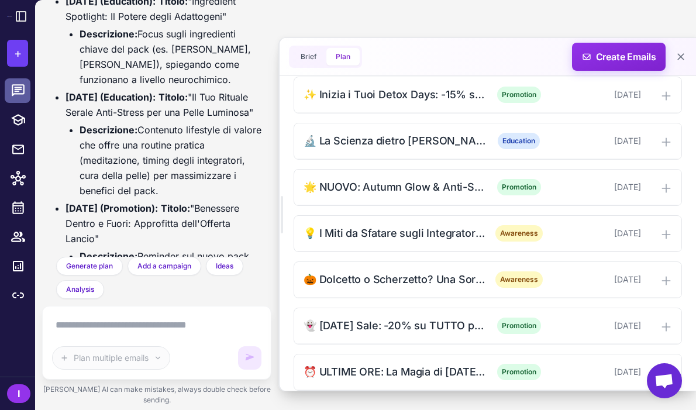
click at [225, 198] on li "19/10 - Sabato (Education): Titolo: "Il Tuo Rituale Serale Anti-Stress per una …" at bounding box center [163, 143] width 196 height 109
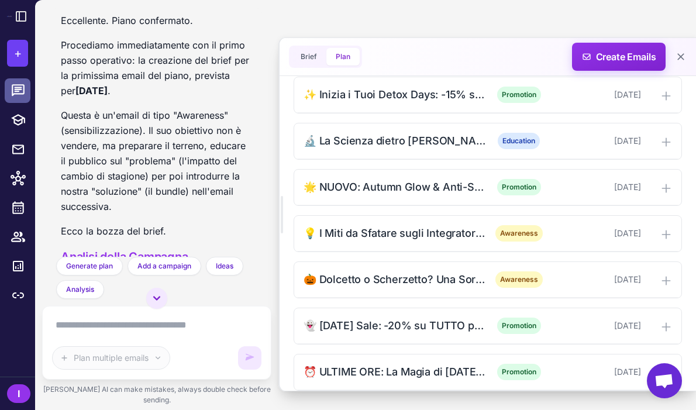
scroll to position [5029, 0]
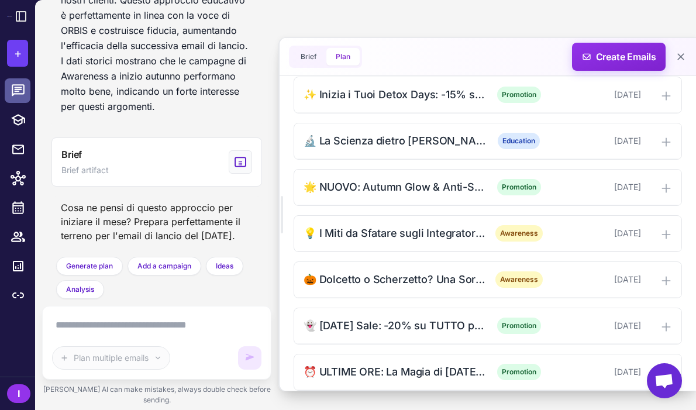
click at [172, 334] on textarea at bounding box center [156, 325] width 209 height 19
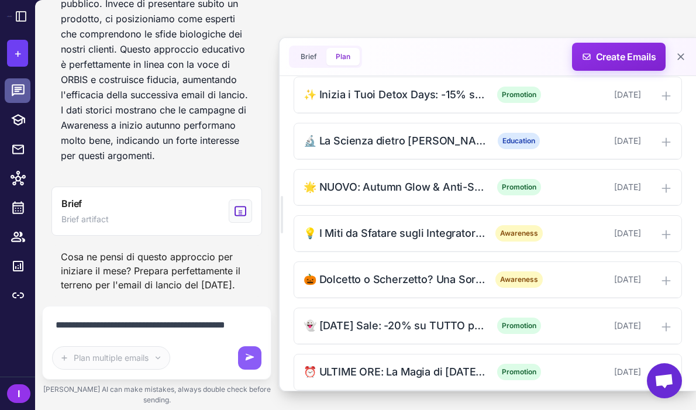
scroll to position [4994, 0]
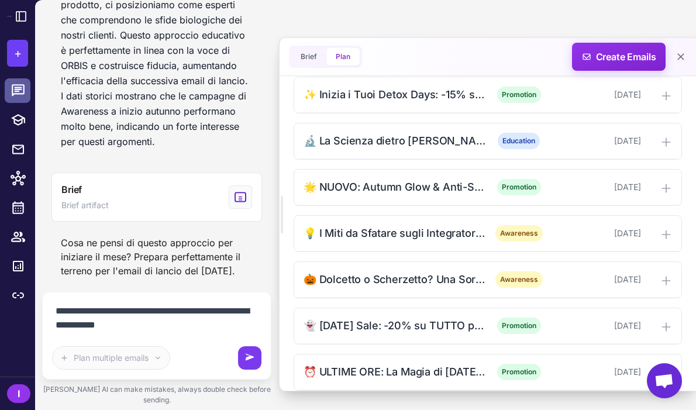
type textarea "**********"
click at [239, 369] on button at bounding box center [249, 357] width 23 height 23
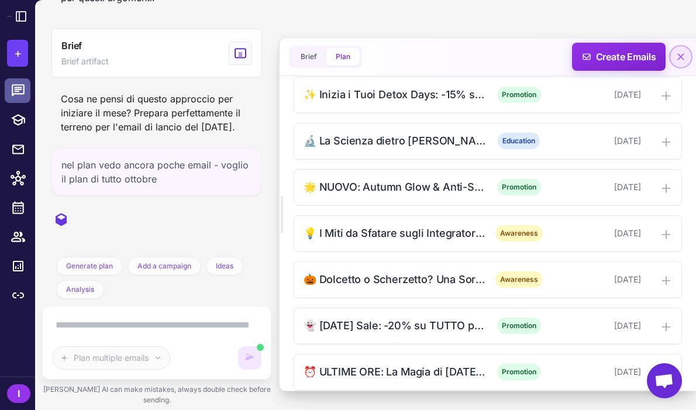
click at [682, 54] on icon at bounding box center [681, 57] width 12 height 12
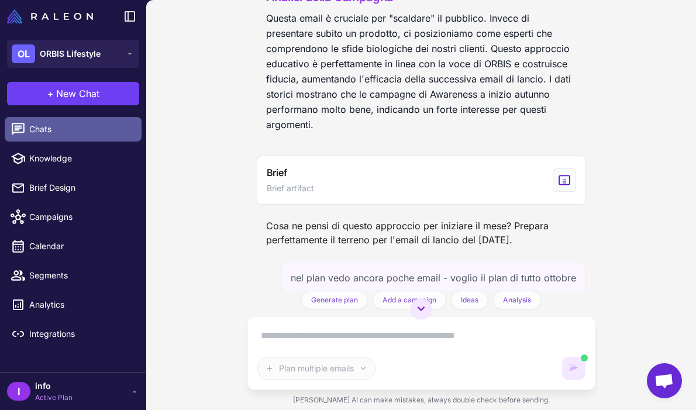
scroll to position [3547, 0]
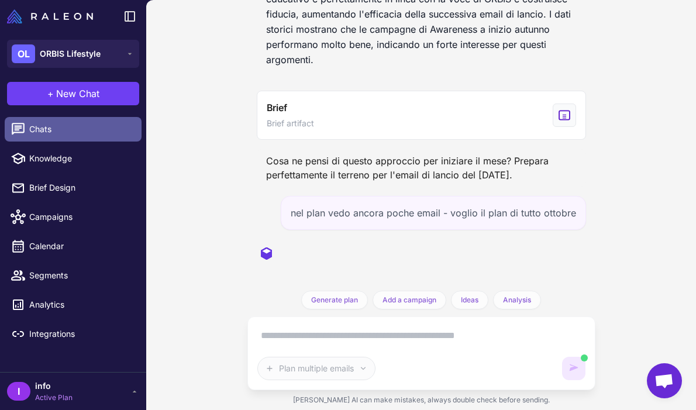
click at [433, 163] on div "Cosa ne pensi di questo approccio per iniziare il mese? Prepara perfettamente i…" at bounding box center [421, 167] width 329 height 37
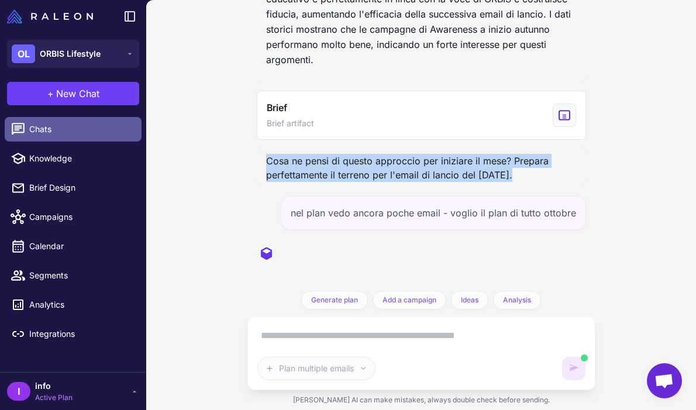
click at [433, 163] on div "Cosa ne pensi di questo approccio per iniziare il mese? Prepara perfettamente i…" at bounding box center [421, 167] width 329 height 37
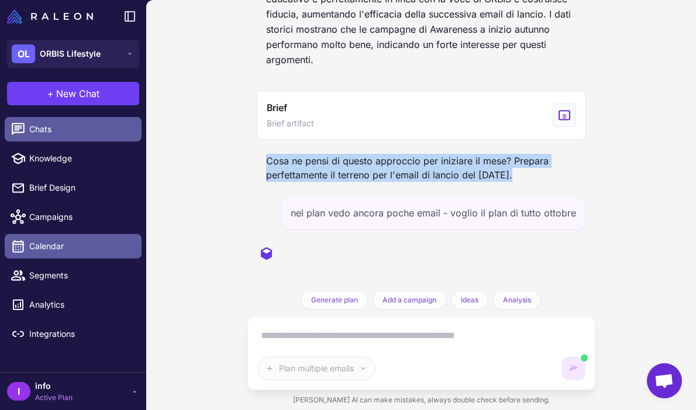
click at [53, 250] on span "Calendar" at bounding box center [80, 246] width 103 height 13
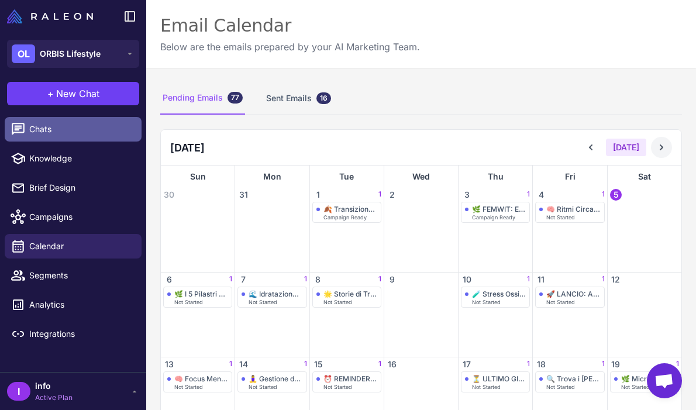
click at [665, 146] on icon at bounding box center [661, 147] width 12 height 12
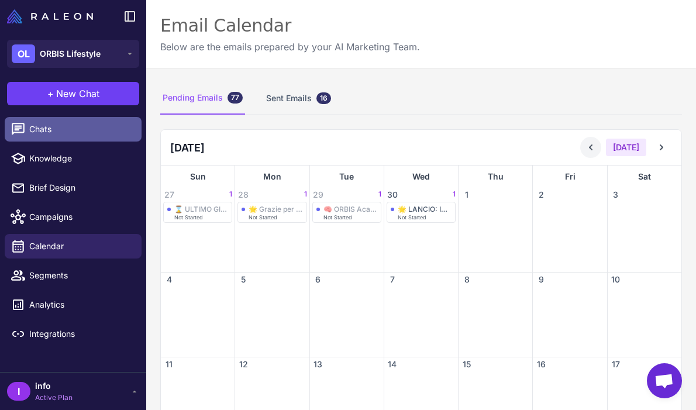
click at [596, 152] on icon at bounding box center [591, 147] width 12 height 12
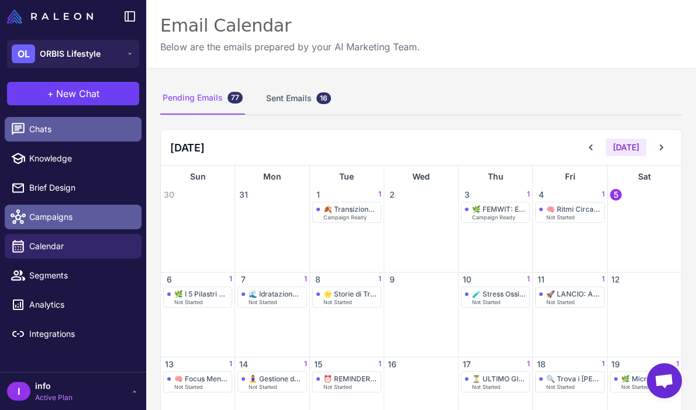
click at [85, 208] on link "Campaigns" at bounding box center [73, 217] width 137 height 25
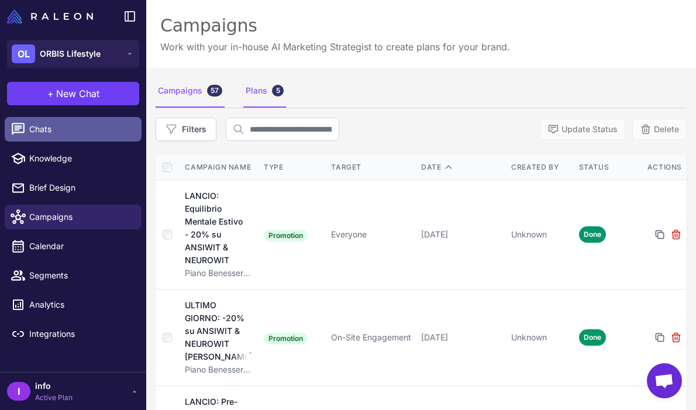
click at [251, 97] on div "Plans 5" at bounding box center [264, 91] width 43 height 33
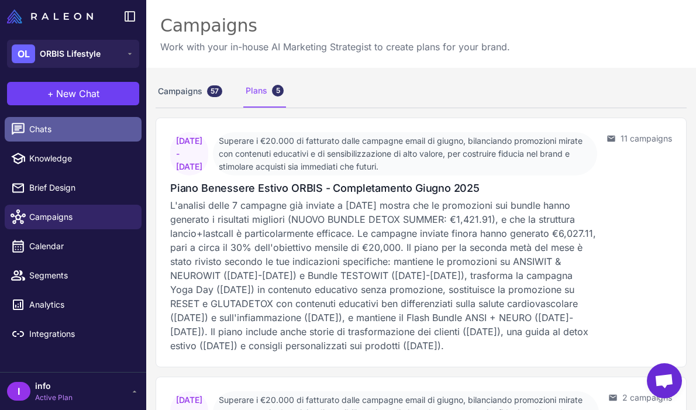
click at [89, 129] on span "Chats" at bounding box center [80, 129] width 103 height 13
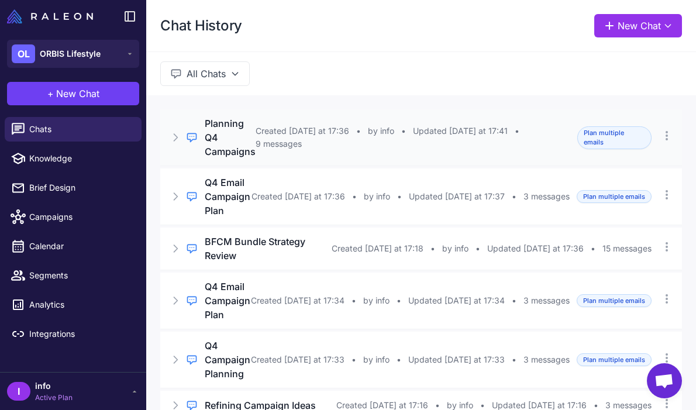
click at [310, 120] on div "Regular Chat Planning Q4 Campaigns Created [DATE] at 17:36 • by info • Updated …" at bounding box center [421, 137] width 522 height 56
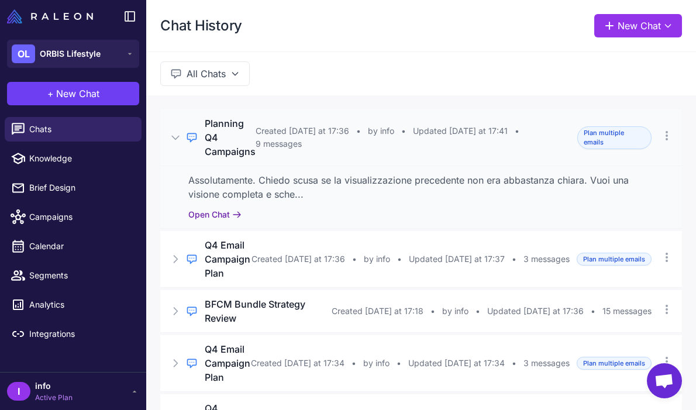
click at [231, 208] on button "Open Chat" at bounding box center [214, 214] width 53 height 13
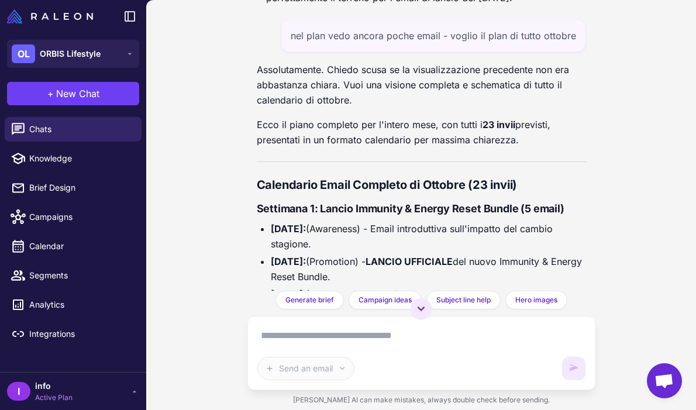
scroll to position [3161, 0]
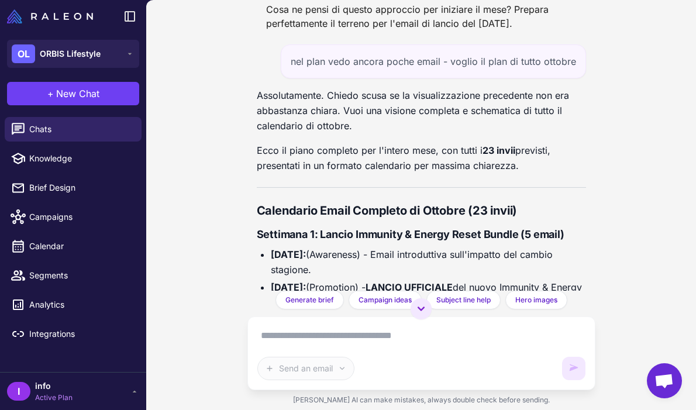
drag, startPoint x: 365, startPoint y: 246, endPoint x: 247, endPoint y: 209, distance: 123.7
click at [247, 209] on div "Planning Q4 Campaigns [DATE] Abbiamo definito e approvato il piano strategico p…" at bounding box center [421, 145] width 348 height 291
copy div "Calendario Email Completo di Ottobre (23 invii) Settimana 1: Lancio Immunity & …"
click at [109, 85] on button "+ New Chat" at bounding box center [73, 93] width 132 height 23
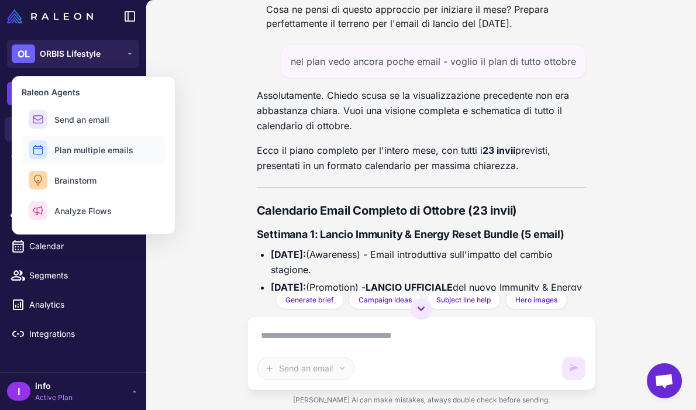
click at [111, 151] on span "Plan multiple emails" at bounding box center [93, 150] width 79 height 12
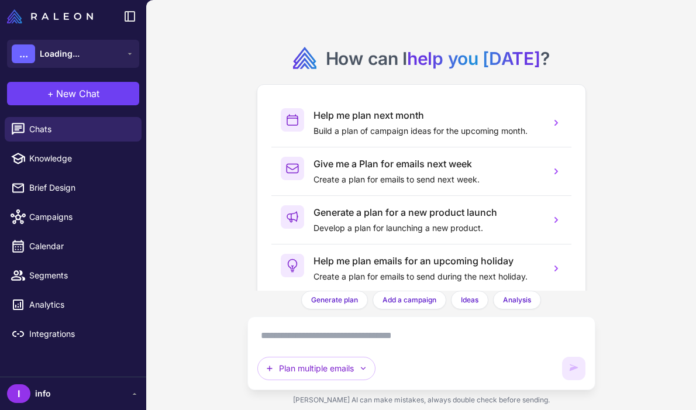
click at [303, 337] on textarea at bounding box center [421, 335] width 328 height 19
paste textarea "**********"
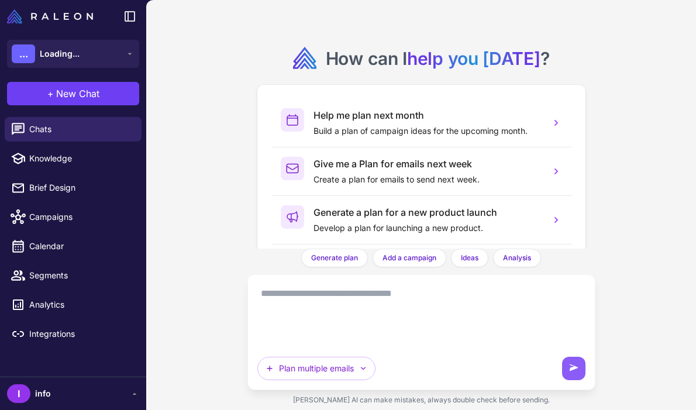
type textarea "**********"
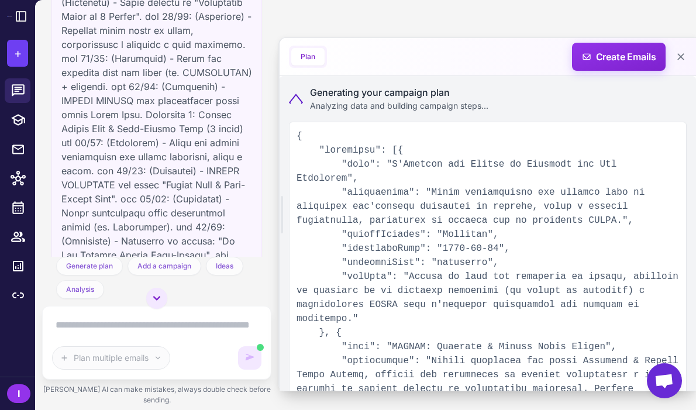
scroll to position [442, 0]
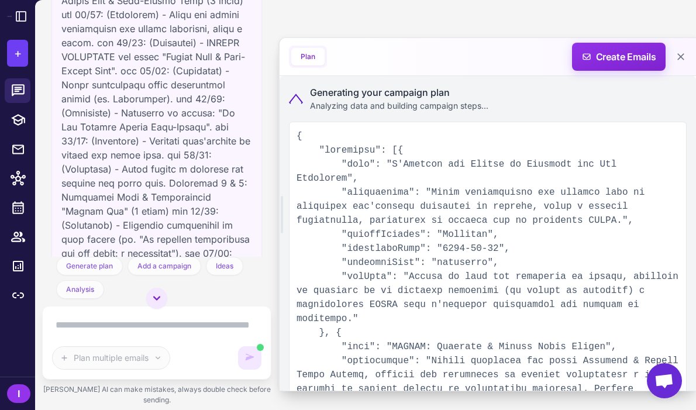
click at [297, 94] on icon at bounding box center [296, 99] width 14 height 11
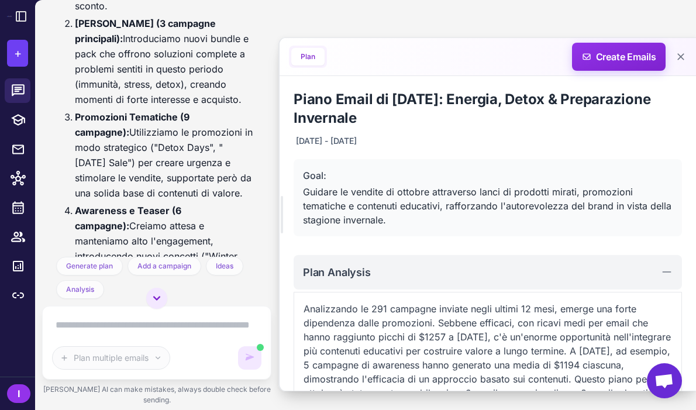
scroll to position [1718, 0]
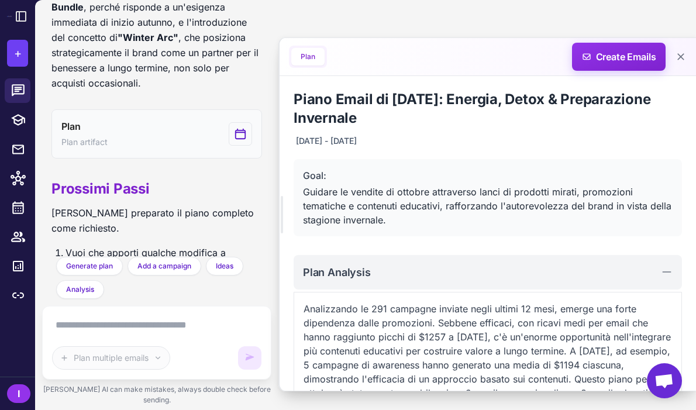
scroll to position [1979, 0]
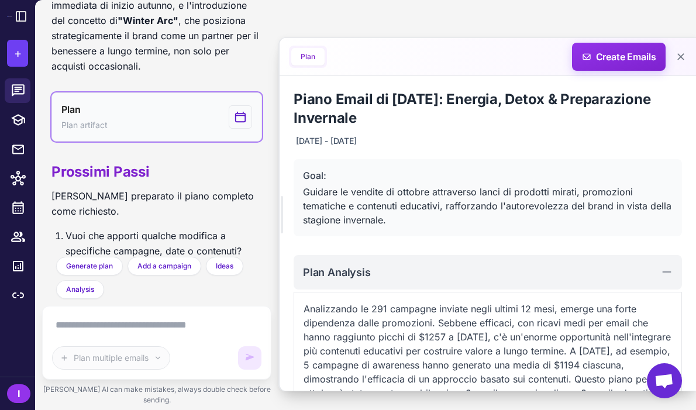
click at [139, 92] on button "Plan Plan artifact" at bounding box center [156, 116] width 210 height 49
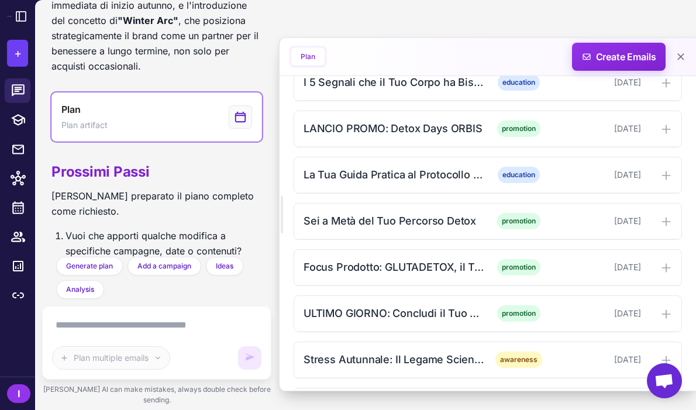
scroll to position [1227, 0]
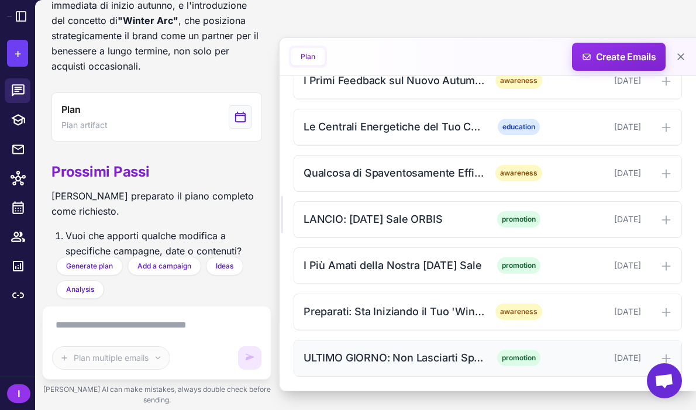
click at [426, 350] on div "ULTIMO GIORNO: Non Lasciarti Spaventare dalla Scadenza!" at bounding box center [394, 358] width 182 height 16
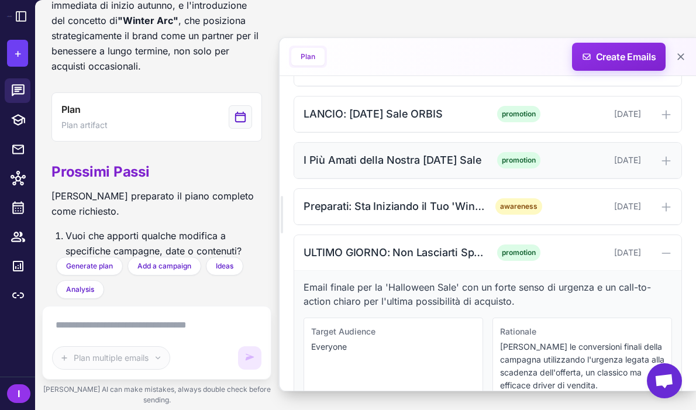
scroll to position [1365, 0]
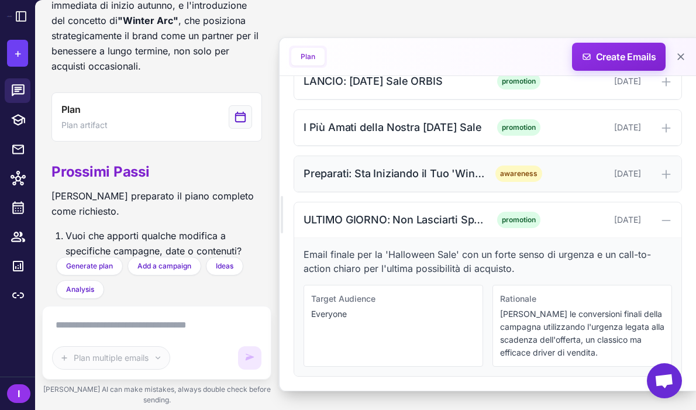
click at [424, 171] on div "Preparati: Sta Iniziando il Tuo 'Winter Arc'" at bounding box center [394, 173] width 182 height 16
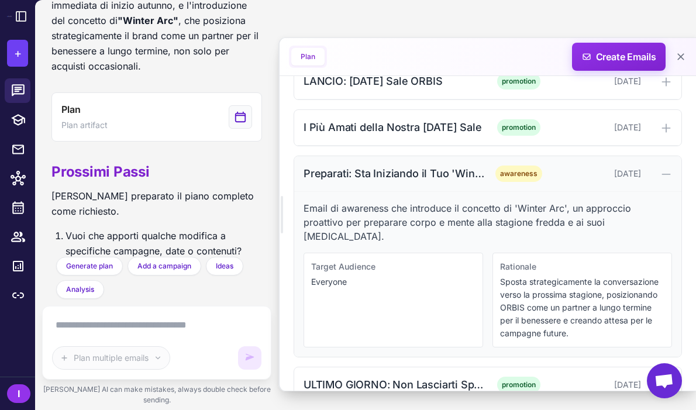
scroll to position [1347, 0]
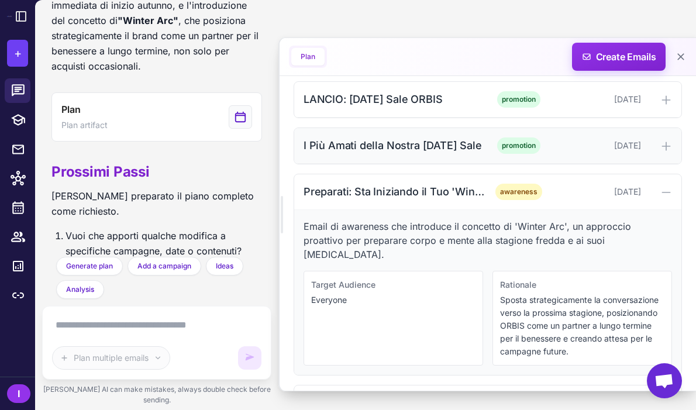
click at [416, 151] on div "I Più Amati della Nostra [DATE] Sale" at bounding box center [394, 145] width 182 height 16
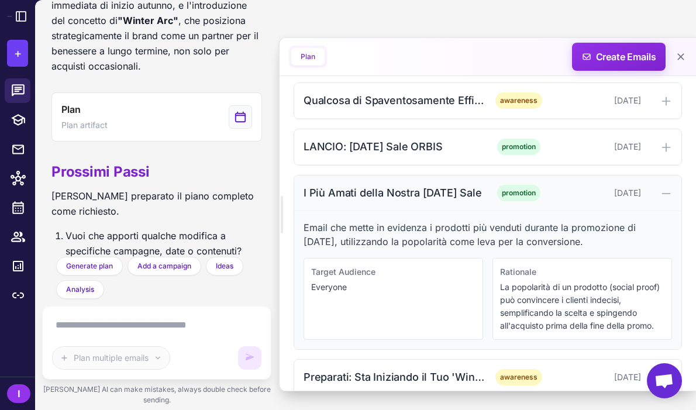
scroll to position [1299, 0]
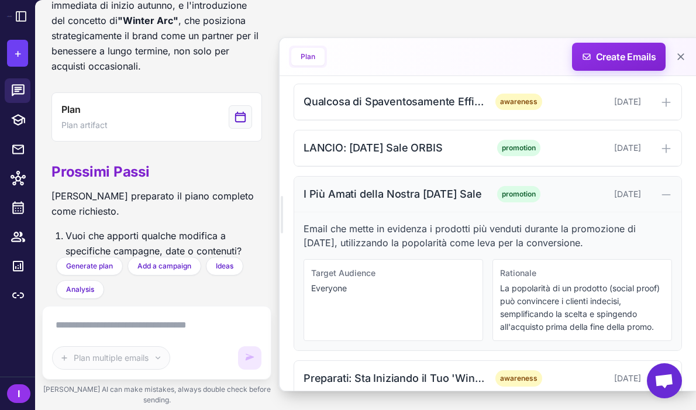
click at [416, 151] on div "LANCIO: [DATE] Sale ORBIS" at bounding box center [394, 148] width 182 height 16
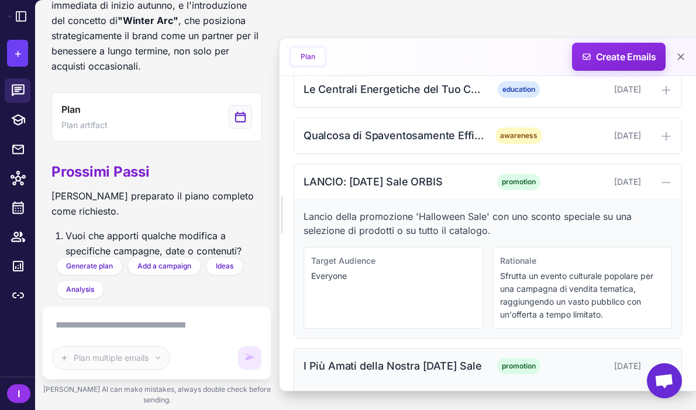
scroll to position [1249, 0]
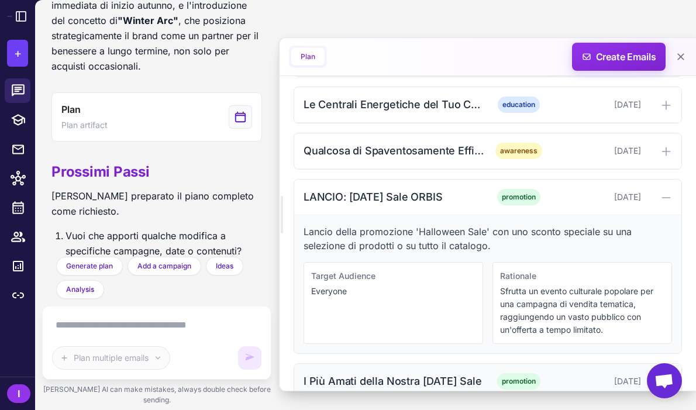
click at [416, 151] on div "Qualcosa di Spaventosamente Efficace Sta Arrivando..." at bounding box center [394, 151] width 182 height 16
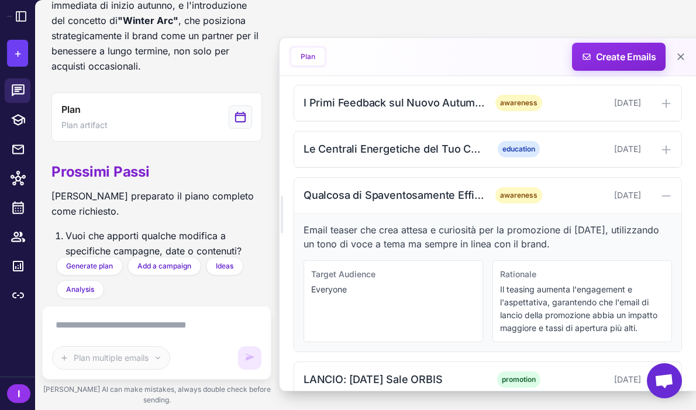
click at [416, 151] on div "Le Centrali Energetiche del Tuo Corpo: i Mitocondri" at bounding box center [394, 149] width 182 height 16
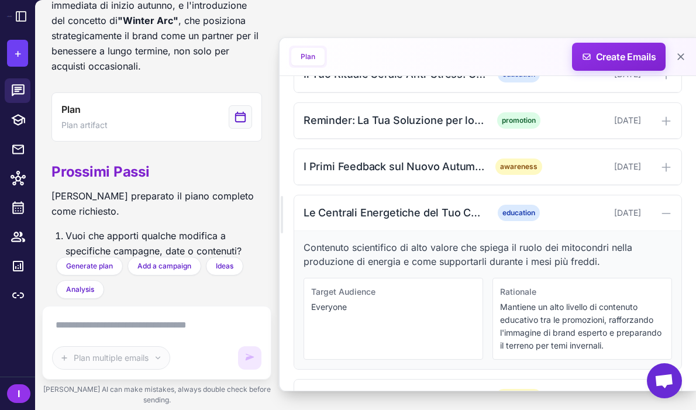
scroll to position [1124, 0]
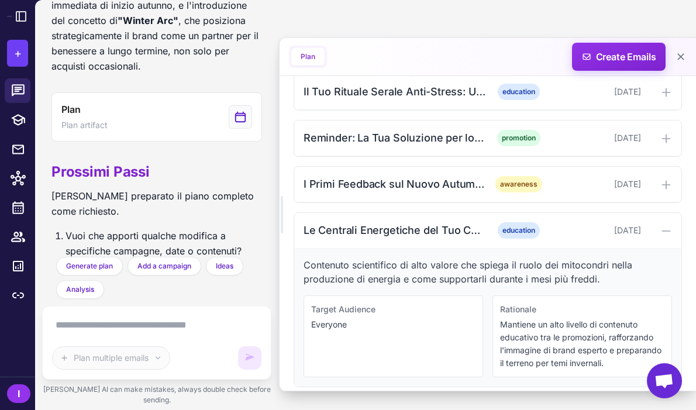
click at [416, 151] on div "Reminder: La Tua Soluzione per lo Stress Autunnale promotion [DATE]" at bounding box center [487, 138] width 387 height 36
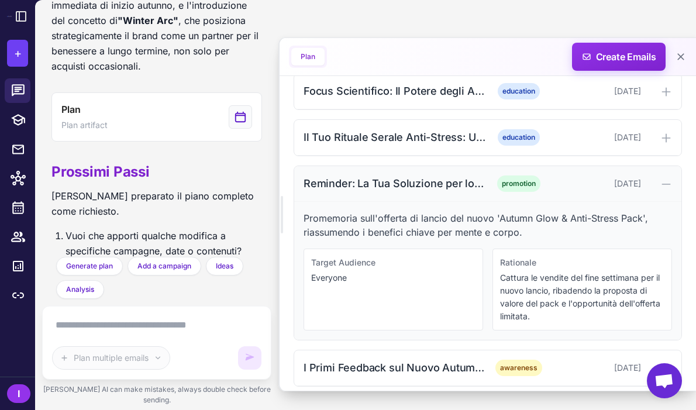
click at [412, 178] on div "Reminder: La Tua Soluzione per lo Stress Autunnale" at bounding box center [394, 183] width 182 height 16
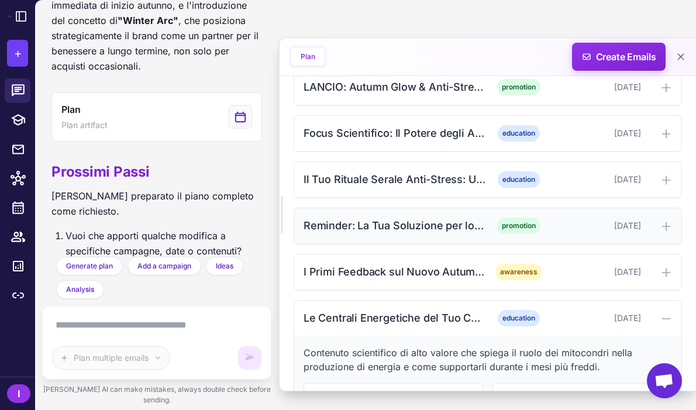
scroll to position [983, 0]
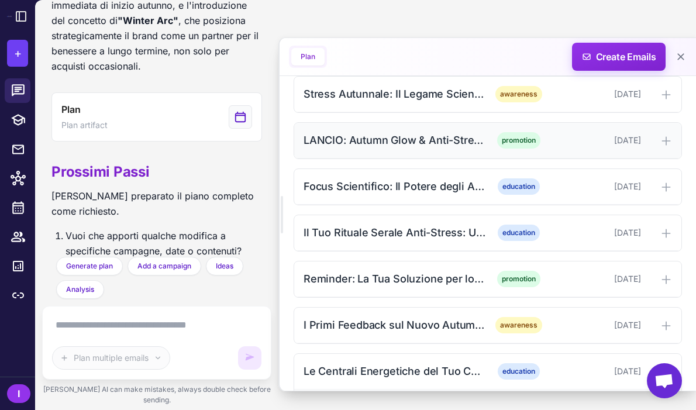
click at [403, 141] on div "LANCIO: Autumn Glow & Anti-Stress Pack" at bounding box center [394, 140] width 182 height 16
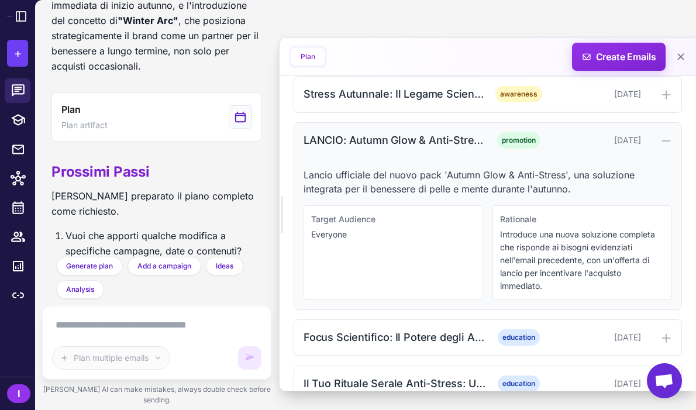
click at [403, 141] on div "LANCIO: Autumn Glow & Anti-Stress Pack" at bounding box center [394, 140] width 182 height 16
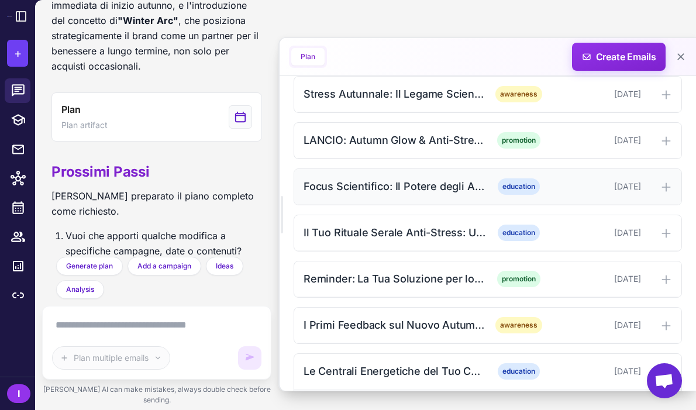
click at [399, 185] on div "Focus Scientifico: Il Potere degli Adattogeni" at bounding box center [394, 186] width 182 height 16
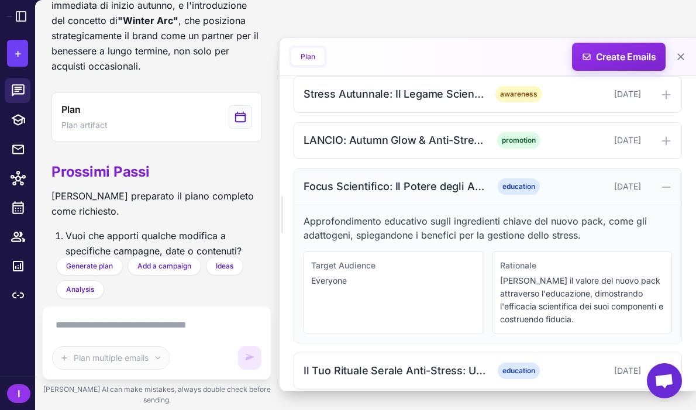
click at [399, 185] on div "Focus Scientifico: Il Potere degli Adattogeni" at bounding box center [394, 186] width 182 height 16
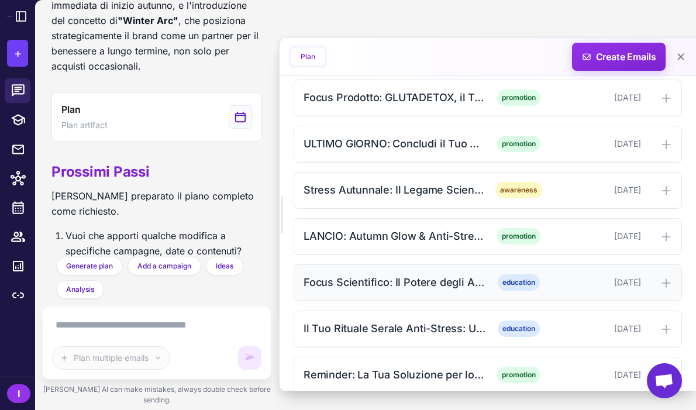
scroll to position [869, 0]
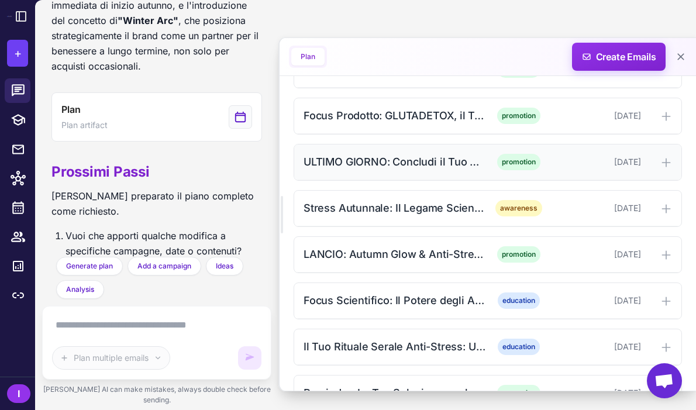
click at [391, 154] on div "ULTIMO GIORNO: Concludi il Tuo Detox Autunnale" at bounding box center [394, 162] width 182 height 16
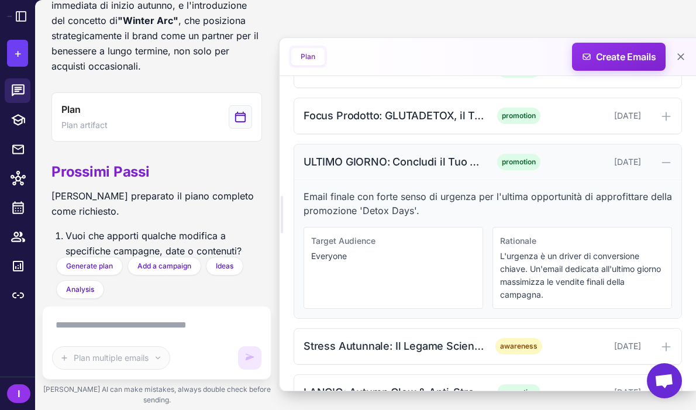
click at [391, 154] on div "ULTIMO GIORNO: Concludi il Tuo Detox Autunnale" at bounding box center [394, 162] width 182 height 16
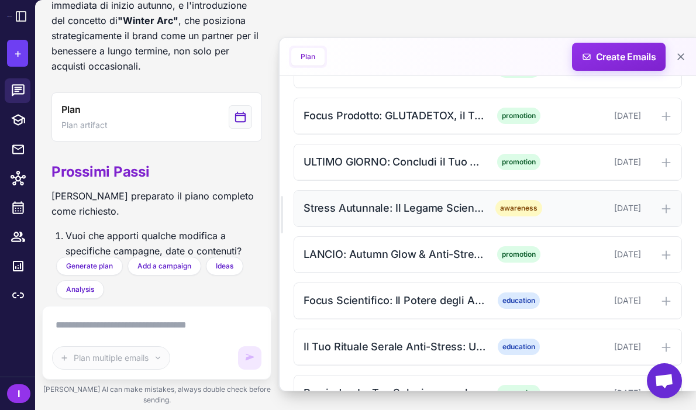
click at [386, 210] on div "Stress Autunnale: Il Legame Scientifico tra Pelle e Mente" at bounding box center [394, 208] width 182 height 16
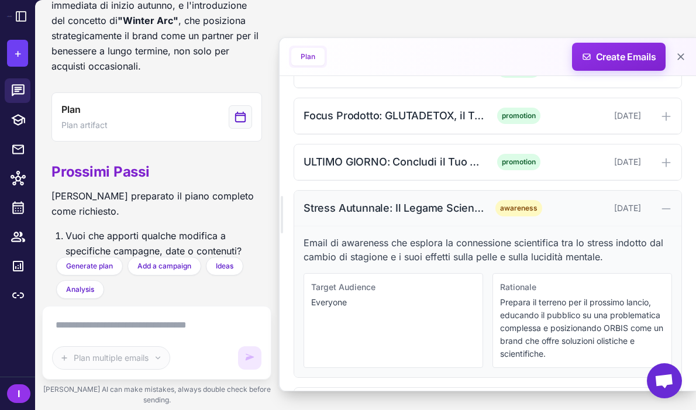
click at [386, 210] on div "Stress Autunnale: Il Legame Scientifico tra Pelle e Mente" at bounding box center [394, 208] width 182 height 16
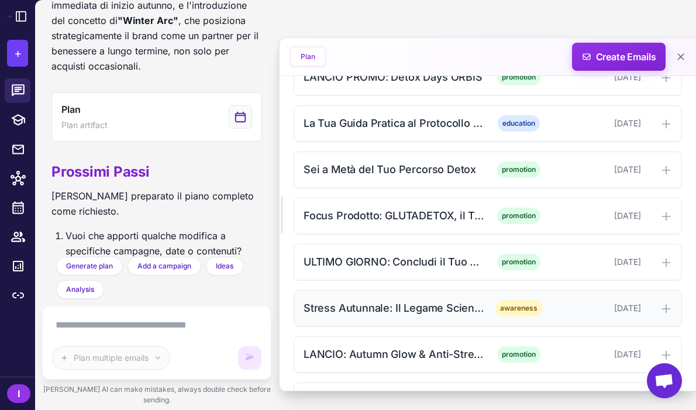
scroll to position [741, 0]
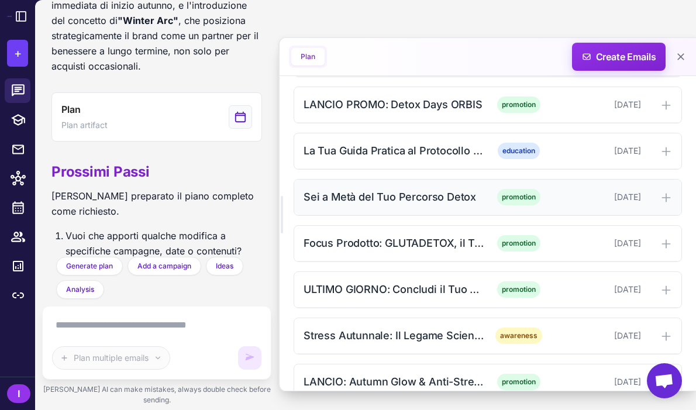
click at [383, 205] on div "Sei a Metà del Tuo Percorso Detox promotion [DATE]" at bounding box center [487, 197] width 387 height 36
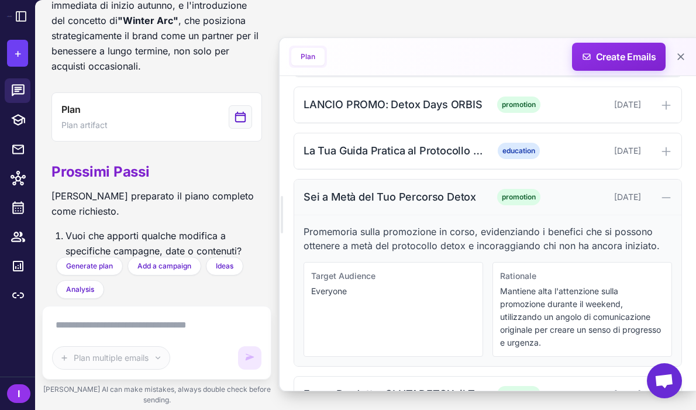
click at [383, 205] on div "Sei a Metà del Tuo Percorso Detox promotion [DATE]" at bounding box center [487, 197] width 387 height 36
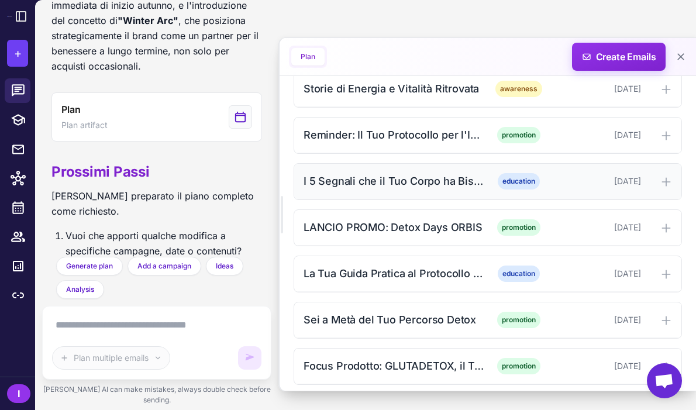
scroll to position [627, 0]
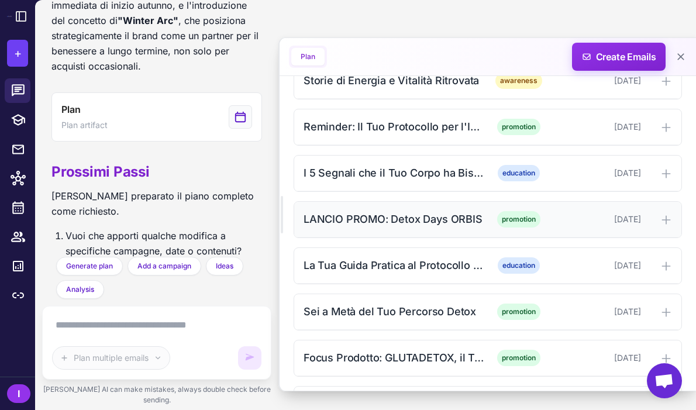
click at [382, 226] on div "LANCIO PROMO: Detox Days ORBIS" at bounding box center [394, 219] width 182 height 16
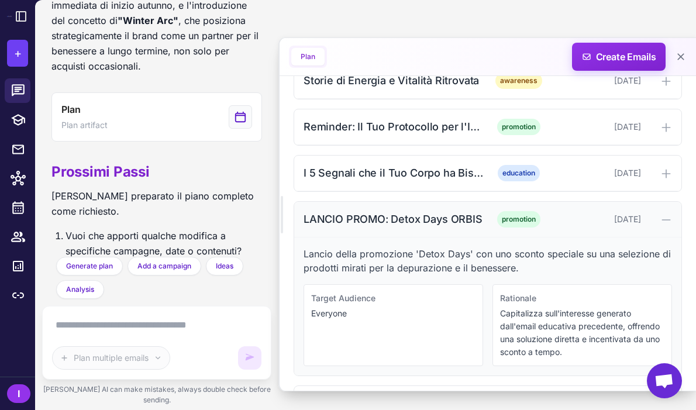
click at [382, 226] on div "LANCIO PROMO: Detox Days ORBIS" at bounding box center [394, 219] width 182 height 16
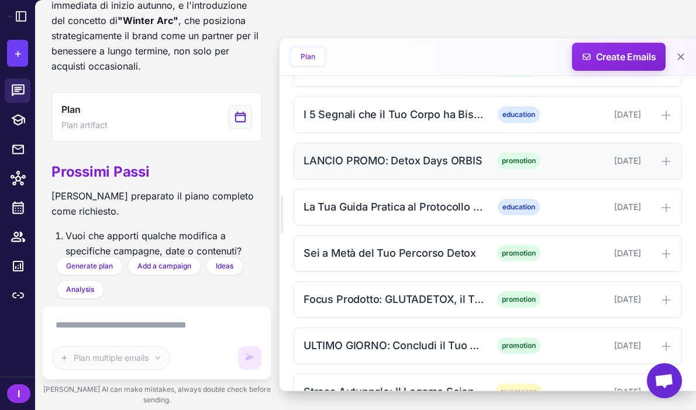
scroll to position [702, 0]
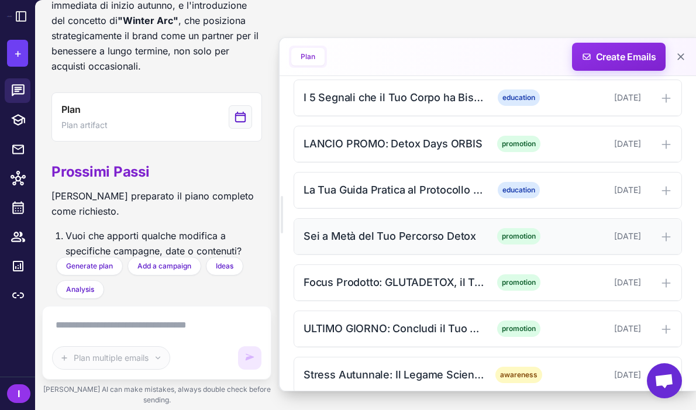
click at [395, 240] on div "Sei a Metà del Tuo Percorso Detox" at bounding box center [394, 236] width 182 height 16
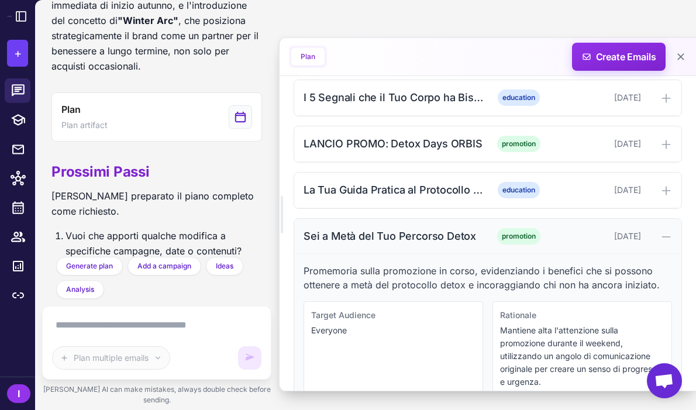
click at [395, 240] on div "Sei a Metà del Tuo Percorso Detox" at bounding box center [394, 236] width 182 height 16
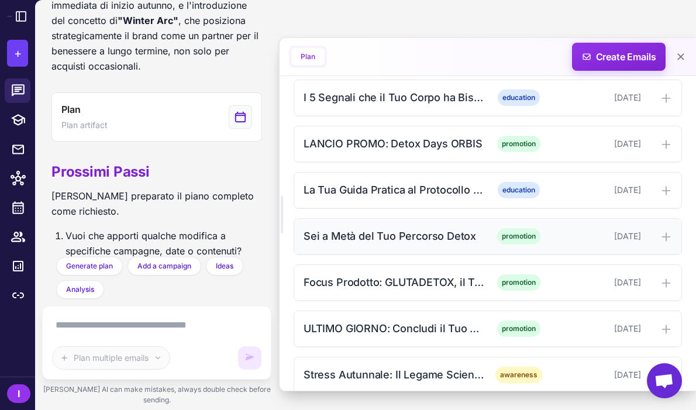
click at [395, 240] on div "Sei a Metà del Tuo Percorso Detox" at bounding box center [394, 236] width 182 height 16
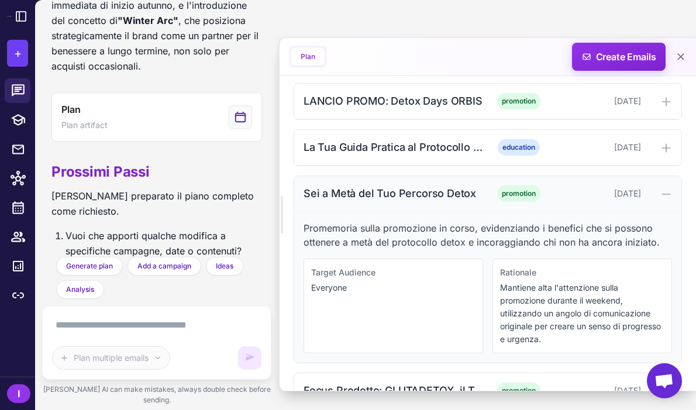
scroll to position [765, 0]
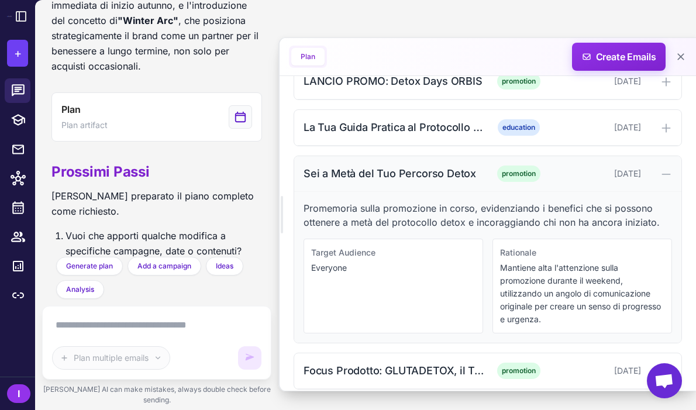
click at [403, 174] on div "Sei a Metà del Tuo Percorso Detox" at bounding box center [394, 173] width 182 height 16
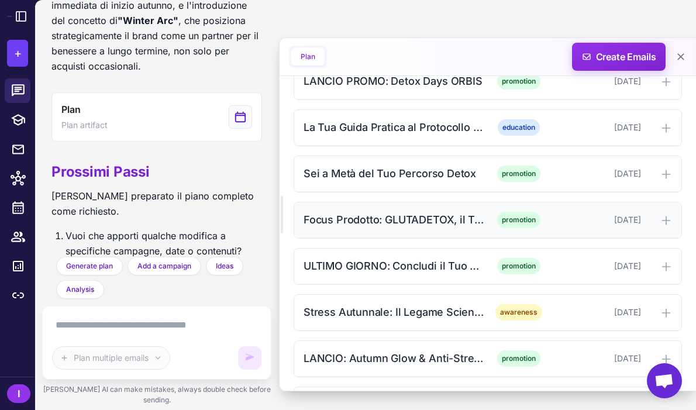
click at [382, 226] on div "Focus Prodotto: GLUTADETOX, il Tuo Alleato Detox" at bounding box center [394, 220] width 182 height 16
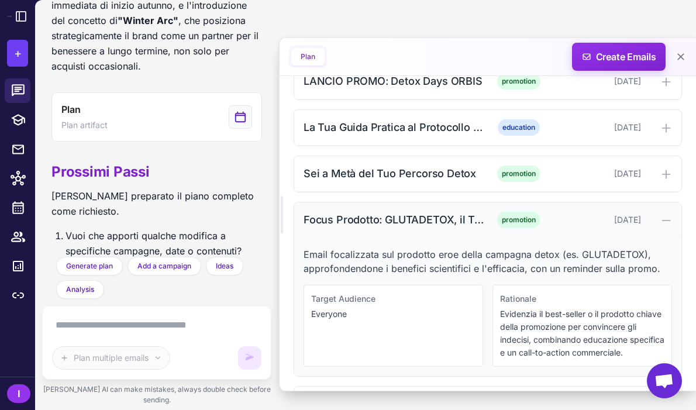
click at [382, 226] on div "Focus Prodotto: GLUTADETOX, il Tuo Alleato Detox" at bounding box center [394, 220] width 182 height 16
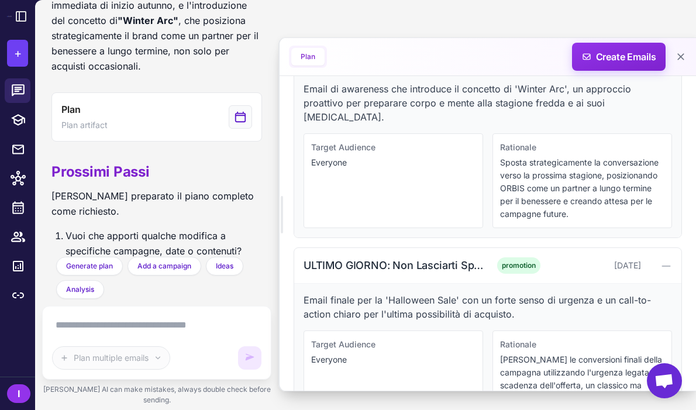
scroll to position [2068, 0]
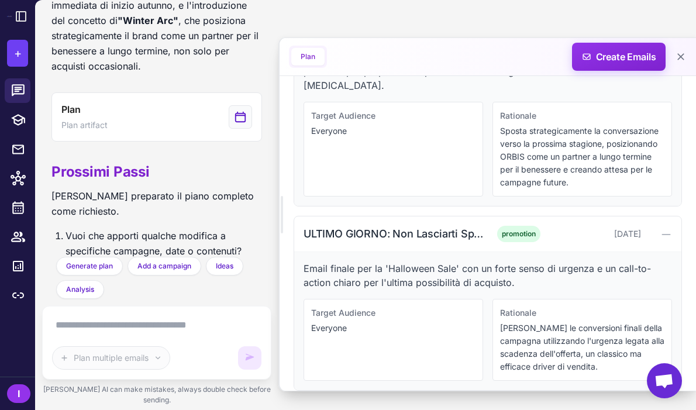
click at [206, 326] on textarea at bounding box center [156, 325] width 209 height 19
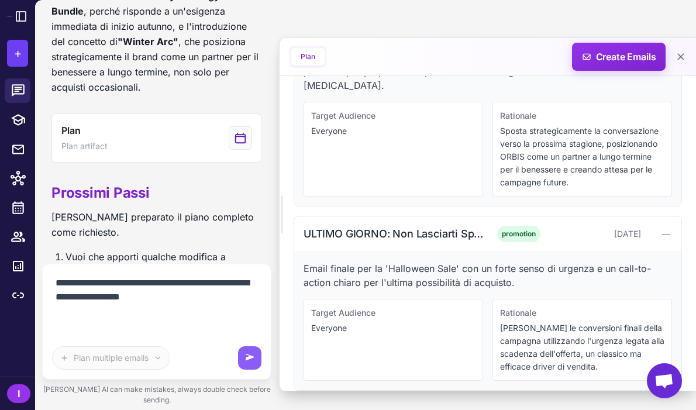
scroll to position [1972, 0]
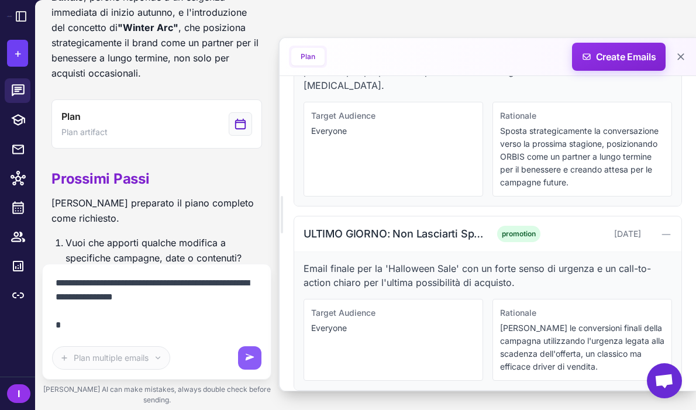
paste textarea "**********"
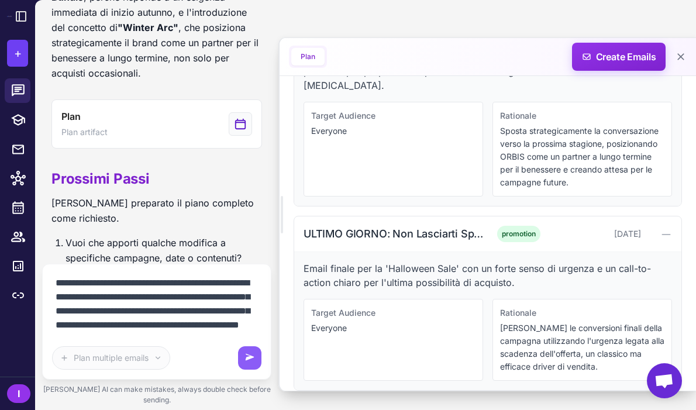
type textarea "**********"
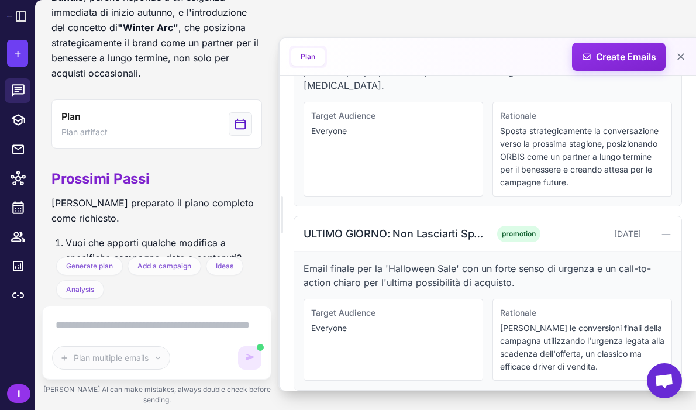
scroll to position [0, 0]
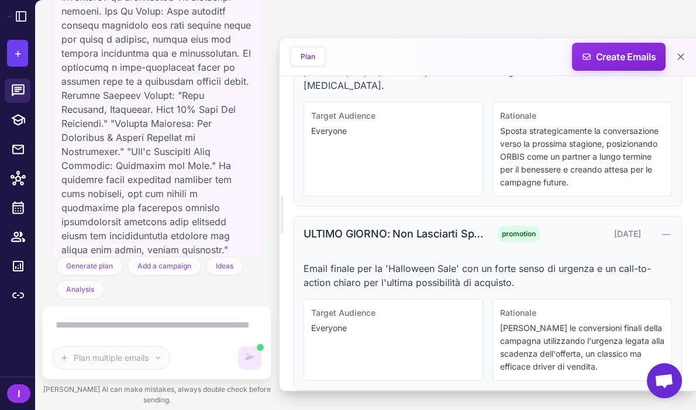
click at [669, 229] on icon at bounding box center [666, 235] width 12 height 12
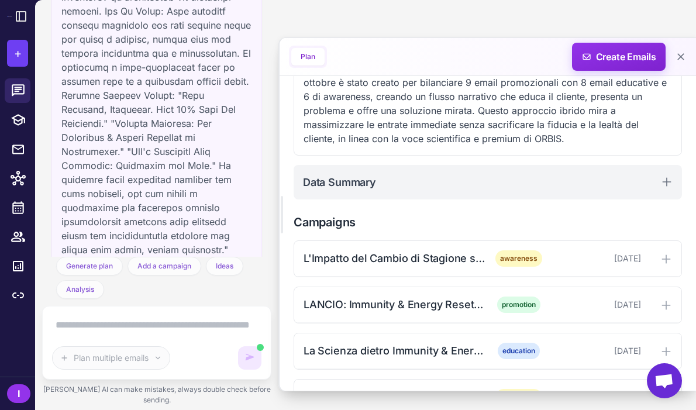
scroll to position [142, 0]
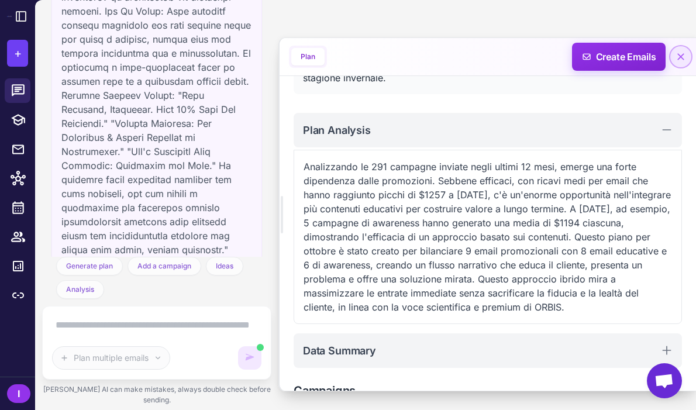
click at [679, 56] on icon at bounding box center [681, 57] width 12 height 12
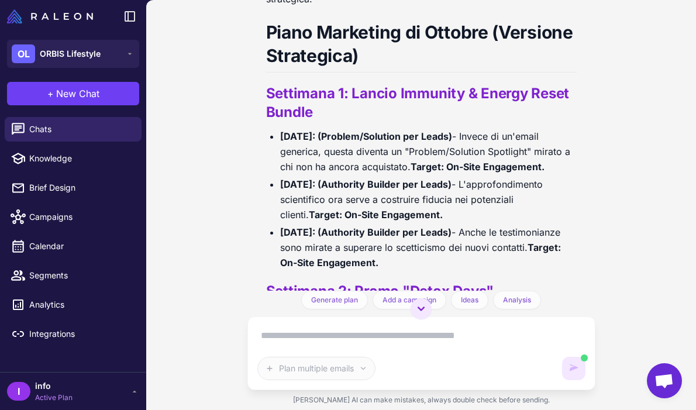
scroll to position [2904, 0]
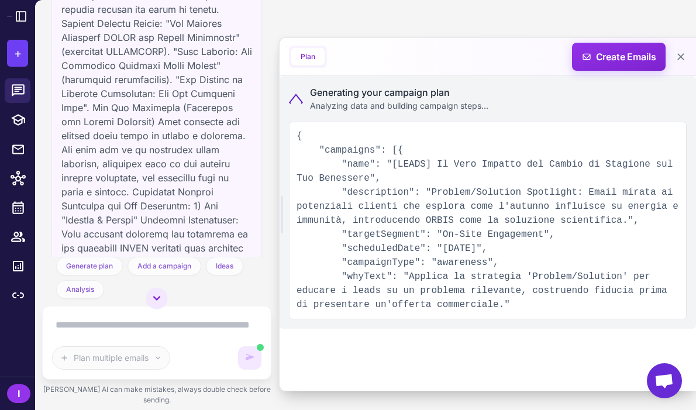
click at [296, 92] on div "Generating your campaign plan Analyzing data and building campaign steps..." at bounding box center [488, 98] width 398 height 27
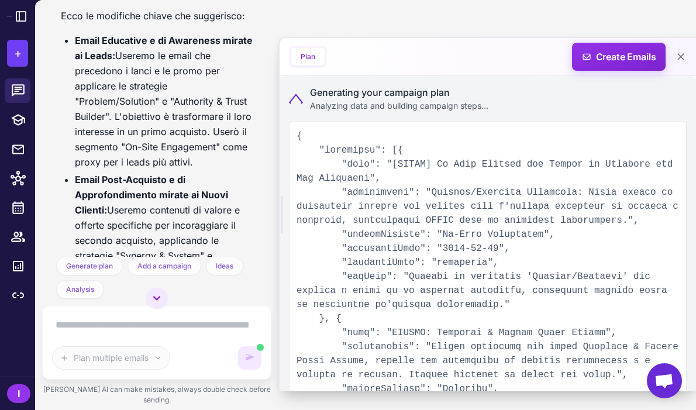
scroll to position [4021, 0]
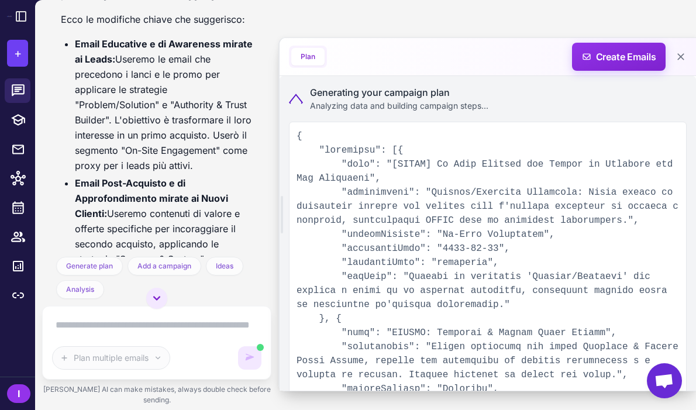
click at [203, 175] on li "Email Post-Acquisto e di Approfondimento mirate ai Nuovi Clienti: Useremo conte…" at bounding box center [164, 228] width 178 height 106
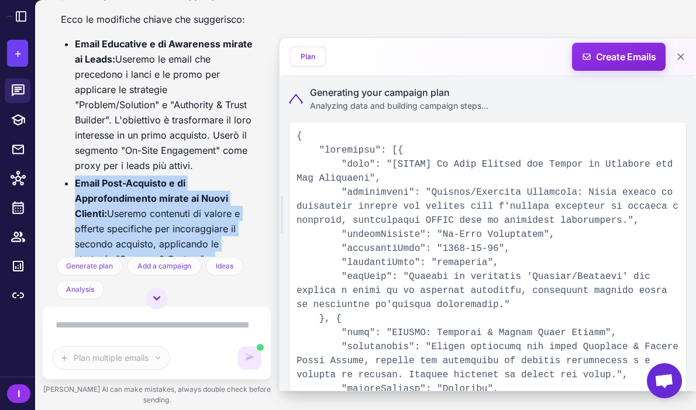
click at [203, 191] on li "Email Post-Acquisto e di Approfondimento mirate ai Nuovi Clienti: Useremo conte…" at bounding box center [164, 228] width 178 height 106
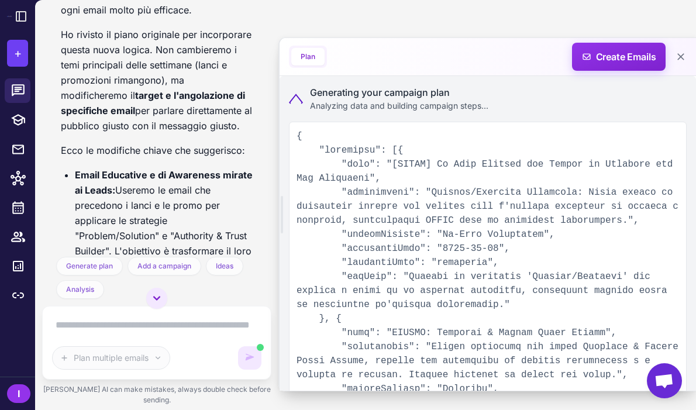
scroll to position [3848, 0]
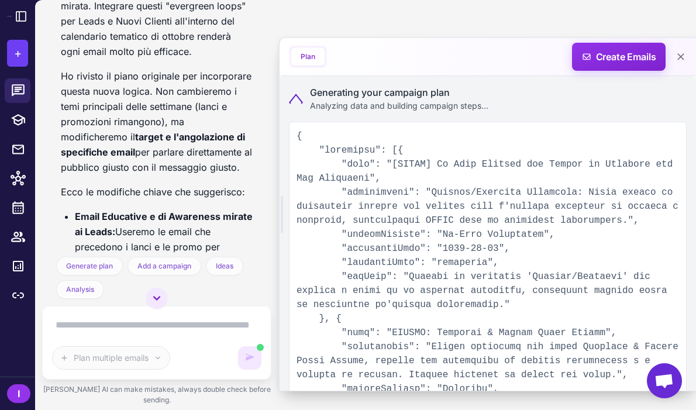
click at [299, 98] on icon at bounding box center [296, 99] width 14 height 11
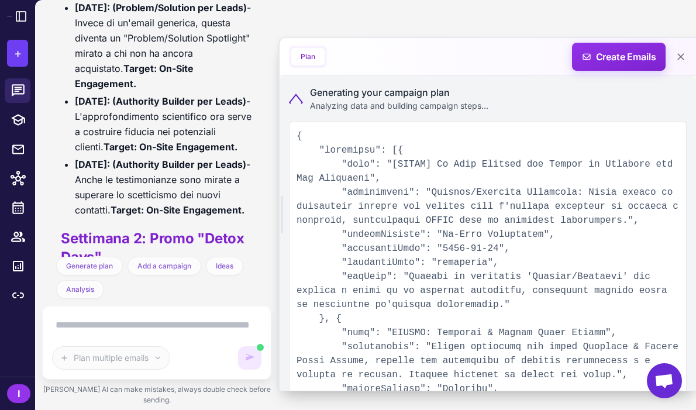
scroll to position [5501, 0]
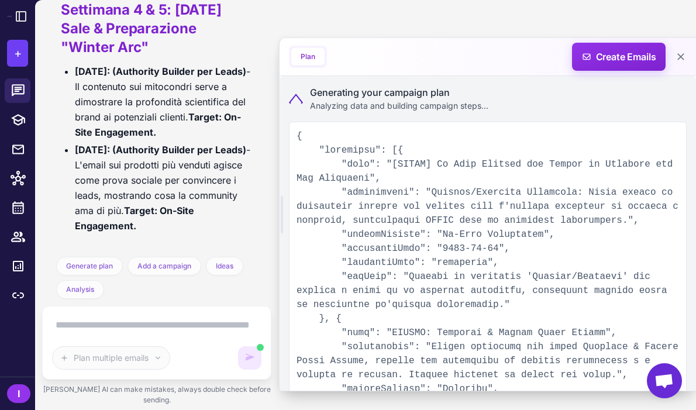
click at [133, 332] on textarea at bounding box center [156, 325] width 209 height 19
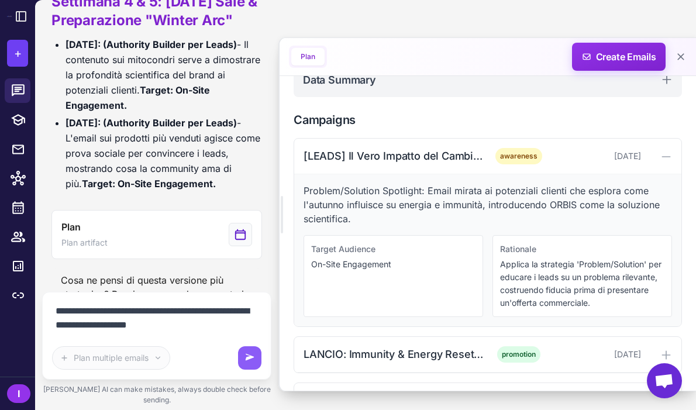
scroll to position [399, 0]
type textarea "**********"
click at [669, 160] on icon at bounding box center [666, 156] width 12 height 12
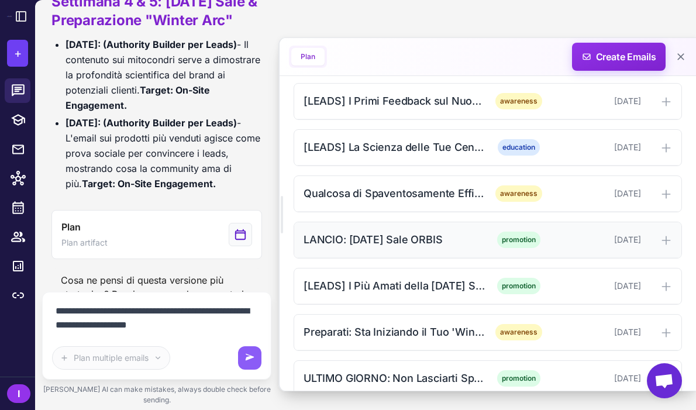
scroll to position [1213, 0]
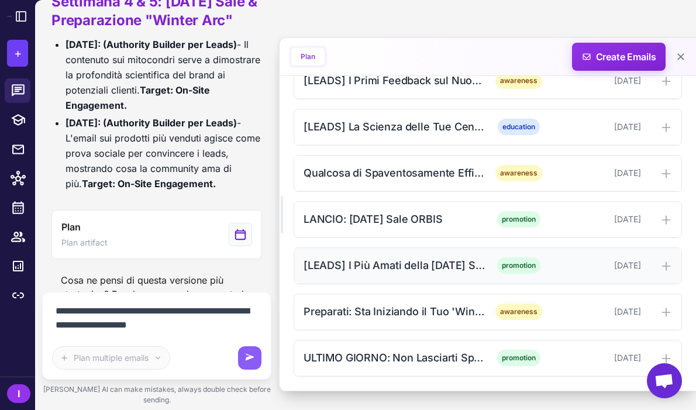
click at [553, 264] on div "[DATE]" at bounding box center [596, 265] width 89 height 13
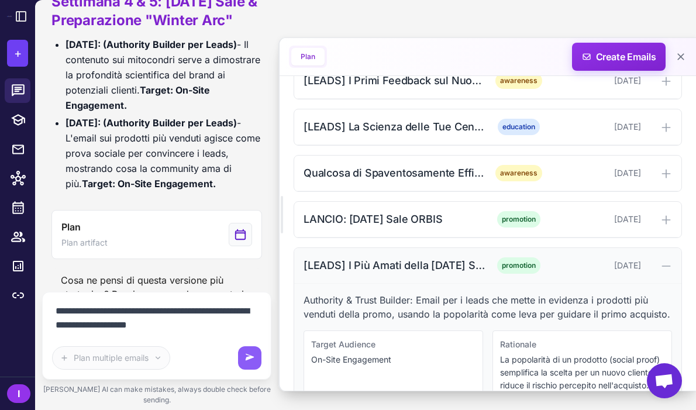
click at [553, 264] on div "[DATE]" at bounding box center [596, 265] width 89 height 13
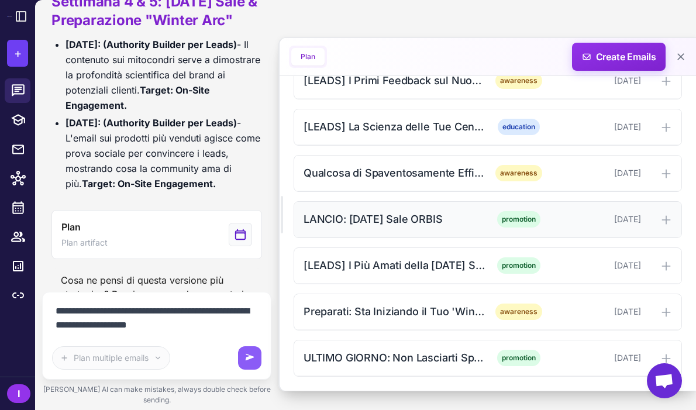
click at [554, 226] on div "LANCIO: [DATE] Sale ORBIS promotion [DATE]" at bounding box center [487, 220] width 387 height 36
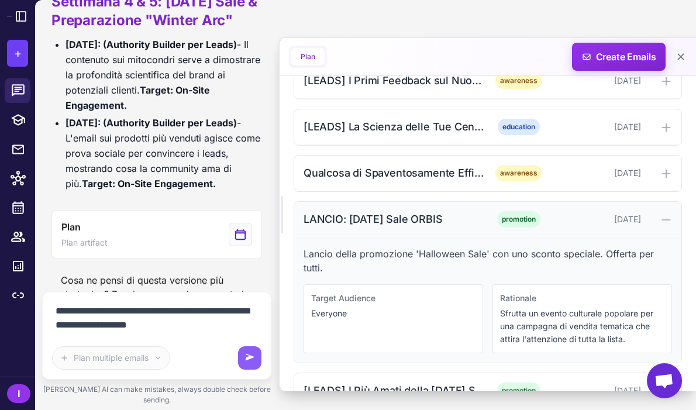
click at [553, 223] on div "[DATE]" at bounding box center [596, 219] width 89 height 13
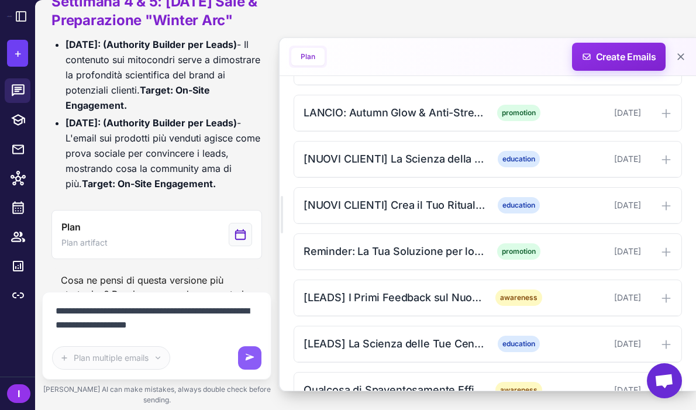
scroll to position [981, 0]
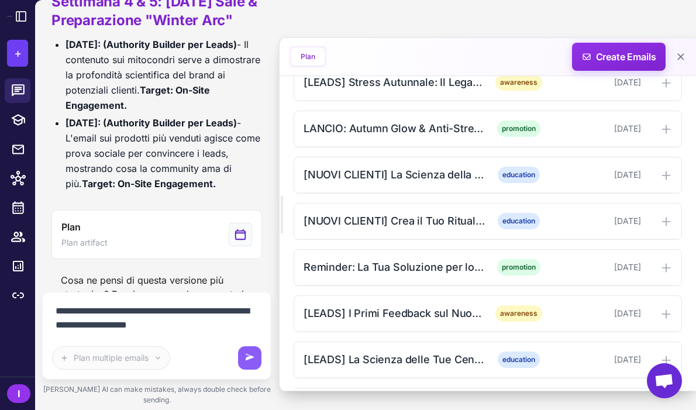
click at [553, 223] on div "[DATE]" at bounding box center [596, 221] width 89 height 13
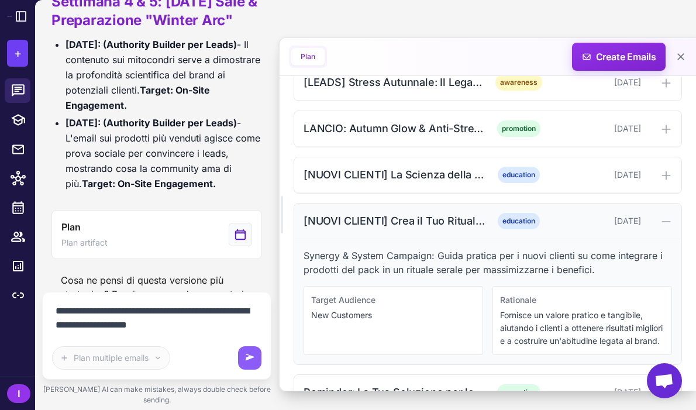
click at [553, 223] on div "[DATE]" at bounding box center [596, 221] width 89 height 13
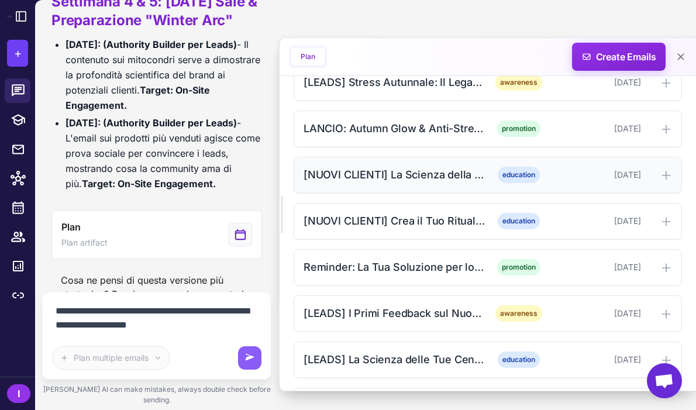
click at [553, 174] on div "[DATE]" at bounding box center [596, 174] width 89 height 13
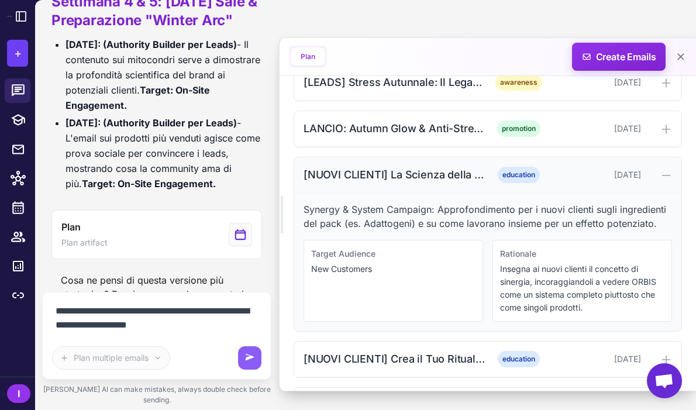
click at [553, 174] on div "[DATE]" at bounding box center [596, 174] width 89 height 13
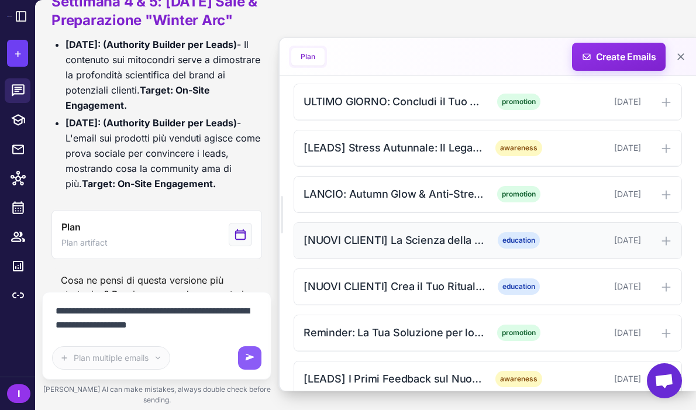
scroll to position [889, 0]
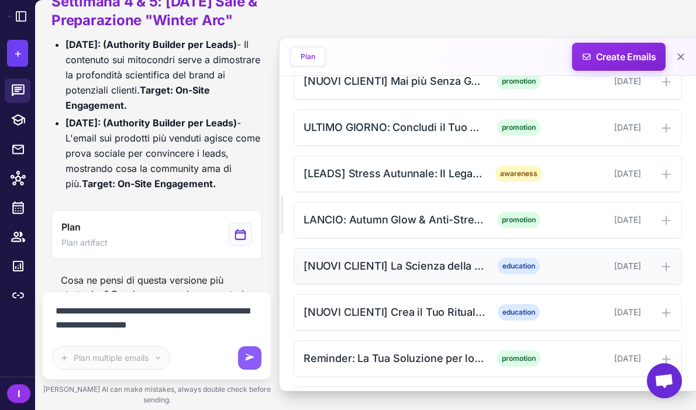
click at [553, 174] on div "[DATE]" at bounding box center [596, 173] width 89 height 13
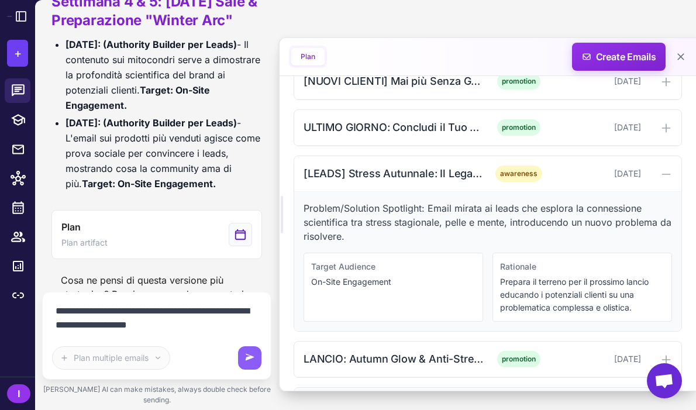
click at [553, 174] on div "[DATE]" at bounding box center [596, 173] width 89 height 13
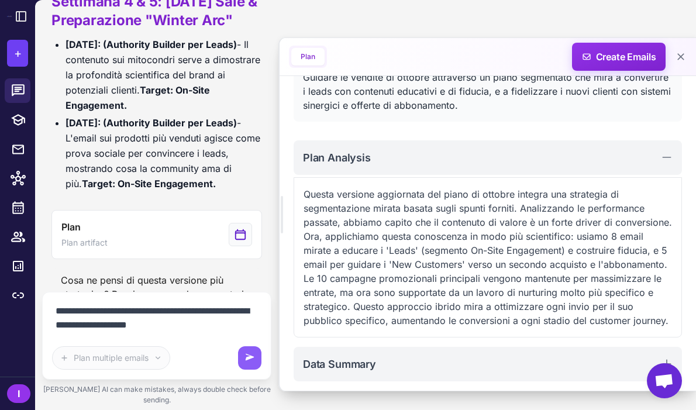
scroll to position [0, 0]
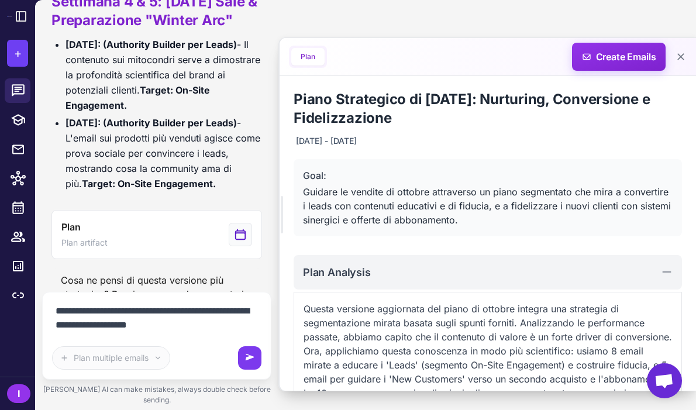
click at [247, 360] on icon at bounding box center [250, 357] width 9 height 6
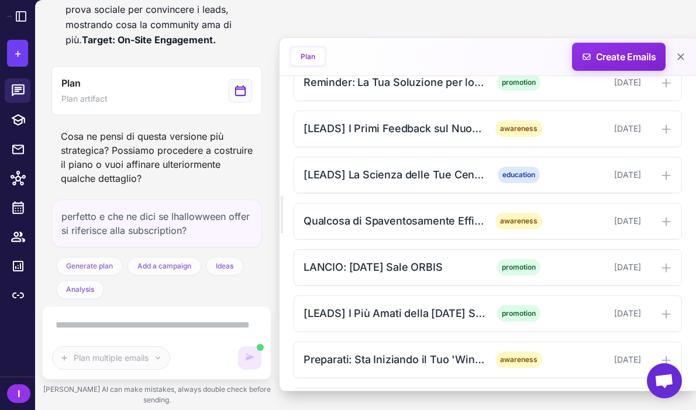
scroll to position [1213, 0]
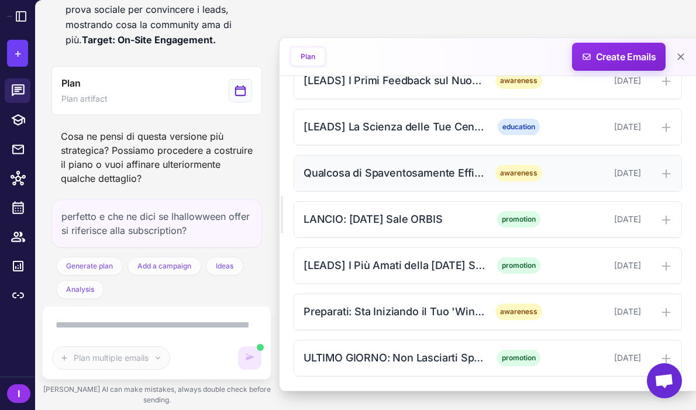
click at [418, 178] on div "Qualcosa di Spaventosamente Efficace Sta Arrivando..." at bounding box center [394, 173] width 182 height 16
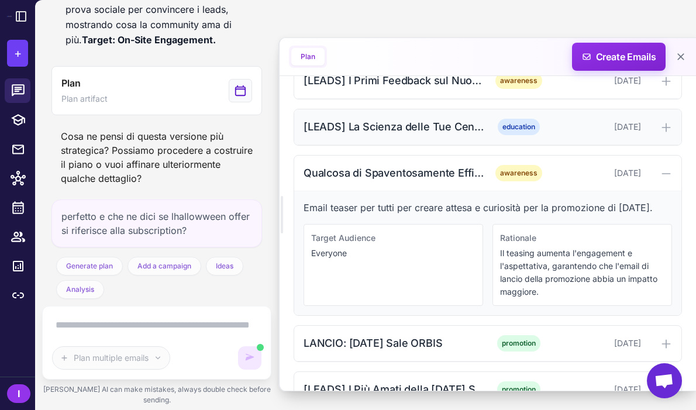
click at [404, 127] on div "[LEADS] La Scienza delle Tue Centrali Energetiche: i Mitocondri" at bounding box center [394, 127] width 182 height 16
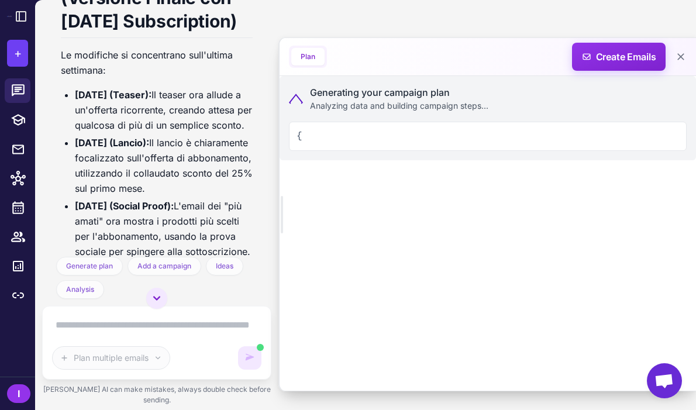
scroll to position [0, 0]
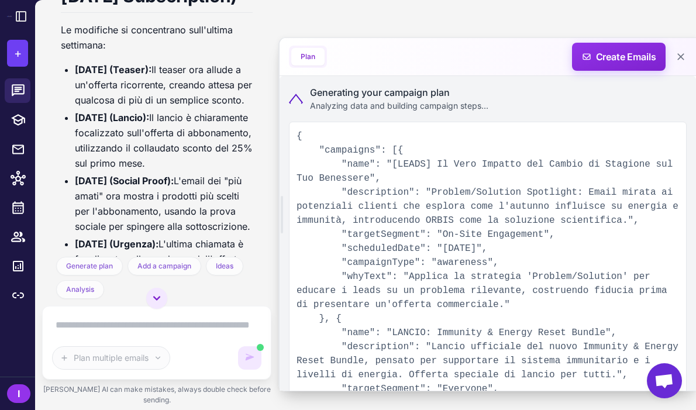
click at [295, 95] on icon at bounding box center [296, 99] width 14 height 10
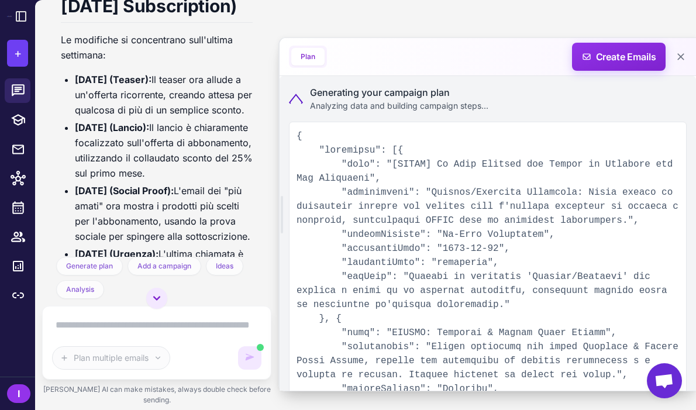
scroll to position [6139, 0]
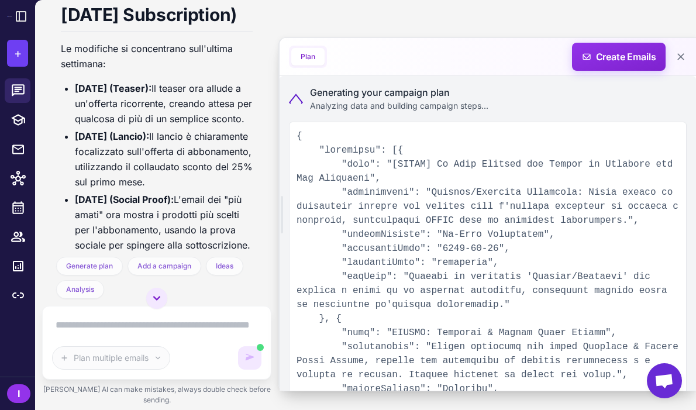
click at [171, 139] on li "[DATE] (Lancio): Il lancio è chiaramente focalizzato sull'offerta di abbonament…" at bounding box center [164, 159] width 178 height 61
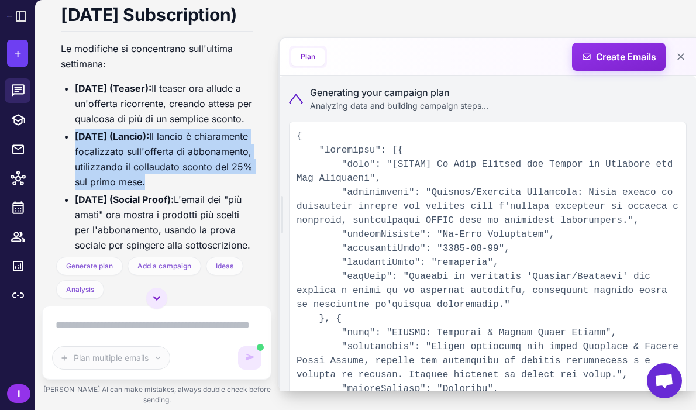
click at [171, 139] on li "[DATE] (Lancio): Il lancio è chiaramente focalizzato sull'offerta di abbonament…" at bounding box center [164, 159] width 178 height 61
click at [171, 146] on li "[DATE] (Lancio): Il lancio è chiaramente focalizzato sull'offerta di abbonament…" at bounding box center [164, 159] width 178 height 61
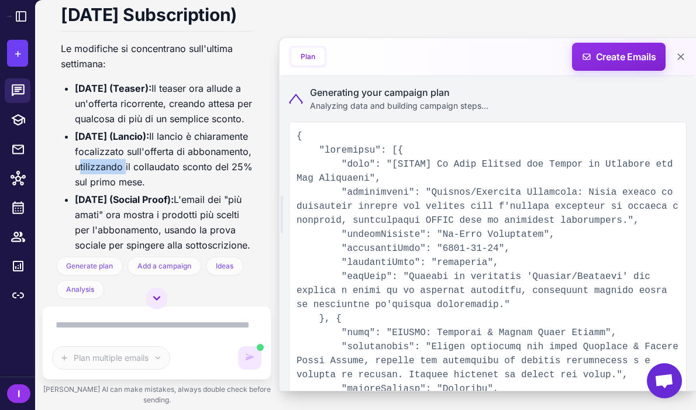
click at [171, 146] on li "[DATE] (Lancio): Il lancio è chiaramente focalizzato sull'offerta di abbonament…" at bounding box center [164, 159] width 178 height 61
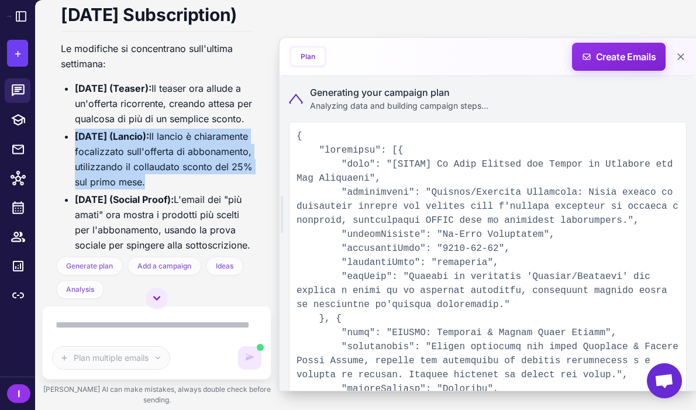
click at [171, 146] on li "[DATE] (Lancio): Il lancio è chiaramente focalizzato sull'offerta di abbonament…" at bounding box center [164, 159] width 178 height 61
click at [171, 156] on li "[DATE] (Lancio): Il lancio è chiaramente focalizzato sull'offerta di abbonament…" at bounding box center [164, 159] width 178 height 61
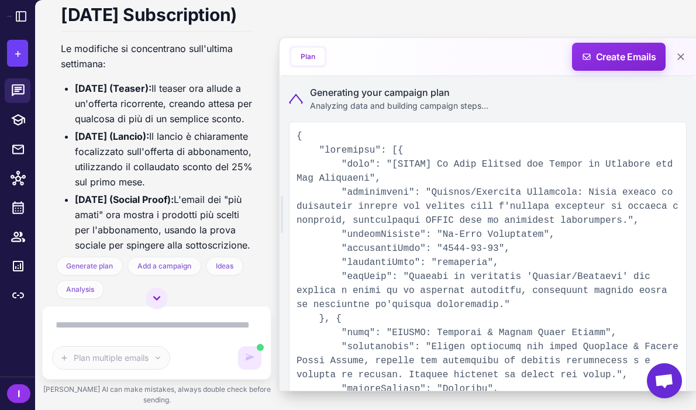
click at [141, 84] on li "[DATE] (Teaser): Il teaser ora allude a un'offerta ricorrente, creando attesa p…" at bounding box center [164, 104] width 178 height 46
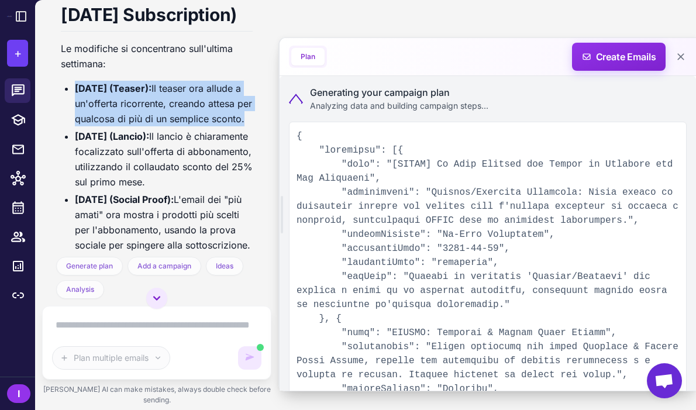
click at [141, 84] on li "[DATE] (Teaser): Il teaser ora allude a un'offerta ricorrente, creando attesa p…" at bounding box center [164, 104] width 178 height 46
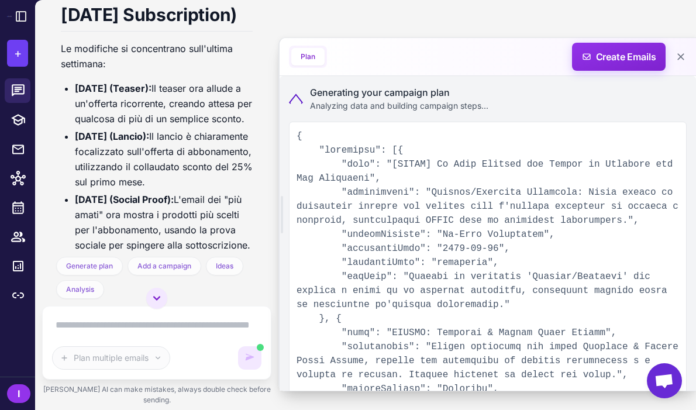
click at [160, 130] on li "[DATE] (Lancio): Il lancio è chiaramente focalizzato sull'offerta di abbonament…" at bounding box center [164, 159] width 178 height 61
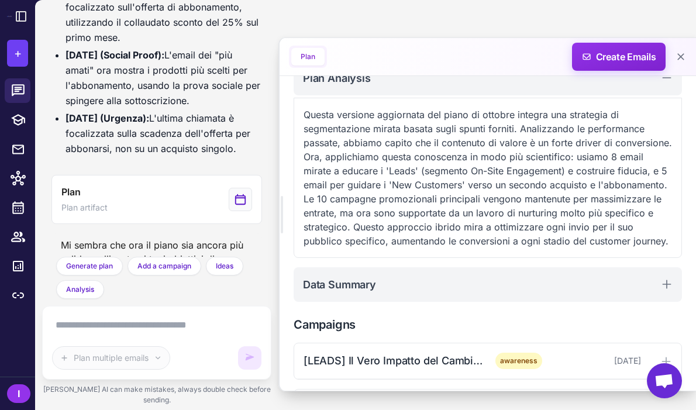
scroll to position [61, 0]
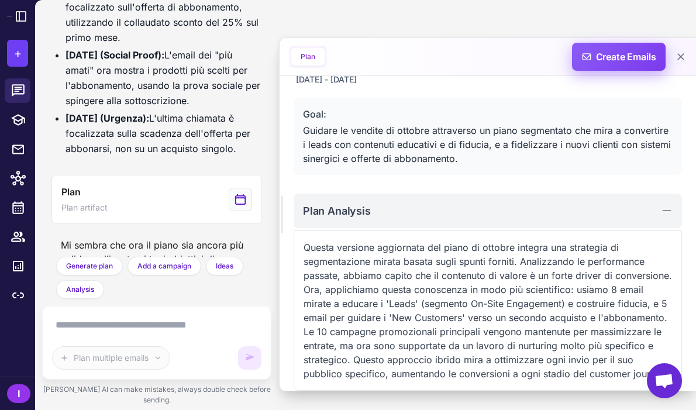
click at [606, 64] on span "Create Emails" at bounding box center [619, 57] width 102 height 28
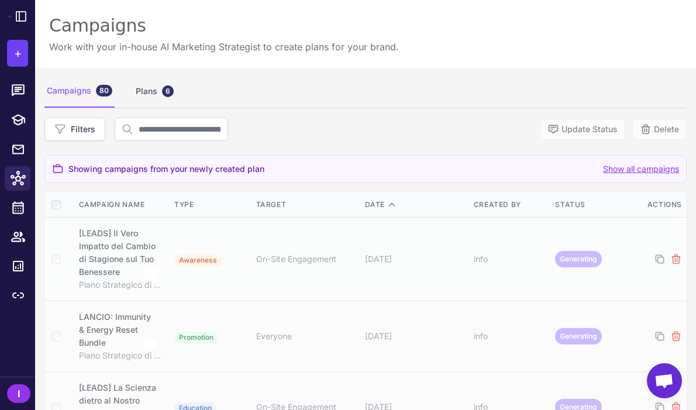
click at [386, 99] on div "Campaigns 80 Plans 6" at bounding box center [365, 91] width 642 height 33
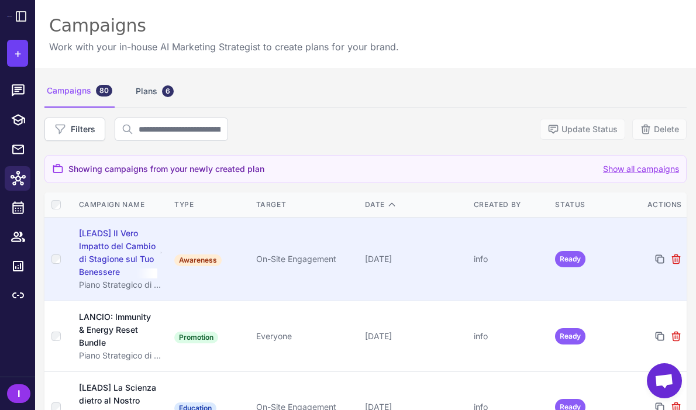
click at [205, 246] on td "Awareness" at bounding box center [211, 260] width 82 height 84
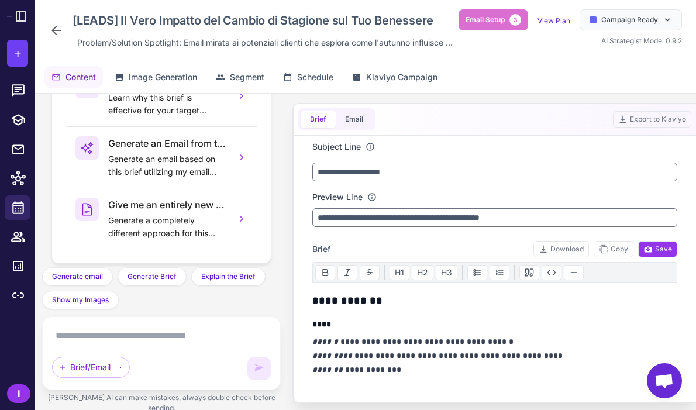
click at [56, 28] on div "[LEADS] Il Vero Impatto del Cambio di Stagione sul Tuo Benessere Problem/Soluti…" at bounding box center [253, 30] width 408 height 42
click at [56, 30] on icon at bounding box center [56, 30] width 14 height 14
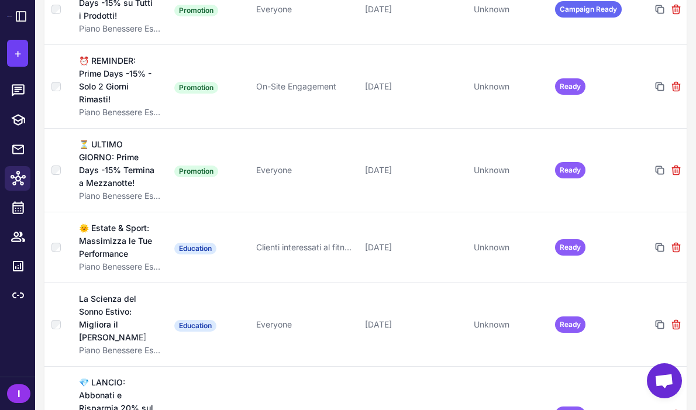
scroll to position [1545, 0]
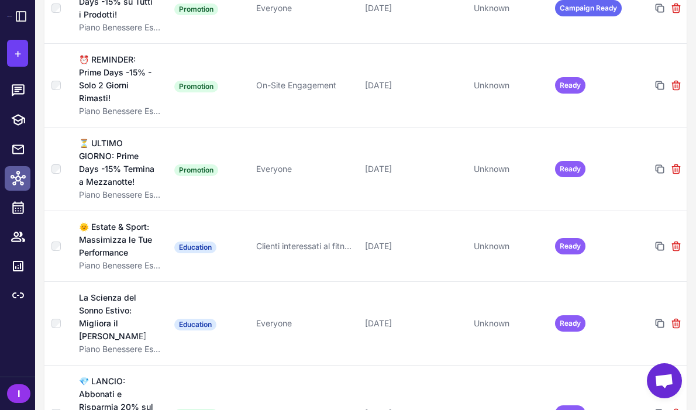
click at [23, 172] on icon at bounding box center [18, 178] width 15 height 15
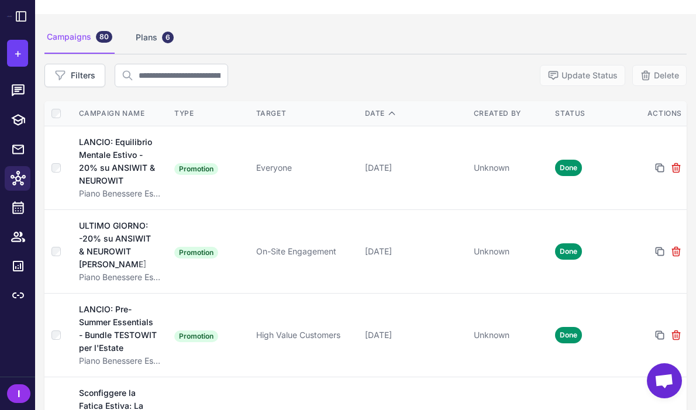
scroll to position [0, 0]
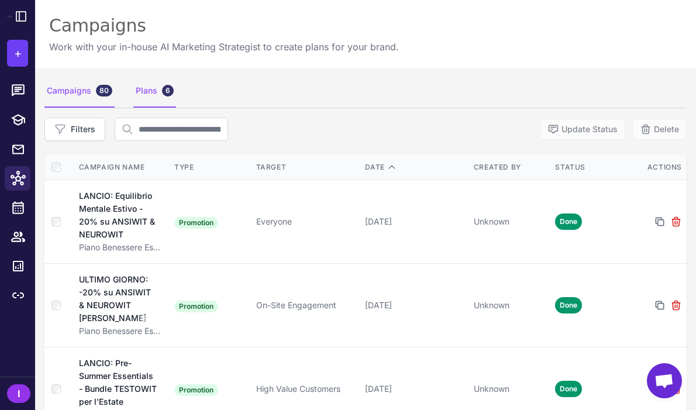
click at [152, 98] on div "Plans 6" at bounding box center [154, 91] width 43 height 33
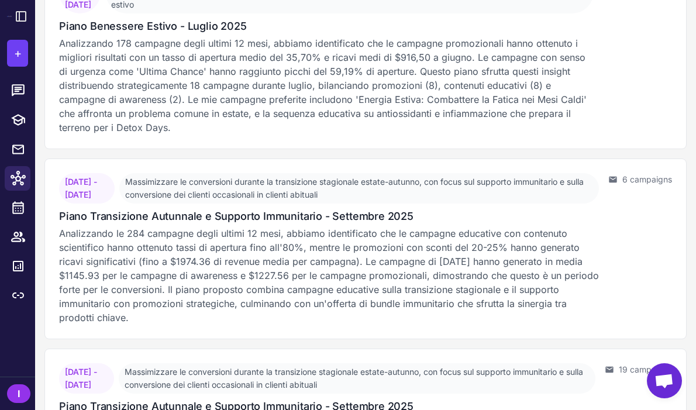
scroll to position [933, 0]
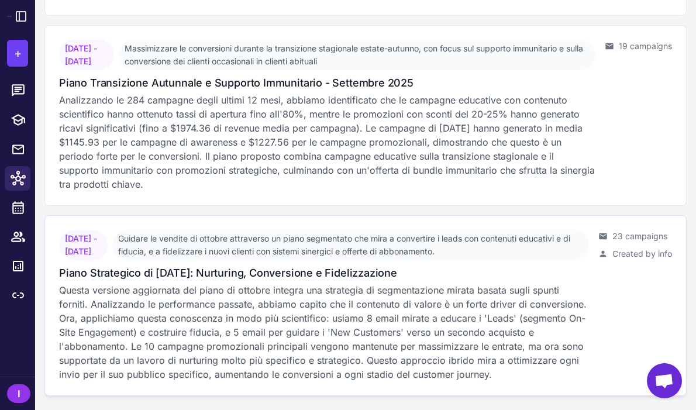
click at [256, 330] on p "Questa versione aggiornata del piano di ottobre integra una strategia di segmen…" at bounding box center [324, 332] width 530 height 98
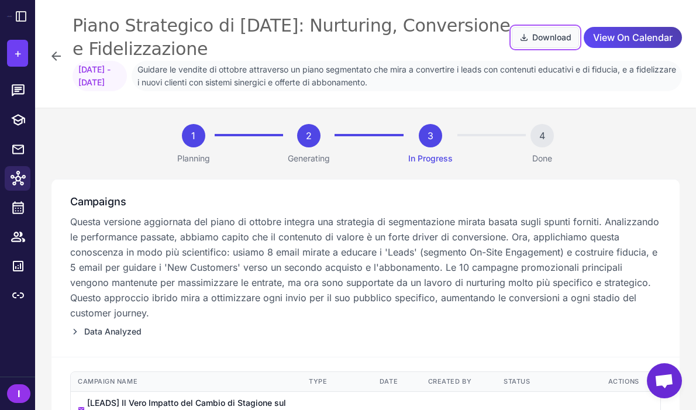
click at [545, 32] on button "Download" at bounding box center [545, 37] width 67 height 21
click at [20, 87] on icon at bounding box center [18, 90] width 13 height 12
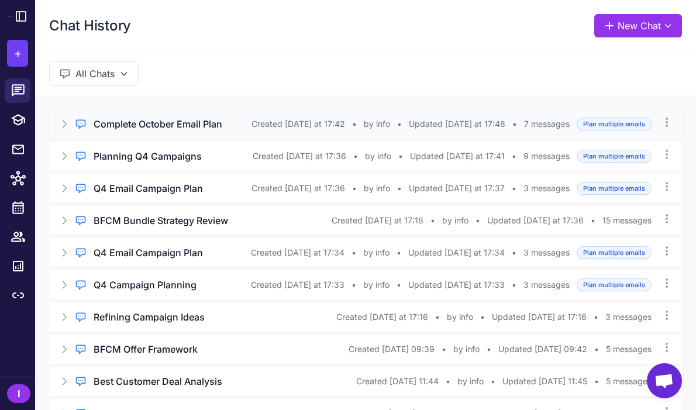
click at [211, 130] on h3 "Complete October Email Plan" at bounding box center [158, 124] width 129 height 14
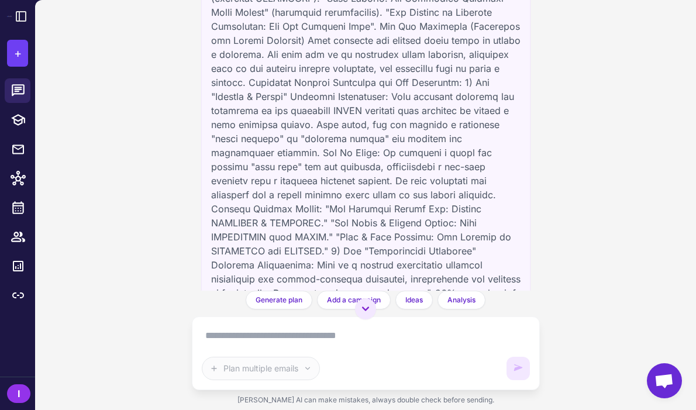
scroll to position [2112, 0]
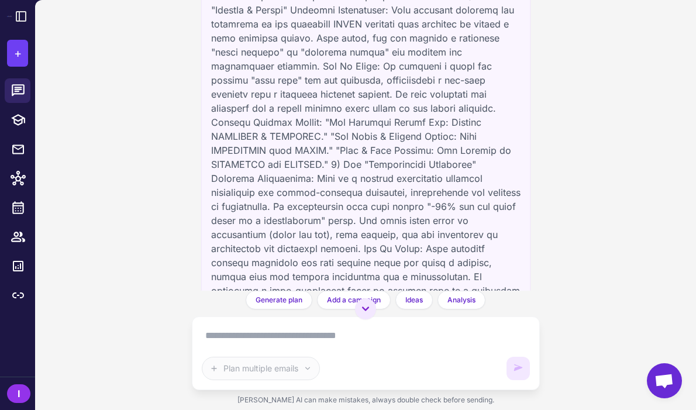
click at [270, 337] on textarea at bounding box center [366, 335] width 328 height 19
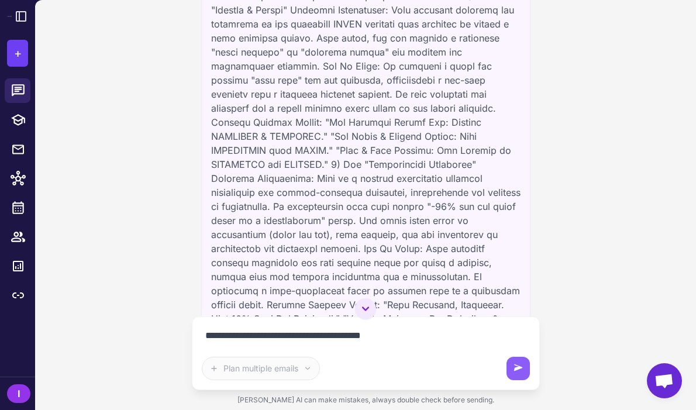
type textarea "**********"
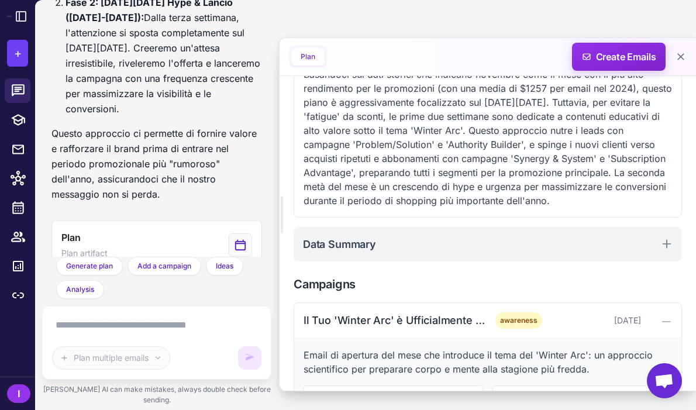
scroll to position [439, 0]
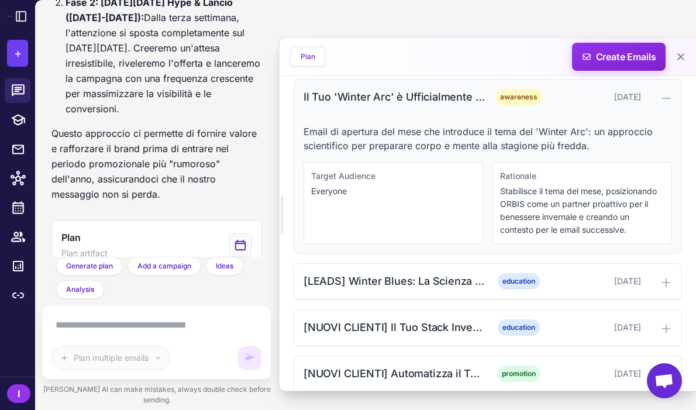
click at [667, 104] on icon at bounding box center [666, 98] width 12 height 12
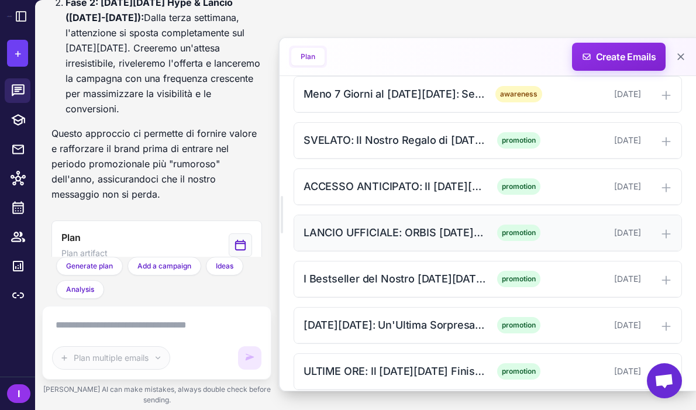
scroll to position [751, 0]
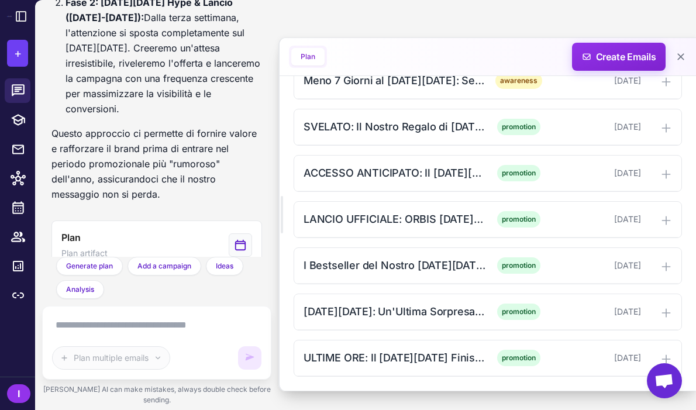
click at [177, 334] on textarea at bounding box center [156, 325] width 209 height 19
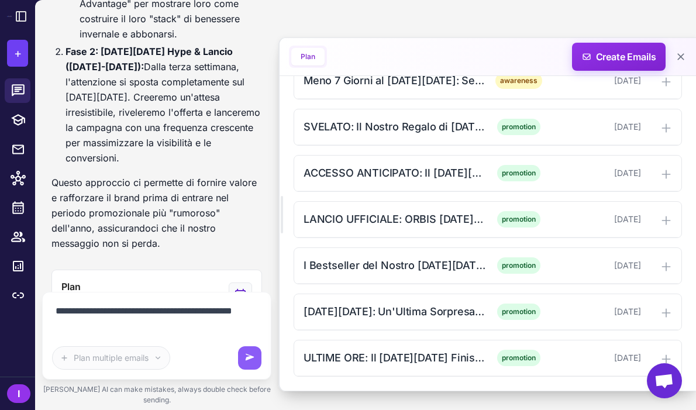
scroll to position [7600, 0]
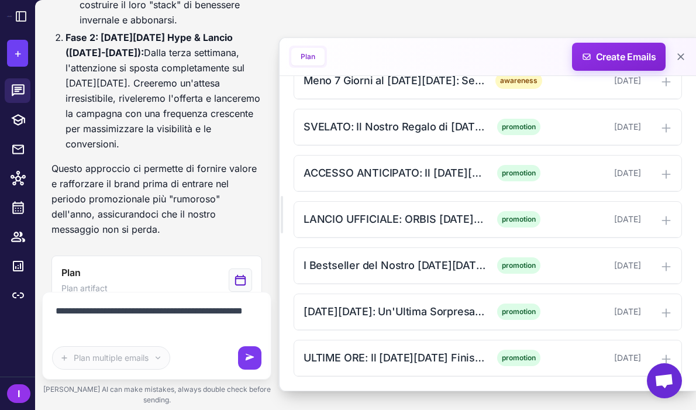
type textarea "**********"
click at [240, 366] on button at bounding box center [249, 357] width 23 height 23
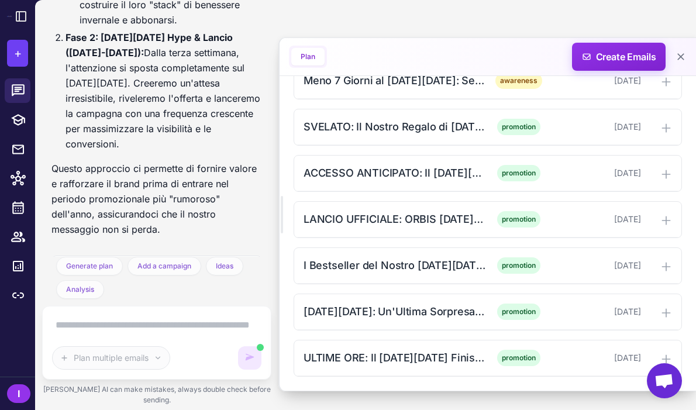
scroll to position [7744, 0]
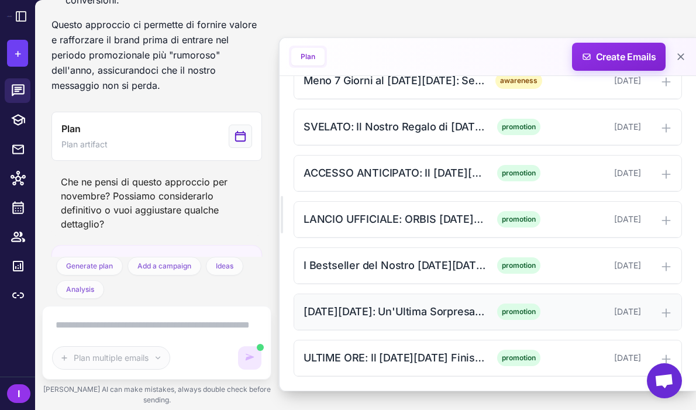
click at [416, 306] on div "[DATE][DATE]: Un'Ultima Sorpresa per Te" at bounding box center [394, 311] width 182 height 16
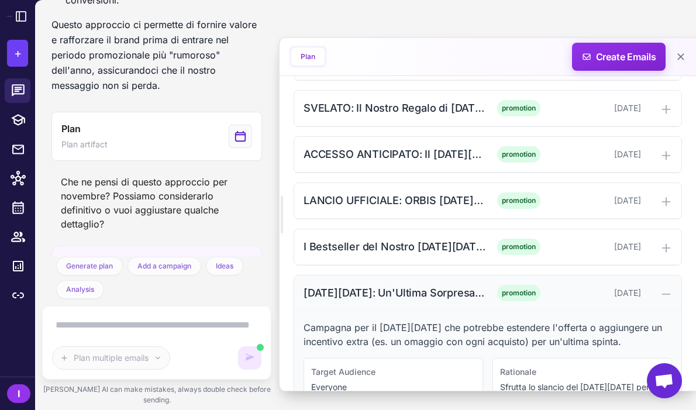
scroll to position [889, 0]
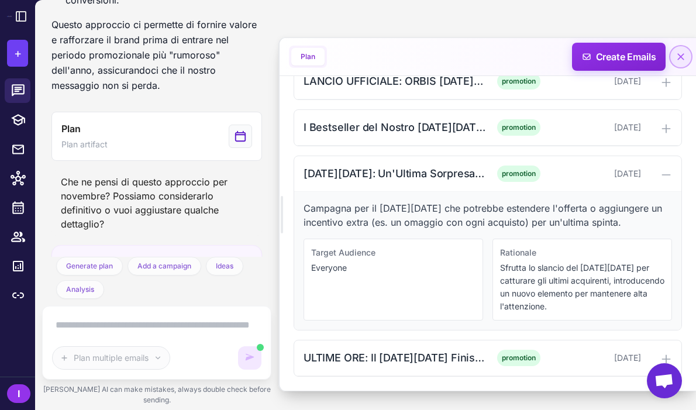
click at [682, 60] on icon at bounding box center [681, 57] width 12 height 12
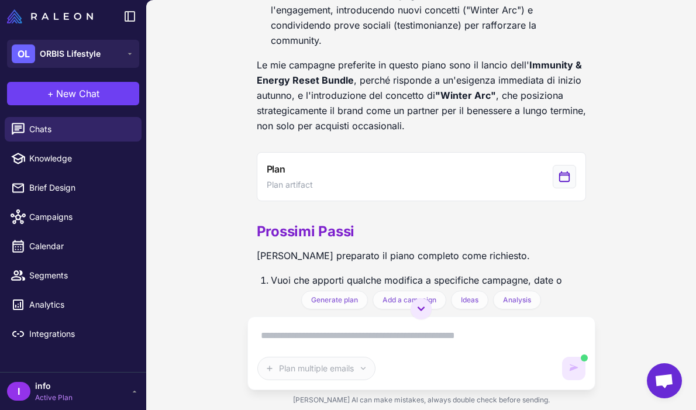
scroll to position [1272, 0]
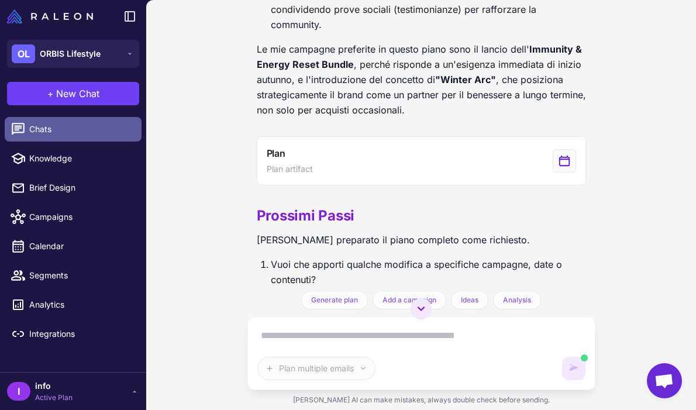
click at [80, 134] on span "Chats" at bounding box center [80, 129] width 103 height 13
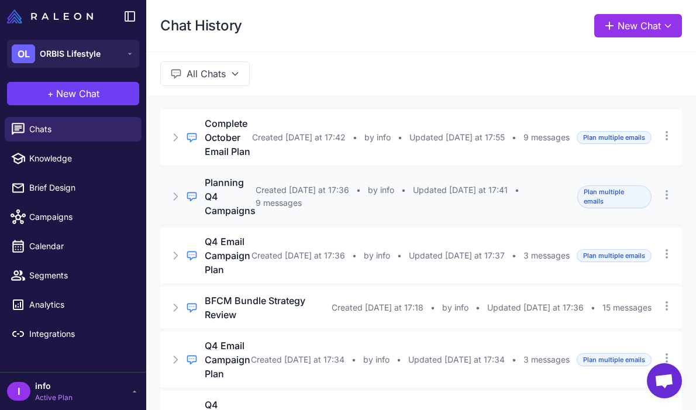
click at [274, 202] on div "Regular Chat Planning Q4 Campaigns Created [DATE] at 17:36 • by info • Updated …" at bounding box center [421, 196] width 522 height 56
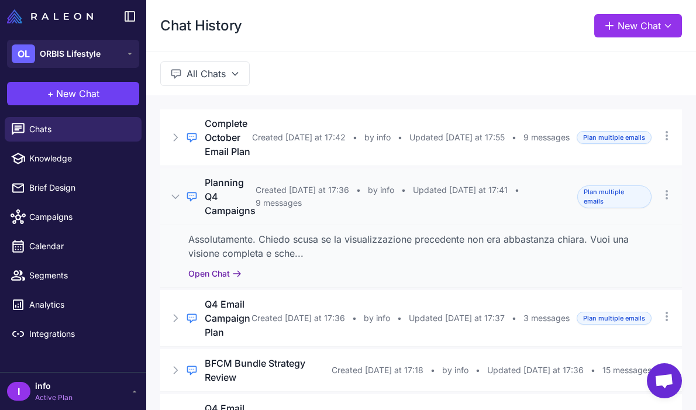
click at [236, 269] on icon at bounding box center [236, 273] width 9 height 9
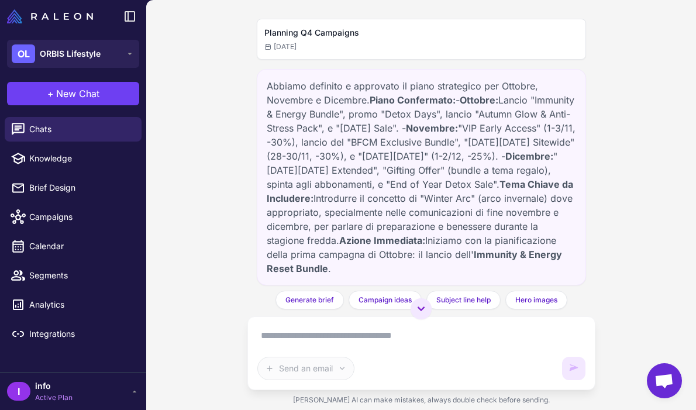
click at [393, 225] on div "Abbiamo definito e approvato il piano strategico per Ottobre, Novembre e Dicemb…" at bounding box center [421, 177] width 309 height 196
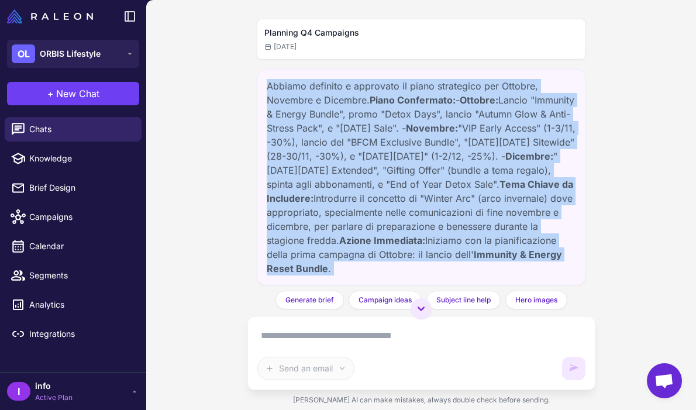
click at [393, 225] on div "Abbiamo definito e approvato il piano strategico per Ottobre, Novembre e Dicemb…" at bounding box center [421, 177] width 309 height 196
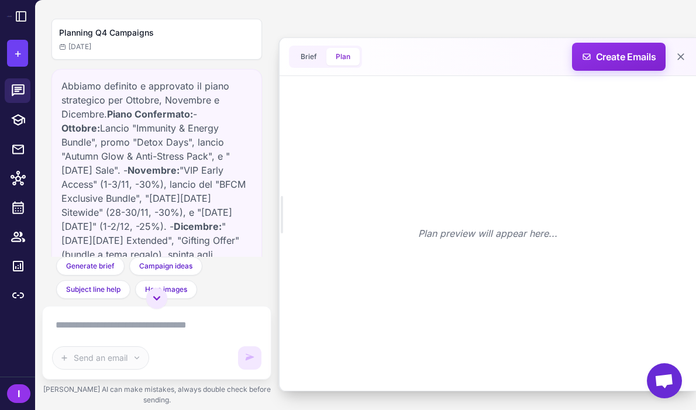
click at [389, 238] on div "Planning Q4 Campaigns [DATE] Abbiamo definito e approvato il piano strategico p…" at bounding box center [365, 205] width 661 height 410
click at [20, 94] on icon at bounding box center [18, 90] width 15 height 15
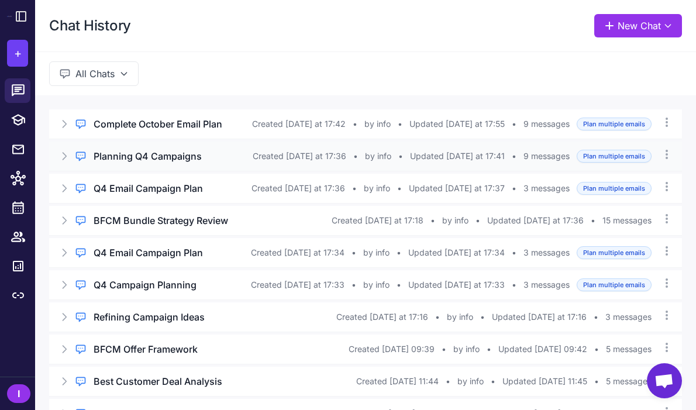
click at [170, 165] on div "Regular Chat Planning Q4 Campaigns Created [DATE] at 17:36 • by info • Updated …" at bounding box center [365, 155] width 633 height 29
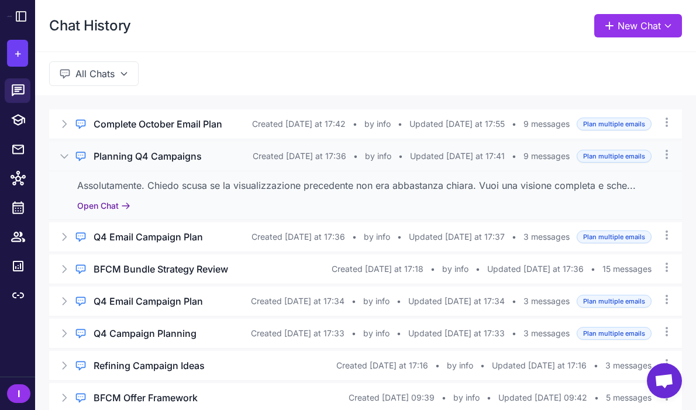
click at [128, 201] on button "Open Chat" at bounding box center [103, 205] width 53 height 13
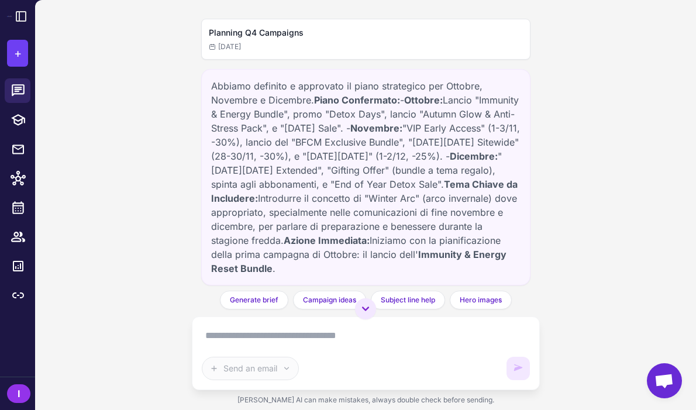
drag, startPoint x: 504, startPoint y: 181, endPoint x: 203, endPoint y: 82, distance: 316.9
click at [203, 82] on div "Abbiamo definito e approvato il piano strategico per Ottobre, Novembre e Dicemb…" at bounding box center [365, 177] width 329 height 216
copy div "Abbiamo definito e approvato il piano strategico per Ottobre, Novembre e Dicemb…"
click at [383, 102] on strong "Piano Confermato:" at bounding box center [357, 100] width 86 height 12
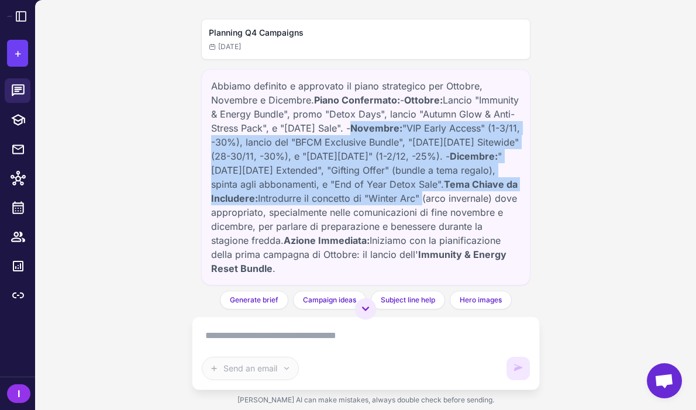
drag, startPoint x: 423, startPoint y: 127, endPoint x: 517, endPoint y: 194, distance: 114.5
click at [517, 194] on div "Abbiamo definito e approvato il piano strategico per Ottobre, Novembre e Dicemb…" at bounding box center [365, 177] width 309 height 196
drag, startPoint x: 512, startPoint y: 182, endPoint x: 417, endPoint y: 126, distance: 110.6
click at [417, 126] on div "Abbiamo definito e approvato il piano strategico per Ottobre, Novembre e Dicemb…" at bounding box center [365, 177] width 309 height 196
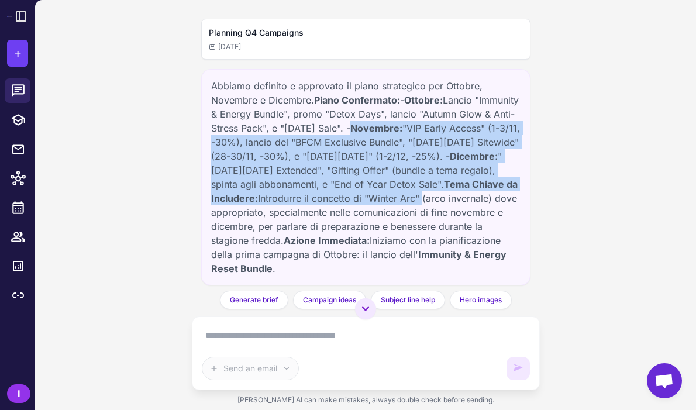
copy div "- Novembre: "VIP Early Access" (1-3/11, -30%), lancio del "BFCM Exclusive Bundl…"
click at [15, 91] on icon at bounding box center [18, 90] width 13 height 12
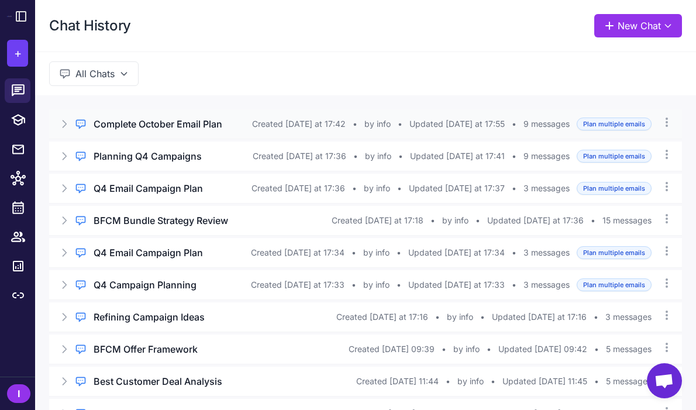
click at [143, 131] on h3 "Complete October Email Plan" at bounding box center [158, 124] width 129 height 14
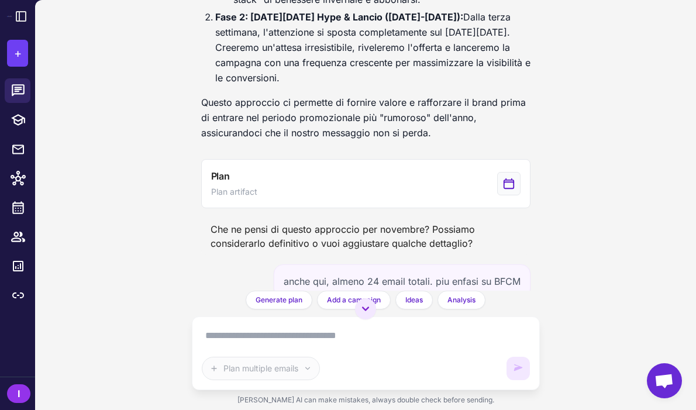
scroll to position [5224, 0]
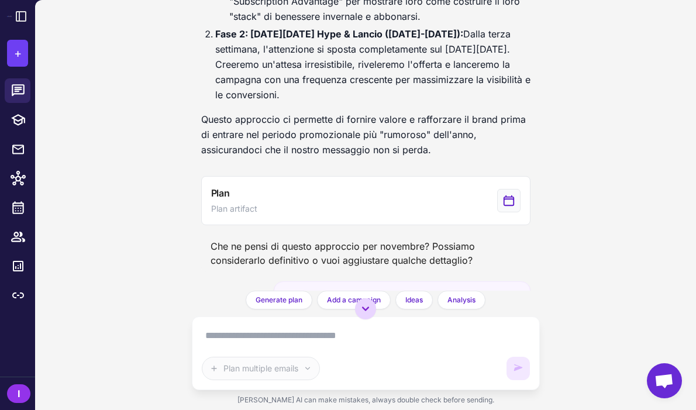
click at [365, 309] on icon at bounding box center [365, 309] width 14 height 14
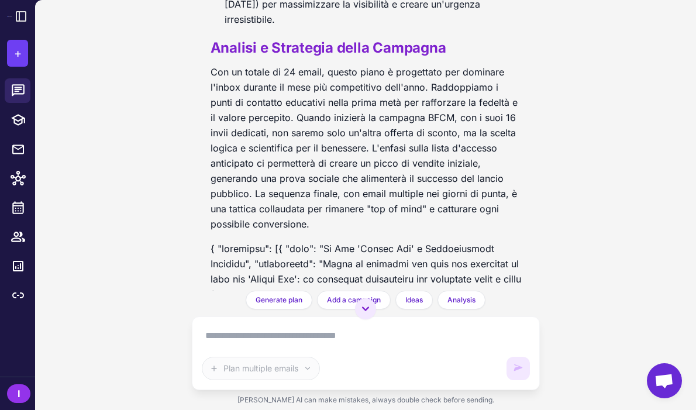
scroll to position [5694, 0]
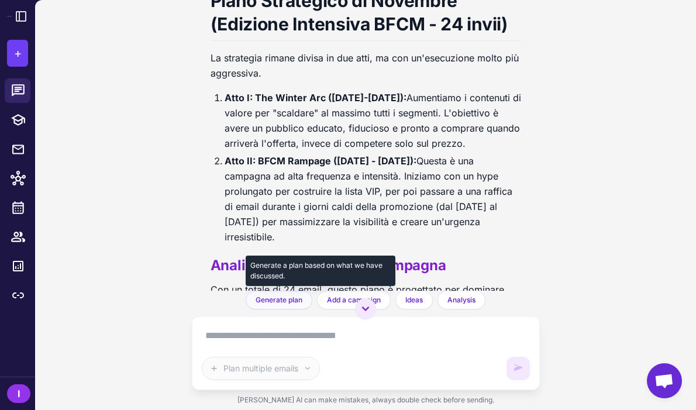
click at [291, 298] on span "Generate plan" at bounding box center [279, 300] width 47 height 11
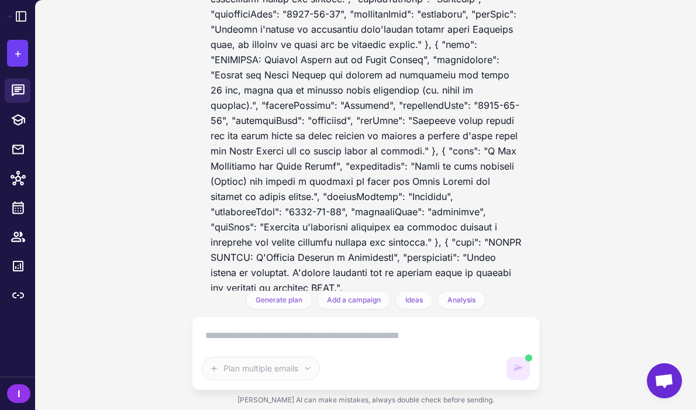
click at [275, 333] on textarea at bounding box center [366, 335] width 328 height 19
type textarea "*"
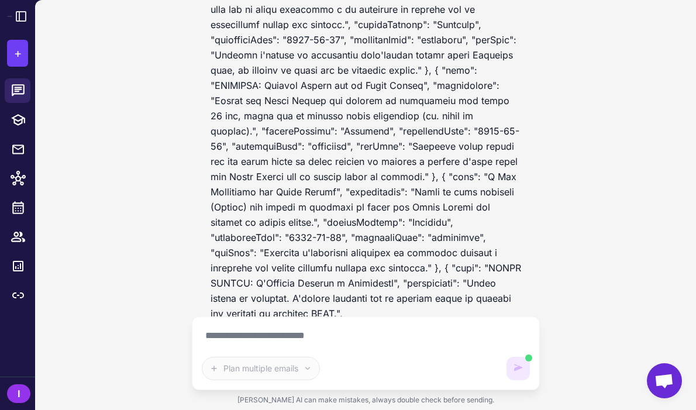
paste textarea "**********"
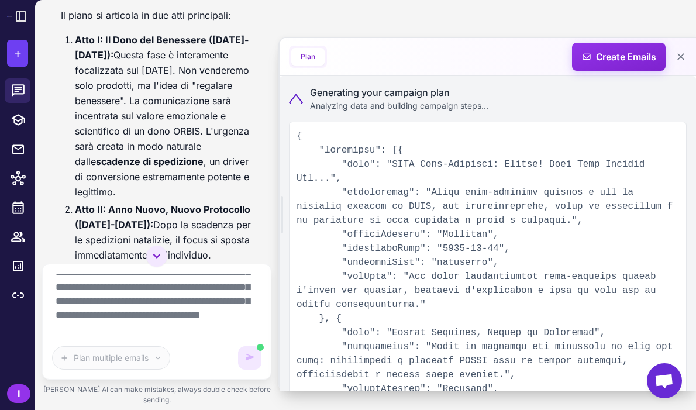
scroll to position [13724, 0]
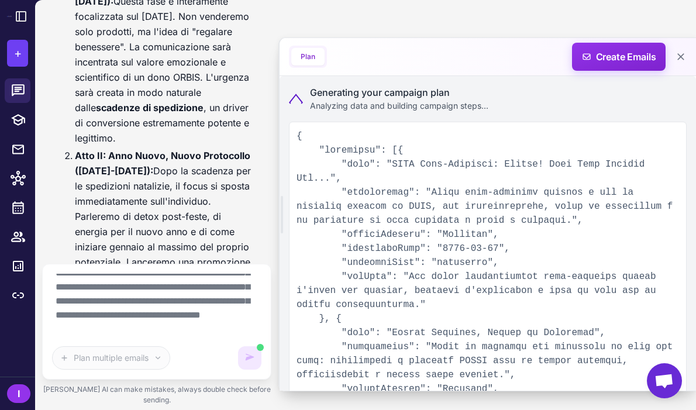
type textarea "**********"
click at [299, 94] on icon at bounding box center [296, 99] width 14 height 11
click at [295, 96] on icon at bounding box center [296, 99] width 14 height 10
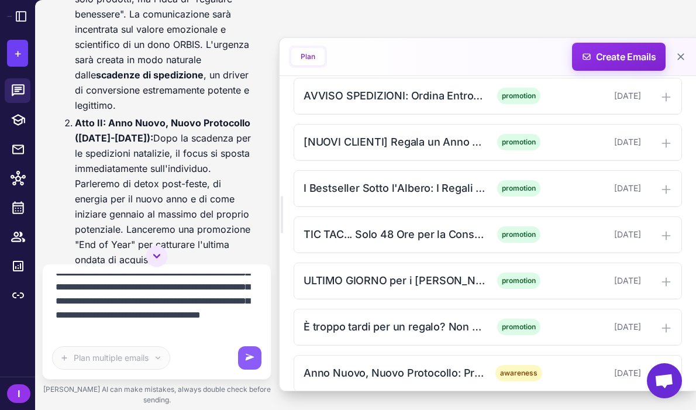
scroll to position [0, 0]
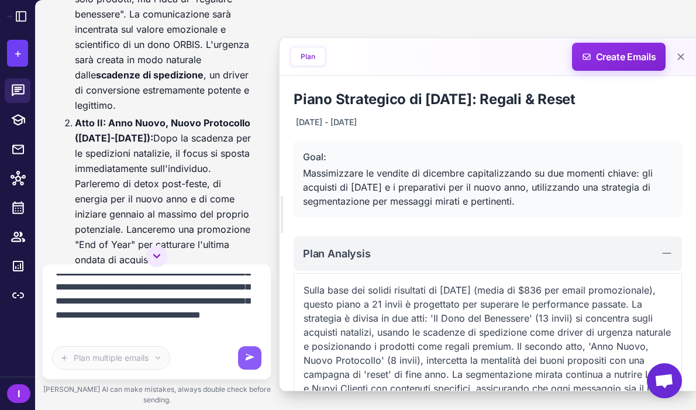
click at [93, 277] on p "Con 24 invii, questo piano è progettato per navigare il mese più affollato dell…" at bounding box center [157, 330] width 192 height 106
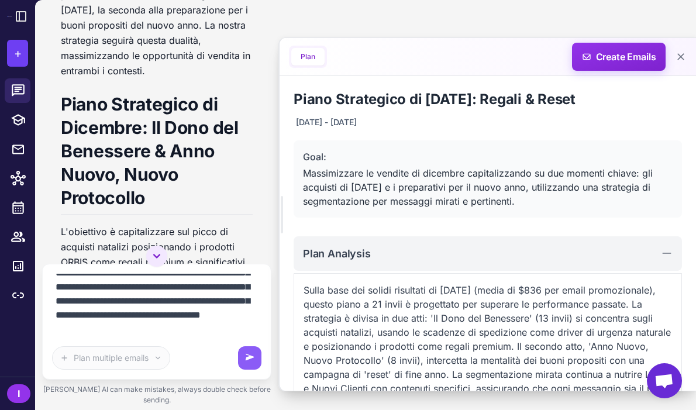
scroll to position [12865, 0]
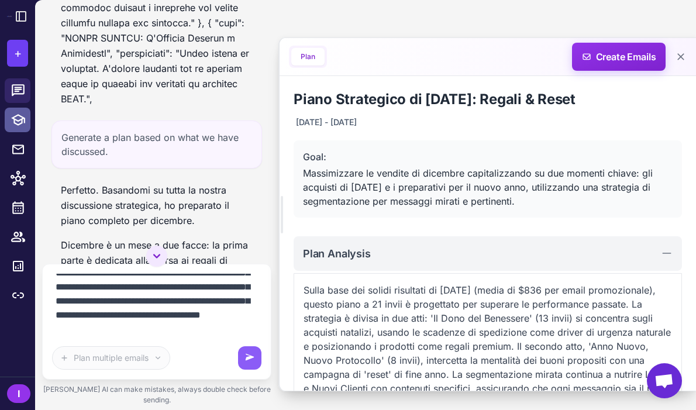
click at [16, 120] on icon at bounding box center [18, 120] width 14 height 12
select select
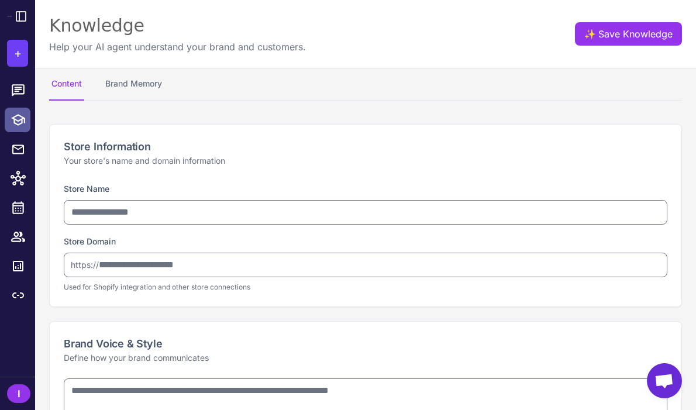
type input "**********"
type textarea "**********"
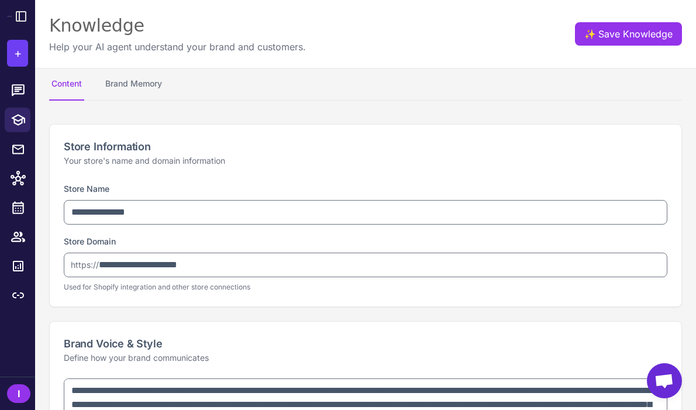
select select "***"
type textarea "**********"
click at [25, 94] on icon at bounding box center [18, 90] width 15 height 15
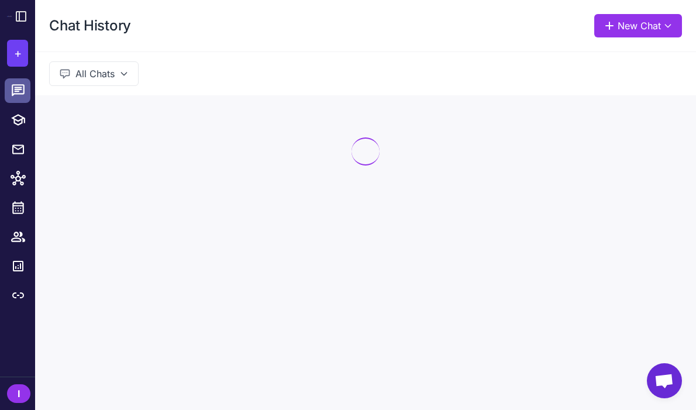
click at [25, 94] on icon at bounding box center [18, 90] width 15 height 15
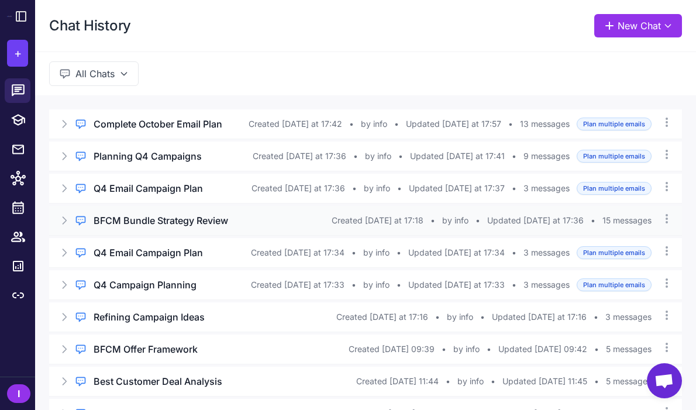
click at [203, 226] on h3 "BFCM Bundle Strategy Review" at bounding box center [161, 220] width 134 height 14
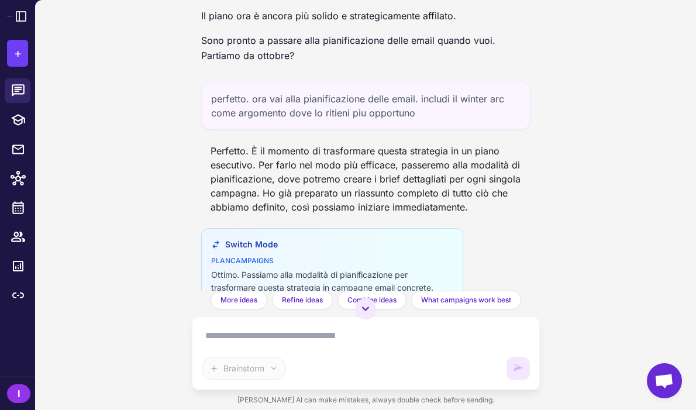
scroll to position [8359, 0]
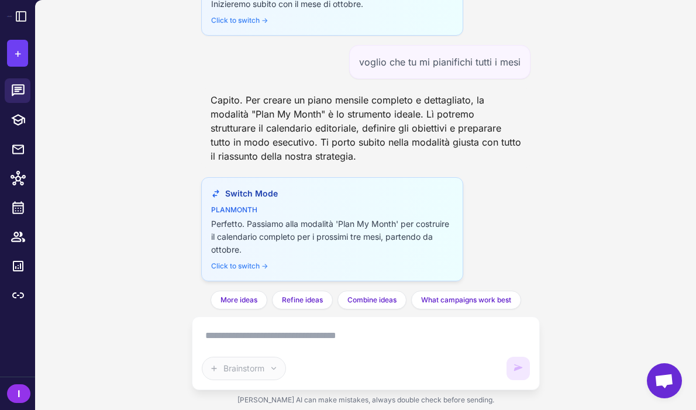
click at [251, 264] on div "Click to switch →" at bounding box center [332, 266] width 242 height 11
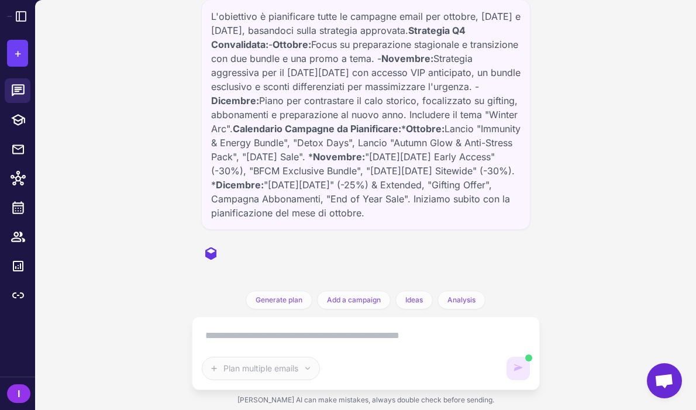
scroll to position [134, 0]
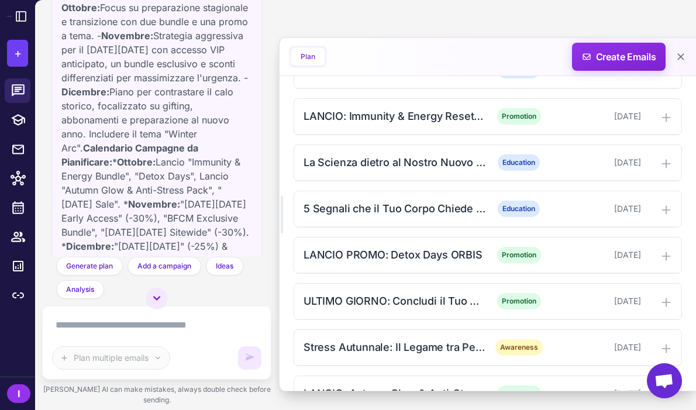
scroll to position [640, 0]
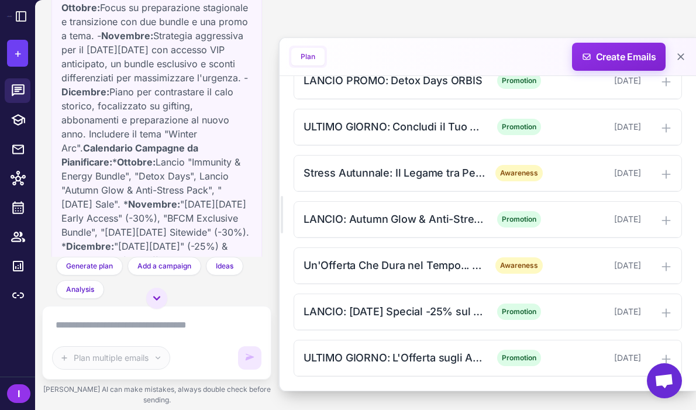
click at [187, 334] on textarea at bounding box center [156, 325] width 209 height 19
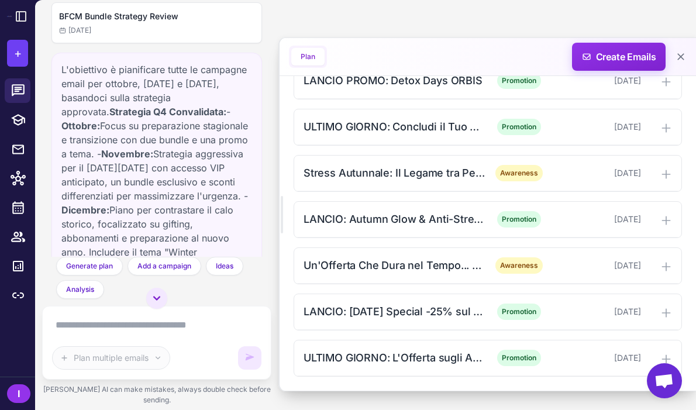
scroll to position [0, 0]
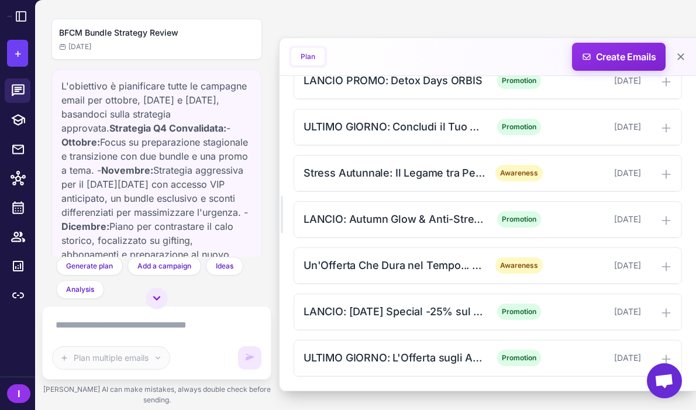
click at [141, 115] on div "L'obiettivo è pianificare tutte le campagne email per ottobre, [DATE] e [DATE],…" at bounding box center [156, 261] width 191 height 365
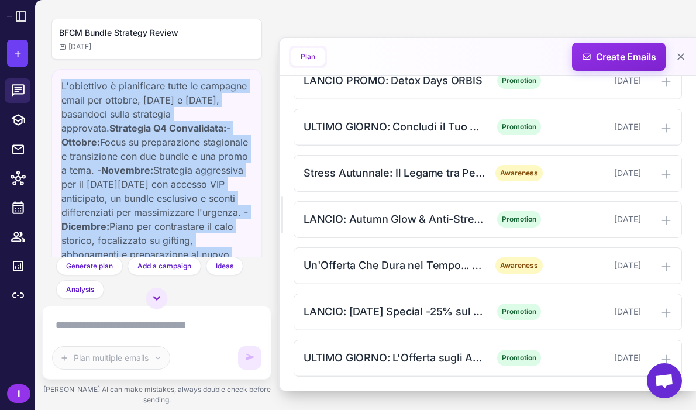
click at [141, 115] on div "L'obiettivo è pianificare tutte le campagne email per ottobre, [DATE] e [DATE],…" at bounding box center [156, 261] width 191 height 365
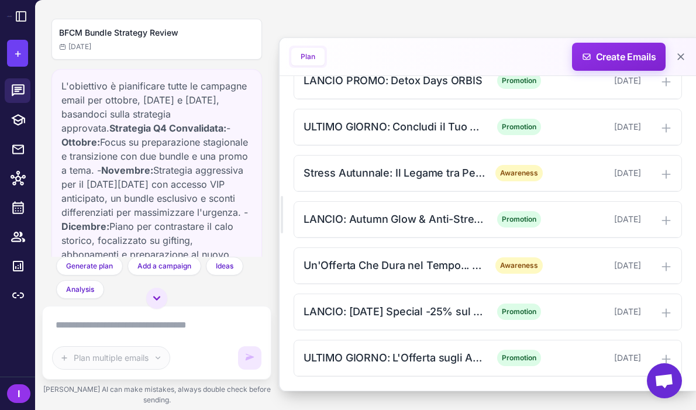
click at [139, 125] on strong "Strategia Q4 Convalidata:" at bounding box center [167, 128] width 117 height 12
click at [22, 94] on icon at bounding box center [18, 90] width 13 height 12
